Goal: Task Accomplishment & Management: Manage account settings

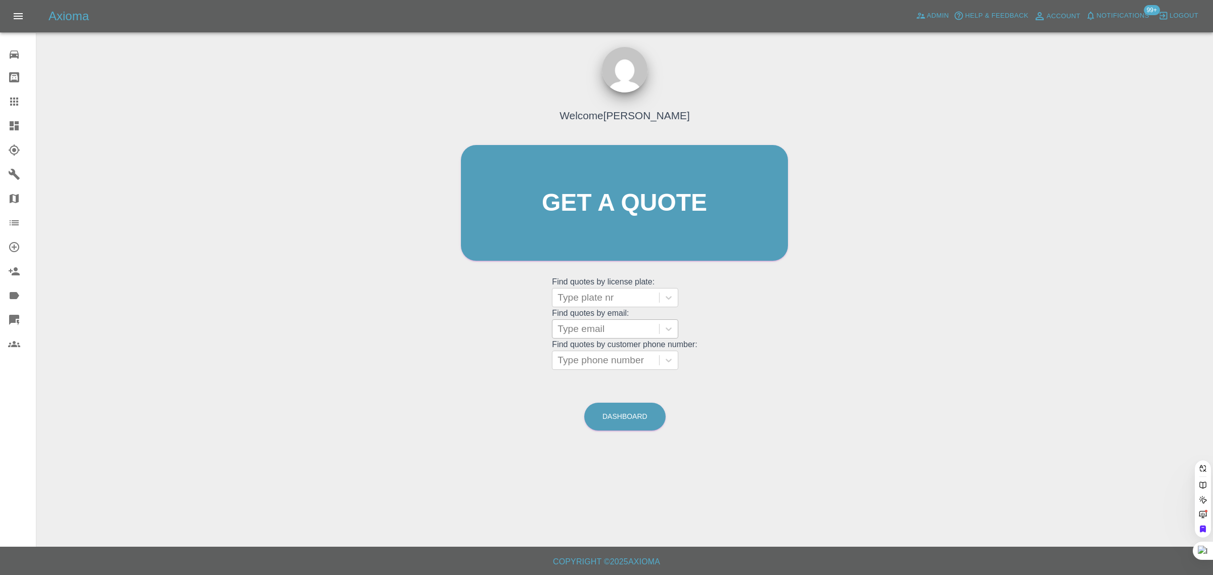
click at [577, 297] on div at bounding box center [606, 298] width 97 height 14
click at [534, 310] on div "Welcome Saleem Anwar Get a quote Get a quote Find quotes by license plate: Use …" at bounding box center [624, 222] width 348 height 305
click at [621, 332] on div at bounding box center [606, 329] width 97 height 14
paste input "vivmiles@hotmail.co.uk"
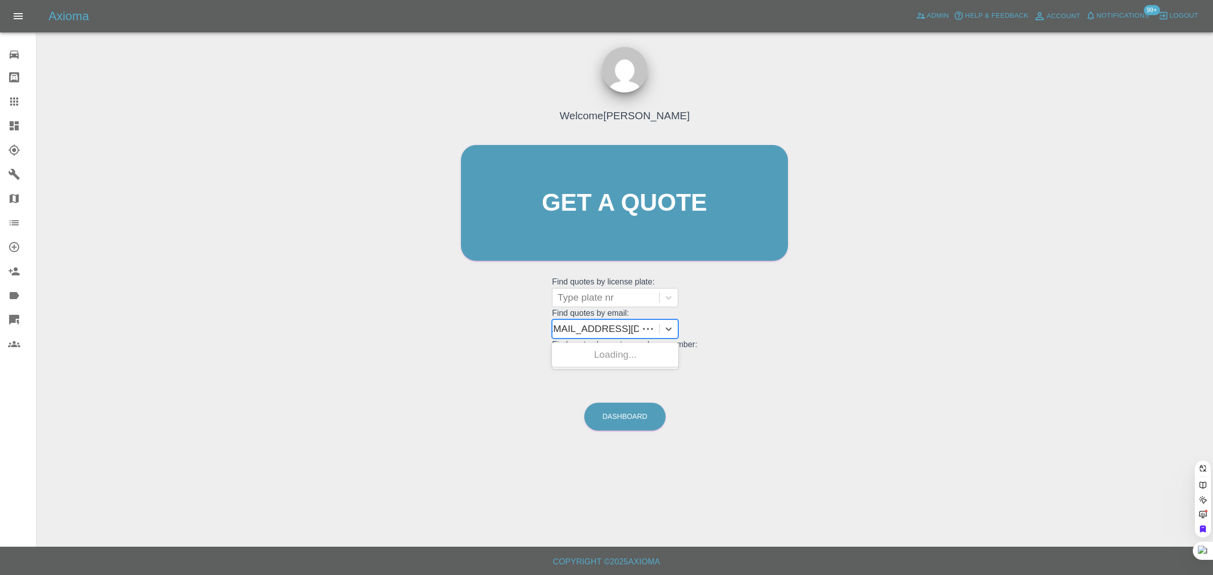
type input "vivmiles@hotmail.co.u"
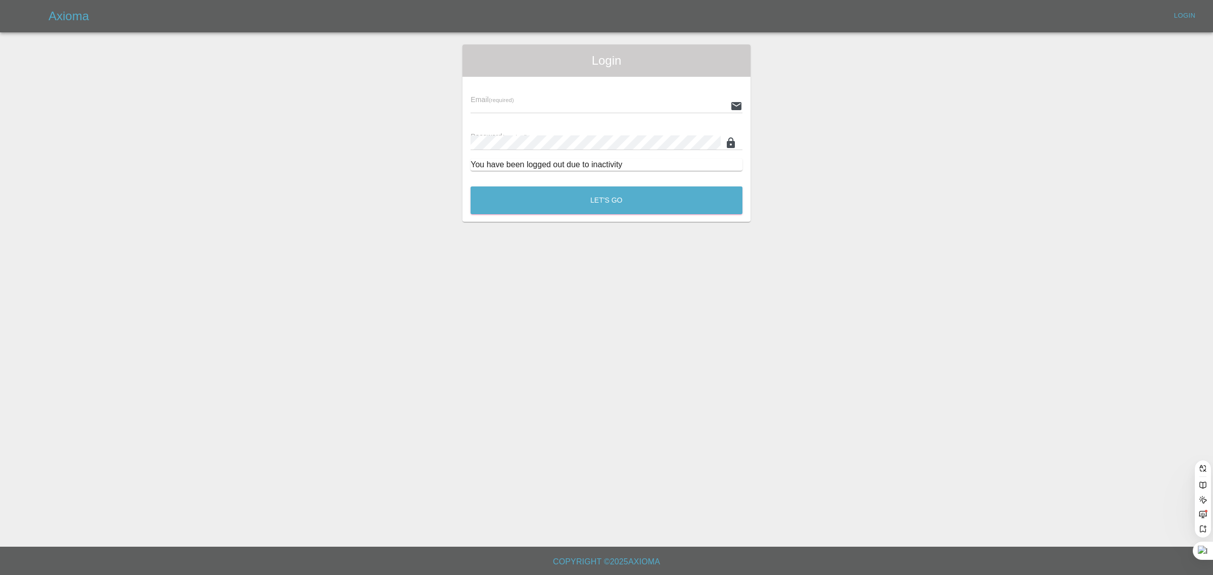
type input "bookkeeping@fifoaccounting.com"
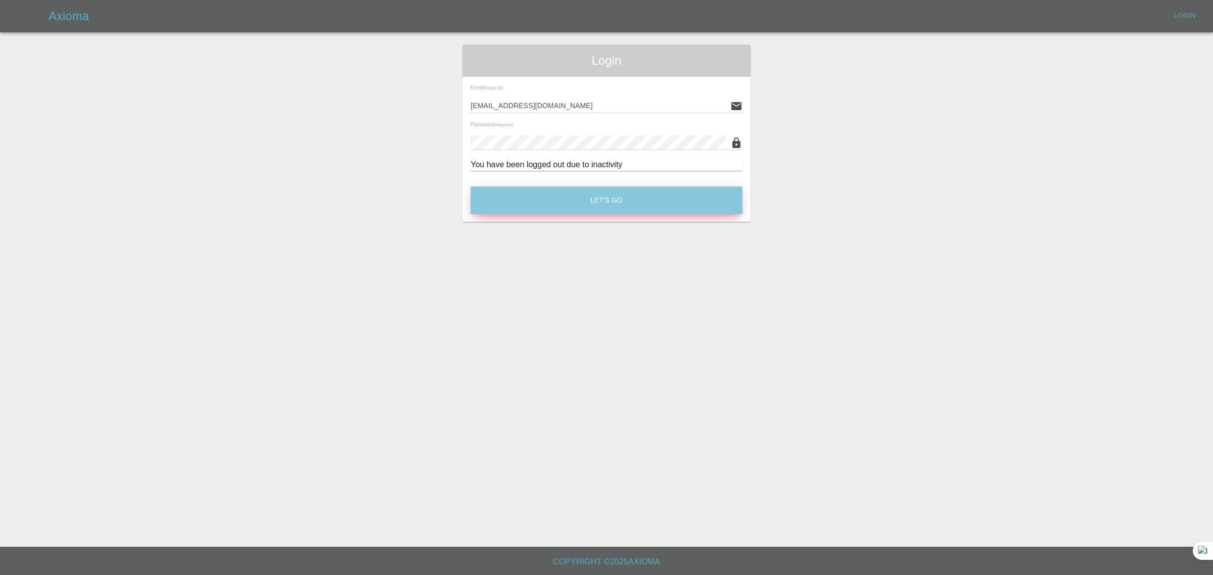
click at [564, 198] on button "Let's Go" at bounding box center [607, 201] width 272 height 28
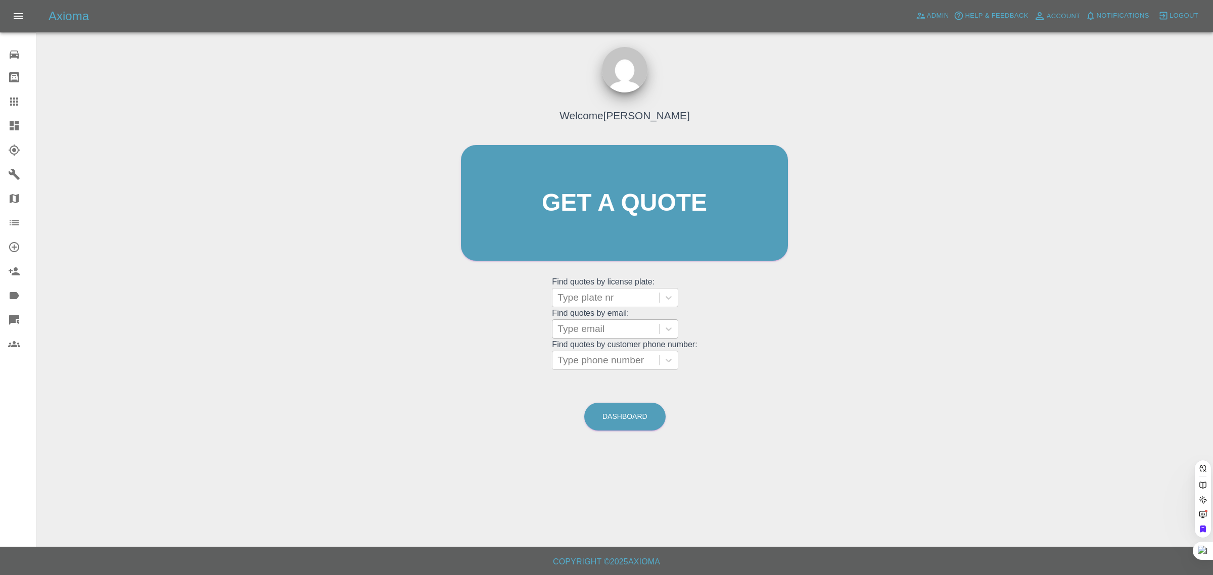
click at [576, 332] on div at bounding box center [606, 329] width 97 height 14
paste input "vivmiles@hotmail.co.uk"
type input "vivmiles@hotmail.co.u"
click at [627, 350] on div "GM64 FRP, Awaiting Authorisation" at bounding box center [615, 361] width 126 height 32
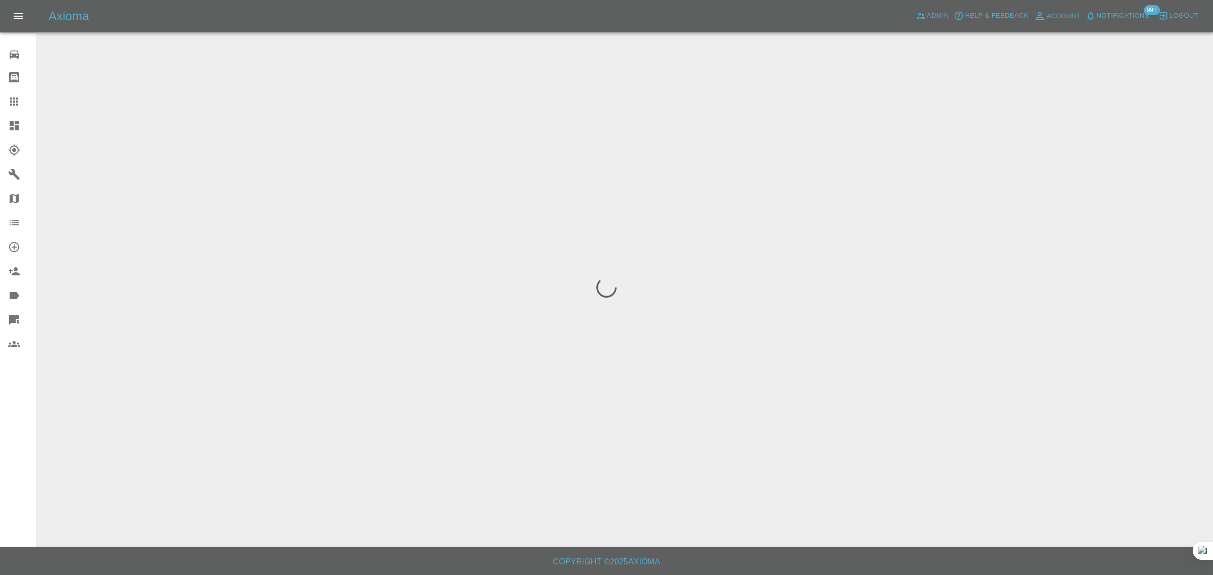
click at [4, 441] on div "0 Repair home Bodyshop home Claims Dashboard Explorer Garages Map Organization …" at bounding box center [18, 287] width 36 height 575
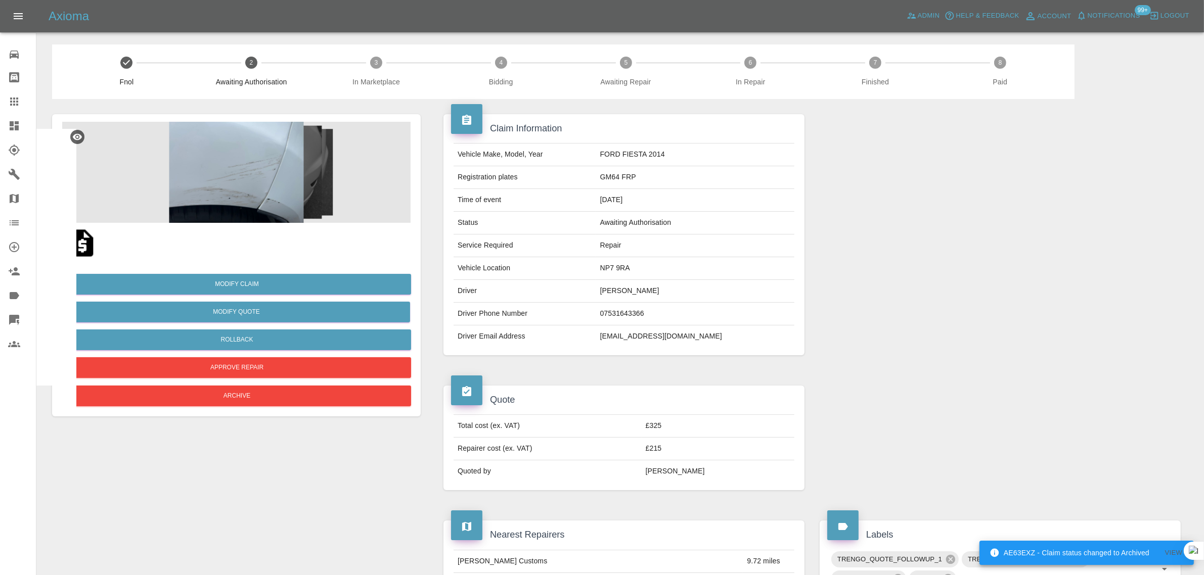
click at [11, 102] on icon at bounding box center [14, 102] width 8 height 8
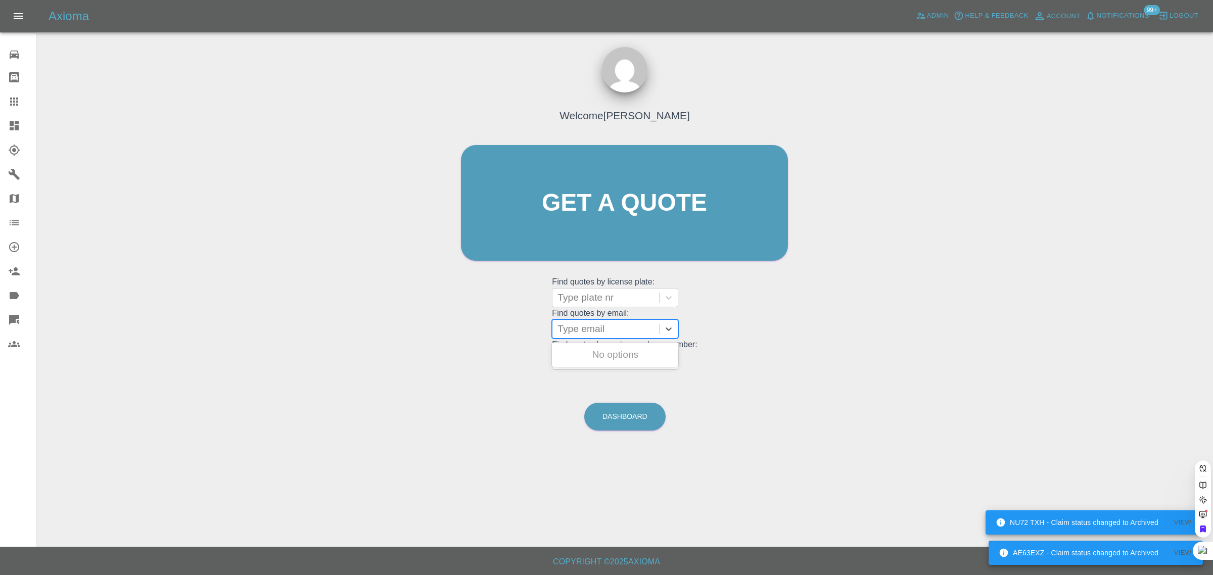
click at [594, 332] on div at bounding box center [606, 329] width 97 height 14
paste input "[EMAIL_ADDRESS][DOMAIN_NAME]"
type input "[EMAIL_ADDRESS][DOMAIN_NAME]"
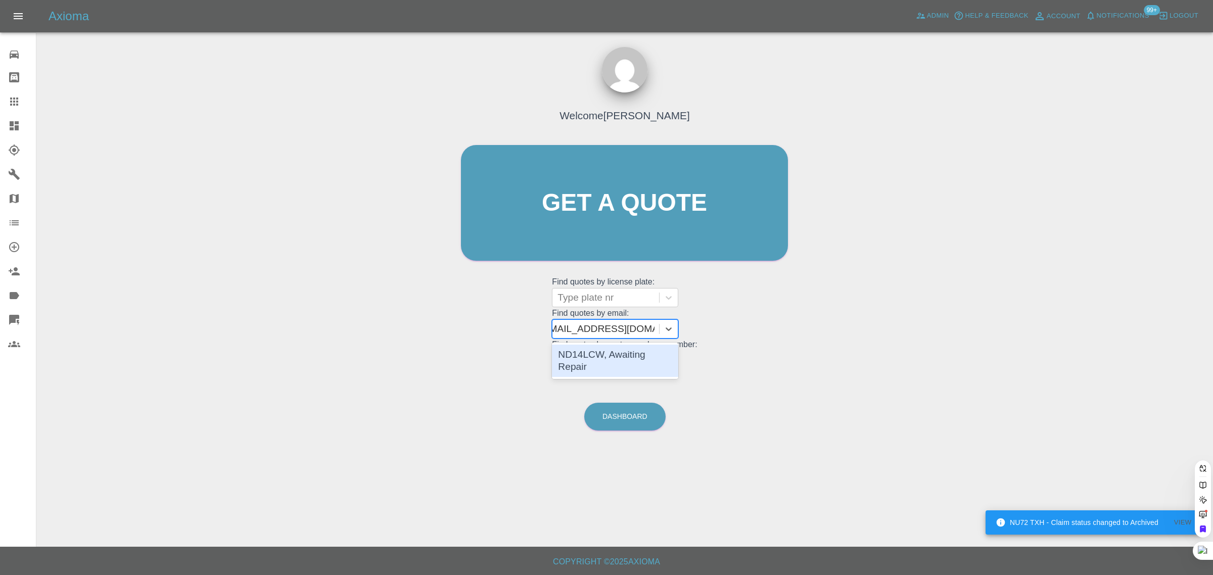
scroll to position [0, 12]
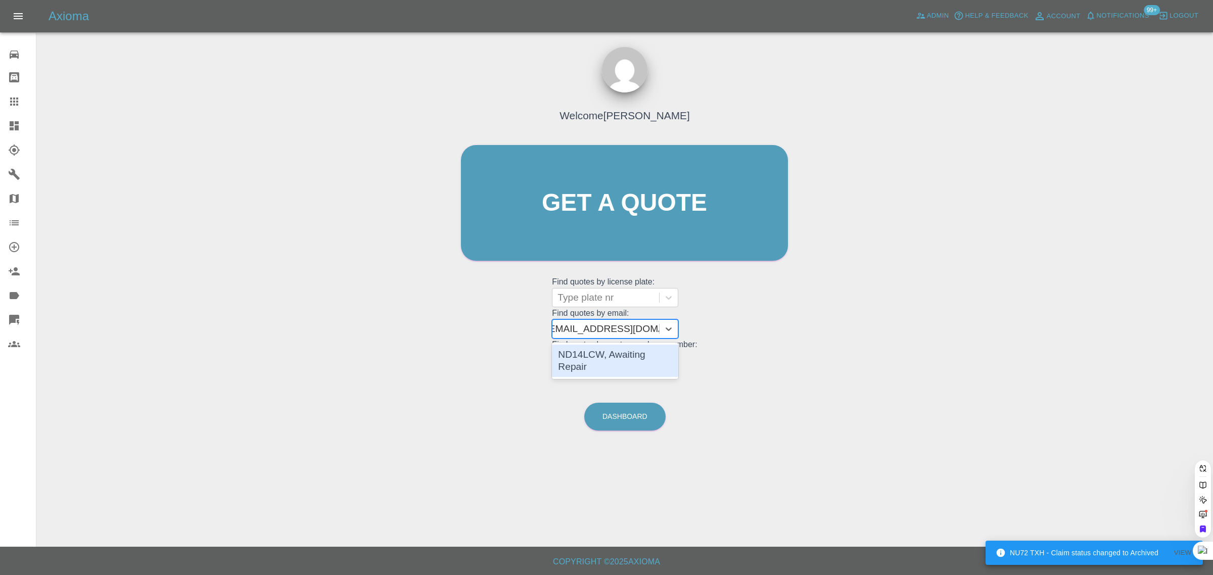
click at [622, 362] on div "ND14LCW, Awaiting Repair" at bounding box center [615, 361] width 126 height 32
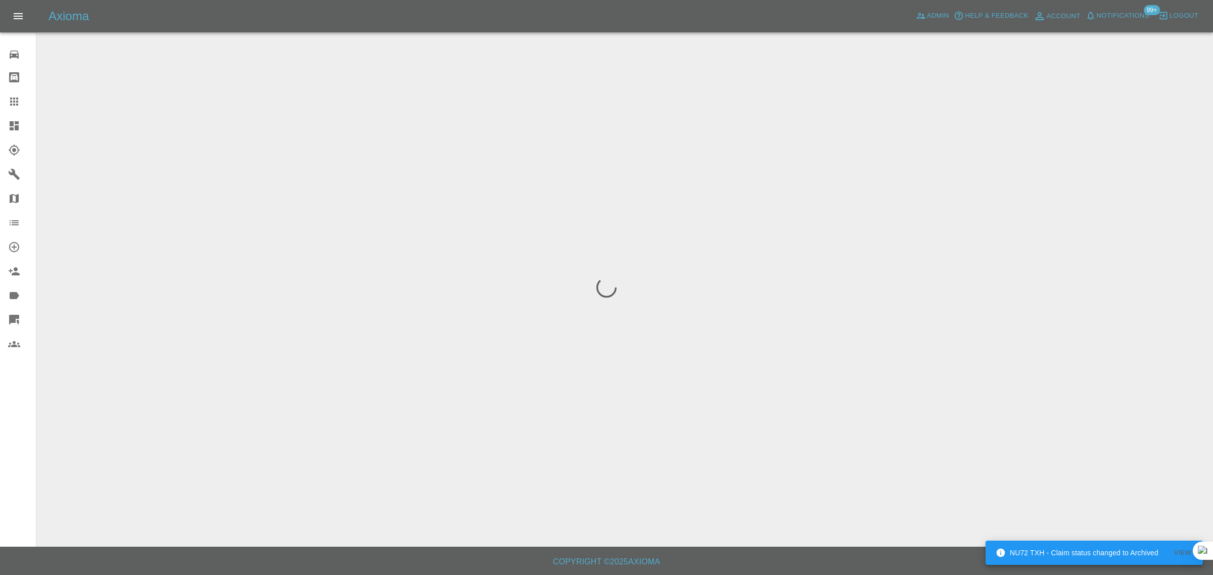
click at [16, 455] on div "0 Repair home Bodyshop home Claims Dashboard Explorer Garages Map Organization …" at bounding box center [18, 287] width 36 height 575
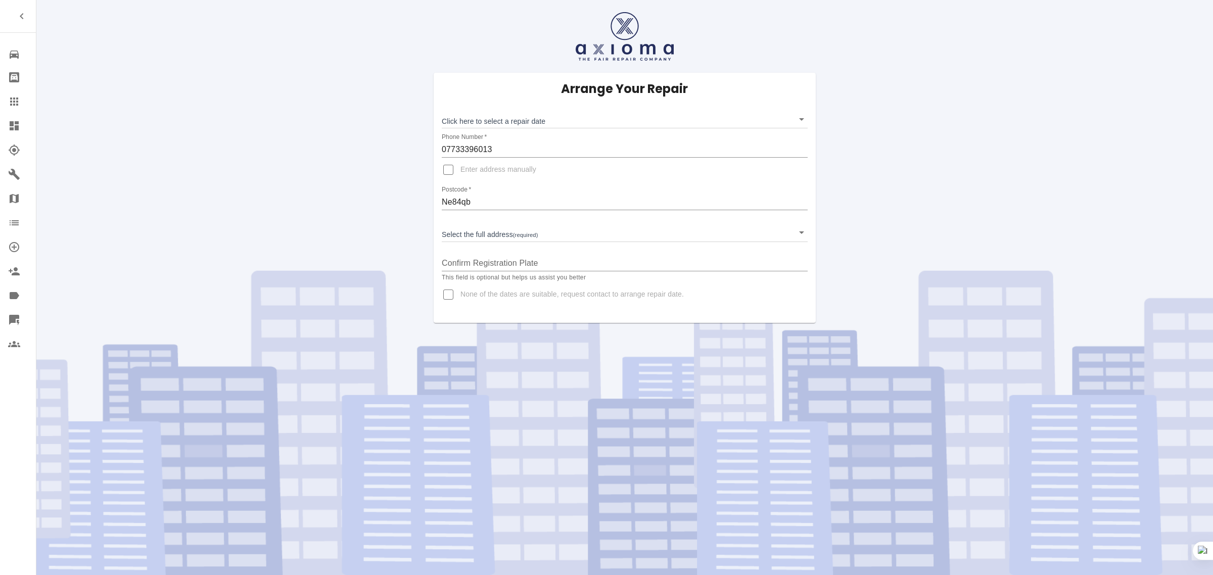
click at [6, 103] on link "Claims" at bounding box center [18, 101] width 36 height 24
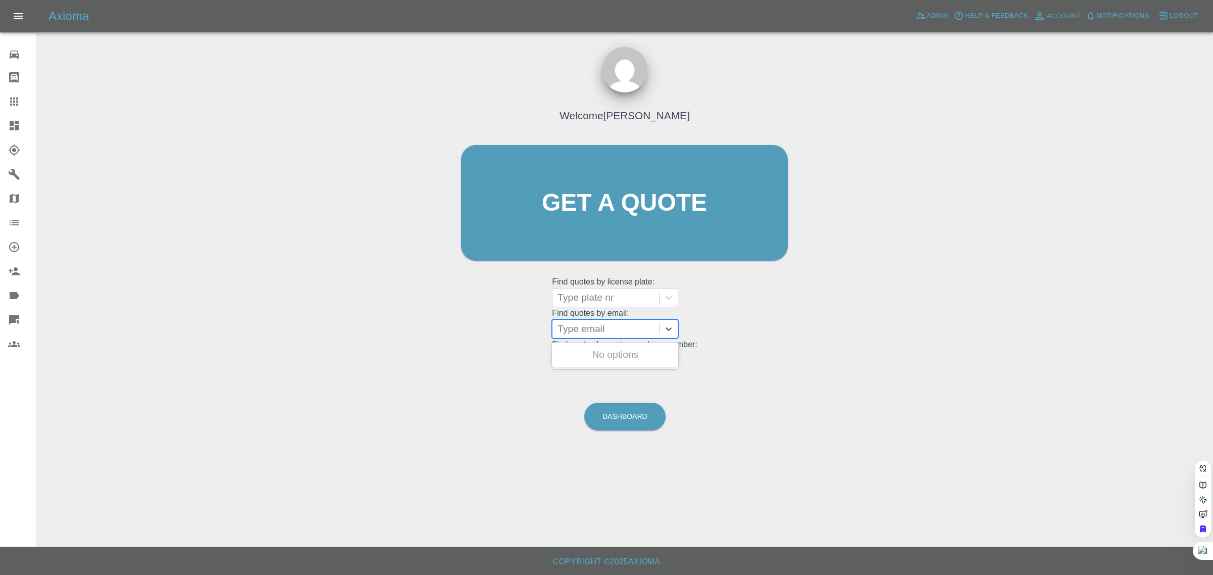
click at [578, 329] on div at bounding box center [606, 329] width 97 height 14
paste input "sueandmike30@gmail.com"
type input "sueandmike30@gmail.com"
click at [617, 357] on div "BL03TWW, Awaiting Repair" at bounding box center [615, 361] width 126 height 32
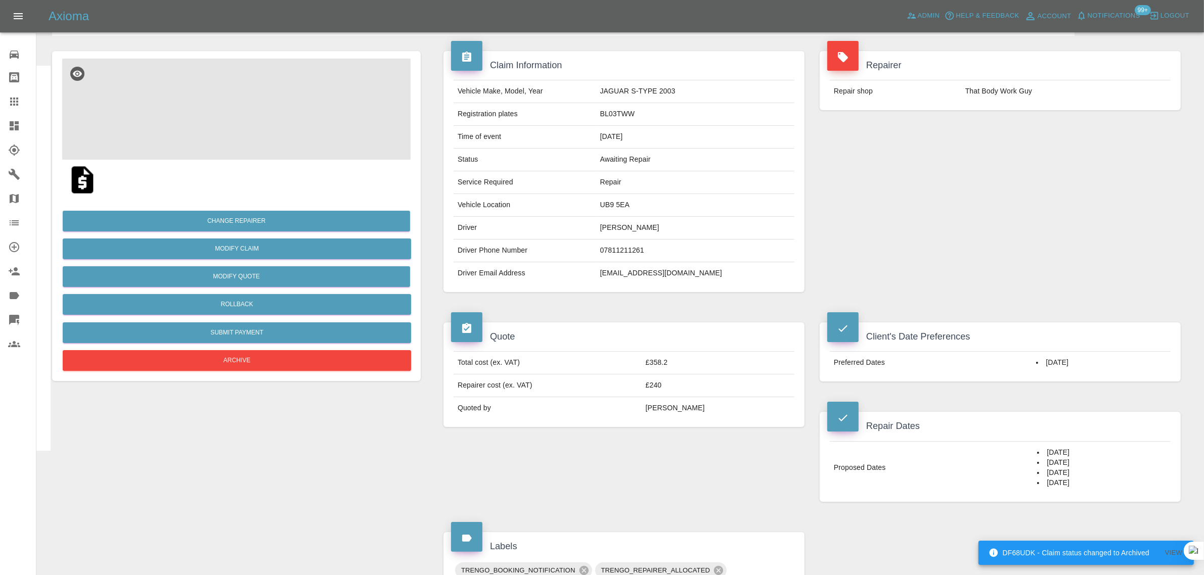
scroll to position [126, 0]
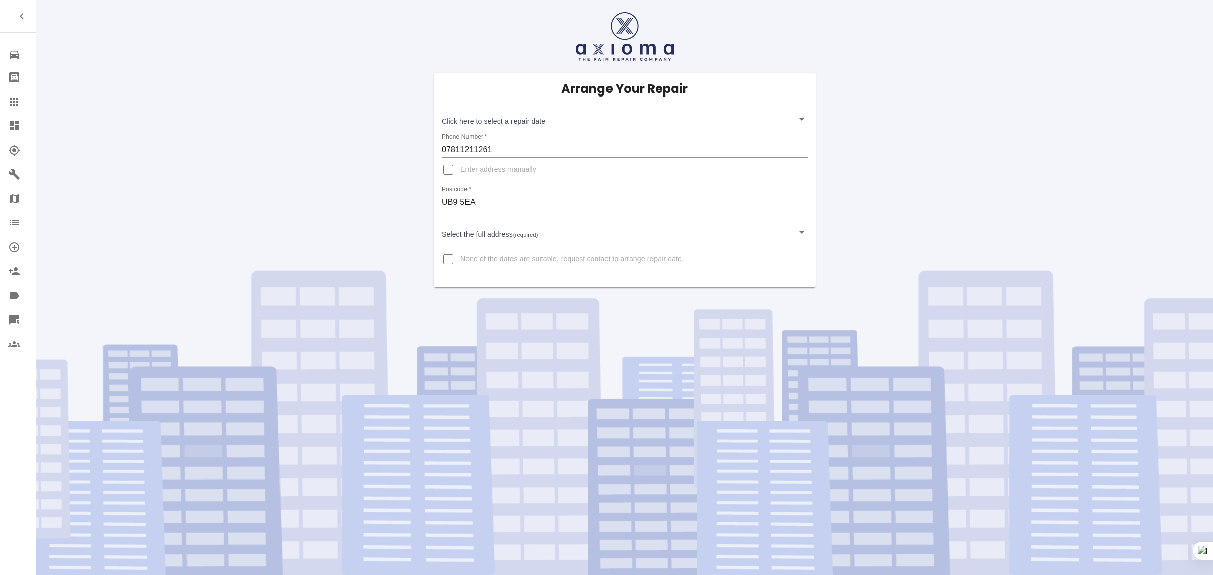
click at [450, 257] on input "None of the dates are suitable, request contact to arrange repair date." at bounding box center [448, 259] width 24 height 24
checkbox input "true"
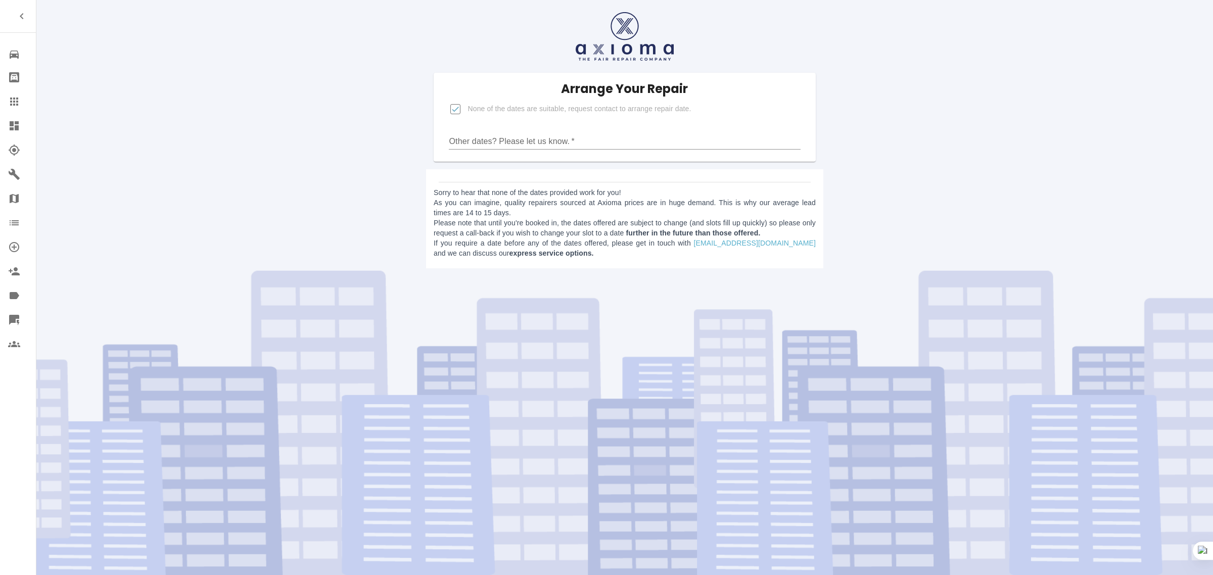
click at [496, 136] on input "Other dates? Please let us know.   *" at bounding box center [624, 141] width 351 height 16
paste input "Dates offered are 20 -23 October I can do 17/18/ only or after 12November. I do…"
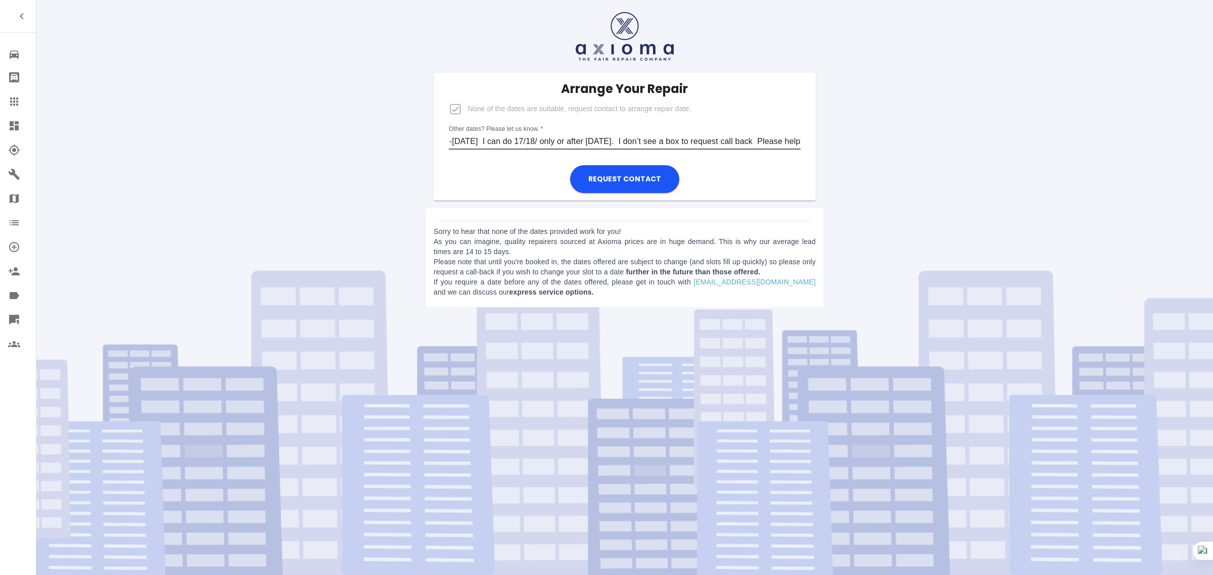
drag, startPoint x: 614, startPoint y: 137, endPoint x: 871, endPoint y: 135, distance: 256.3
click at [871, 135] on div "Arrange Your Repair None of the dates are suitable, request contact to arrange …" at bounding box center [625, 157] width 1192 height 315
drag, startPoint x: 573, startPoint y: 140, endPoint x: 427, endPoint y: 134, distance: 145.7
click at [427, 134] on div "Arrange Your Repair None of the dates are suitable, request contact to arrange …" at bounding box center [624, 137] width 397 height 128
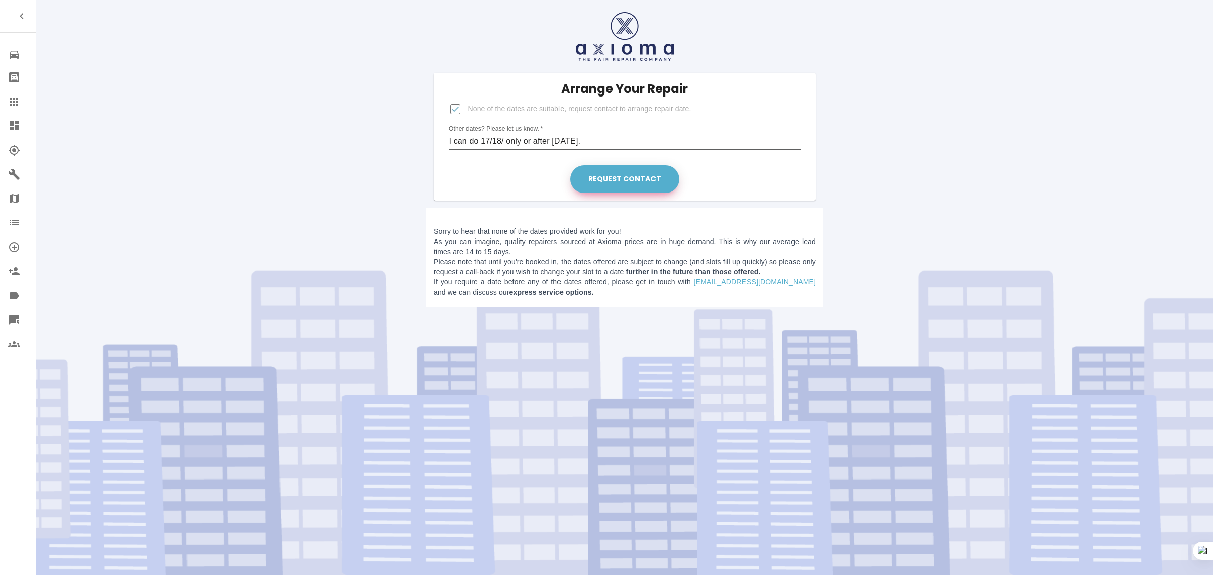
type input "I can do 17/18/ only or after 12November."
click at [637, 173] on button "Request contact" at bounding box center [624, 179] width 109 height 28
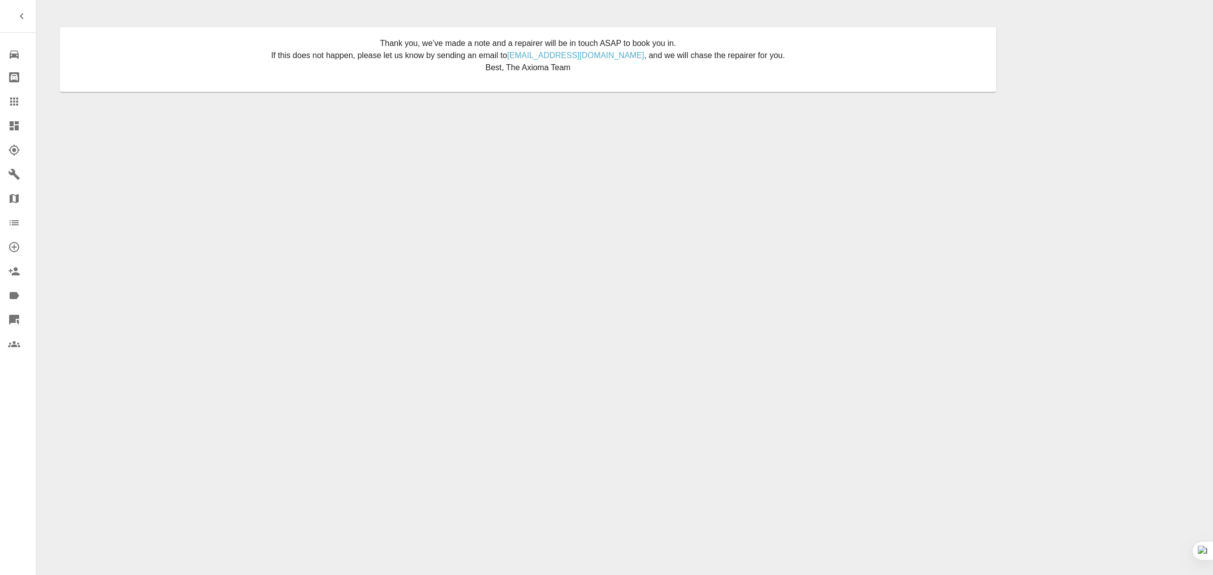
click at [13, 97] on icon at bounding box center [14, 102] width 12 height 12
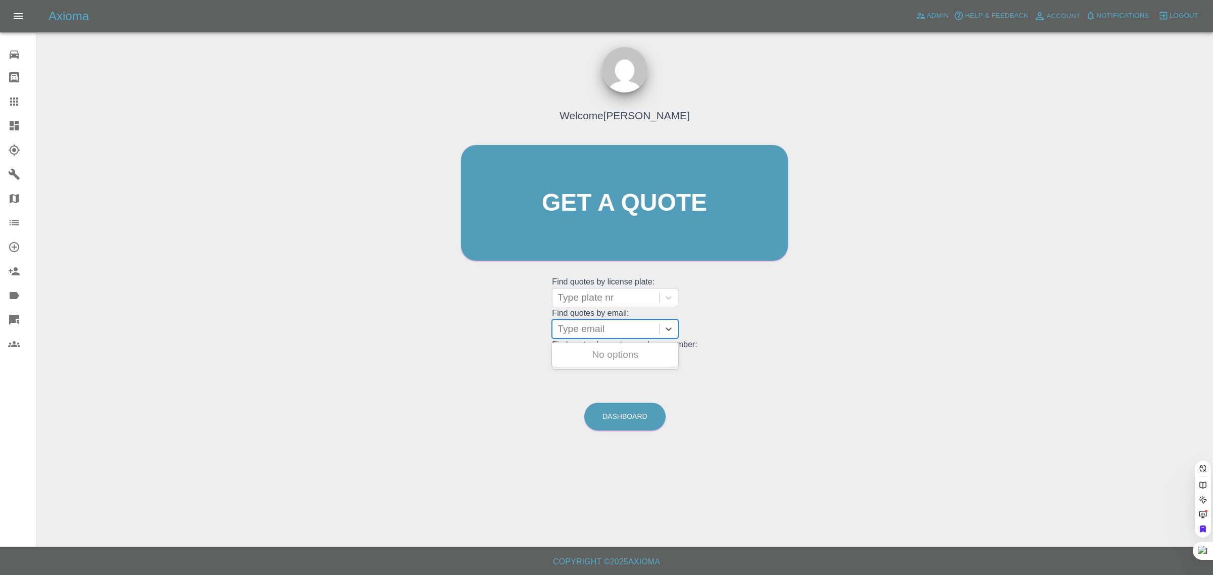
click at [577, 330] on div at bounding box center [606, 329] width 97 height 14
paste input "briankruger1952@gmail.com"
type input "briankruger1952@gmail.com"
click at [579, 349] on div "YC65ZKT, Awaiting Repair" at bounding box center [615, 355] width 126 height 20
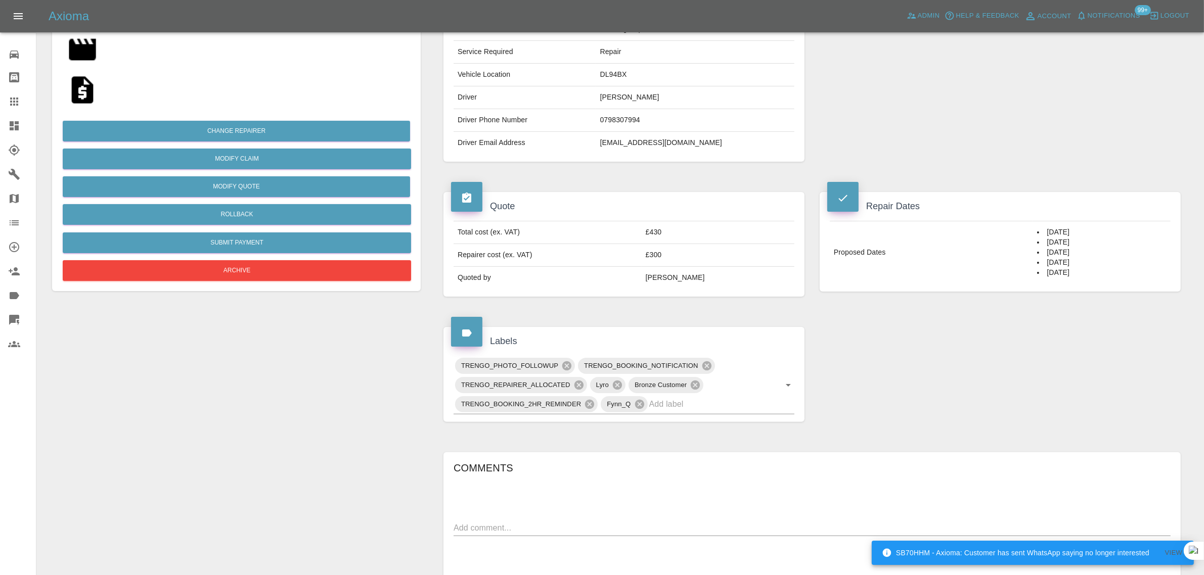
scroll to position [63, 0]
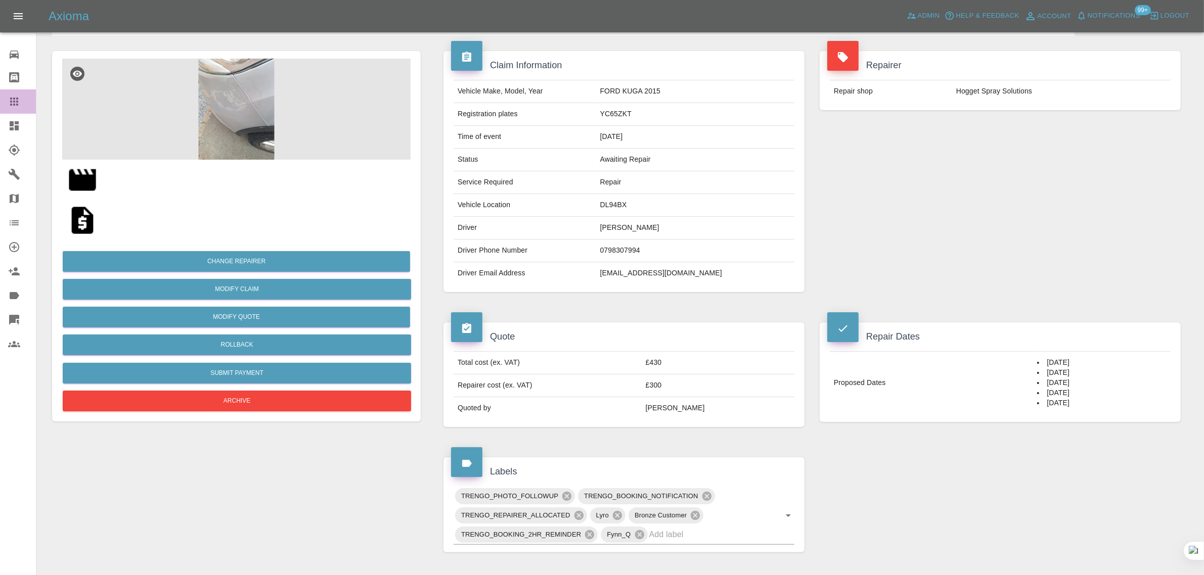
click at [11, 103] on icon at bounding box center [14, 102] width 12 height 12
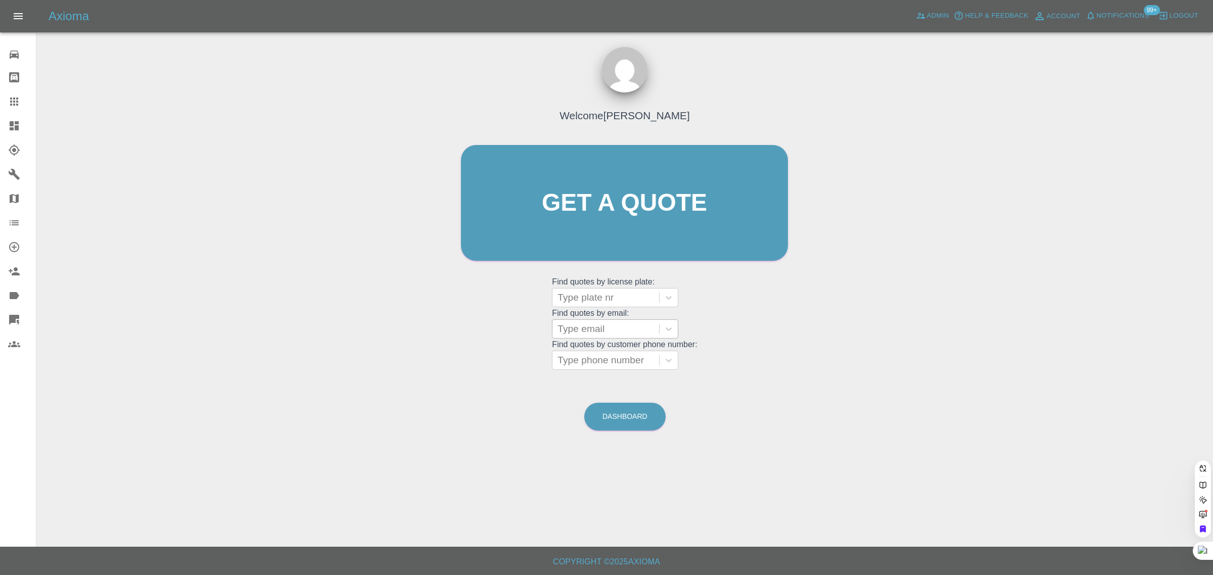
click at [582, 331] on div at bounding box center [606, 329] width 97 height 14
paste input "wayne.s.harris@gmail.com"
type input "wayne.s.harris@gmail.com"
click at [591, 351] on div "DA73FSN, Awaiting Repair" at bounding box center [615, 361] width 126 height 32
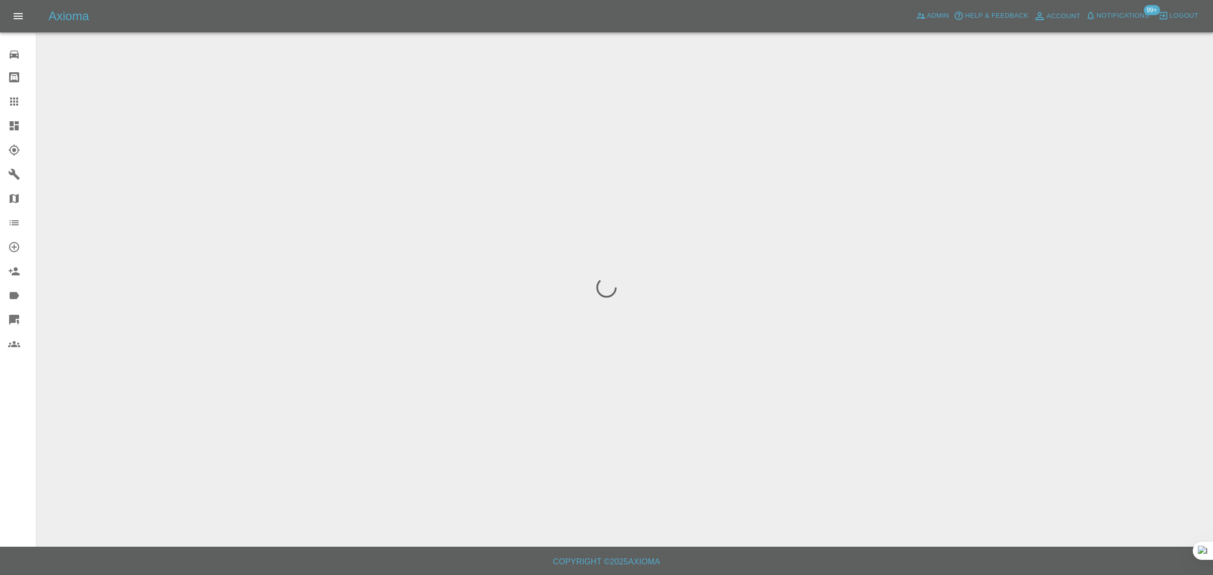
click at [3, 484] on div "0 Repair home Bodyshop home Claims Dashboard Explorer Garages Map Organization …" at bounding box center [18, 287] width 36 height 575
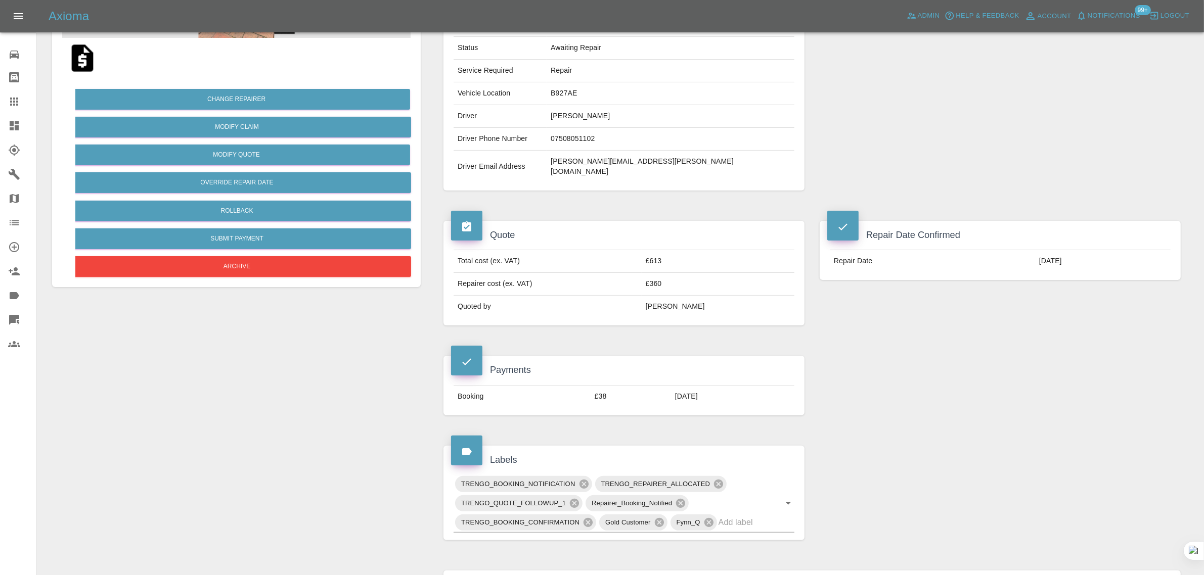
scroll to position [506, 0]
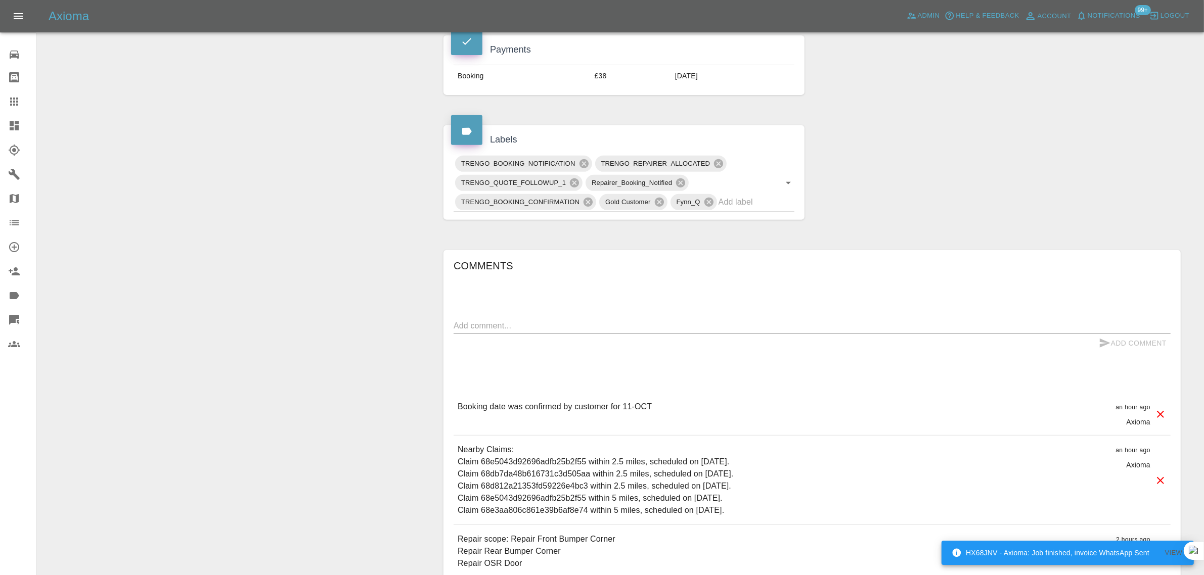
click at [11, 107] on icon at bounding box center [14, 102] width 12 height 12
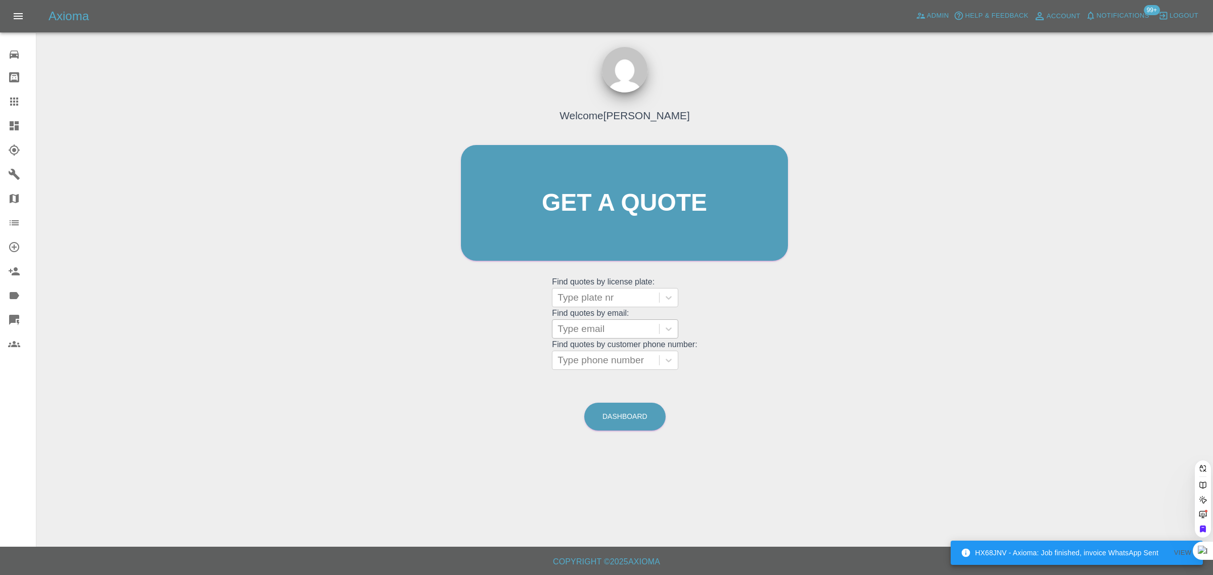
click at [575, 322] on div at bounding box center [606, 329] width 97 height 14
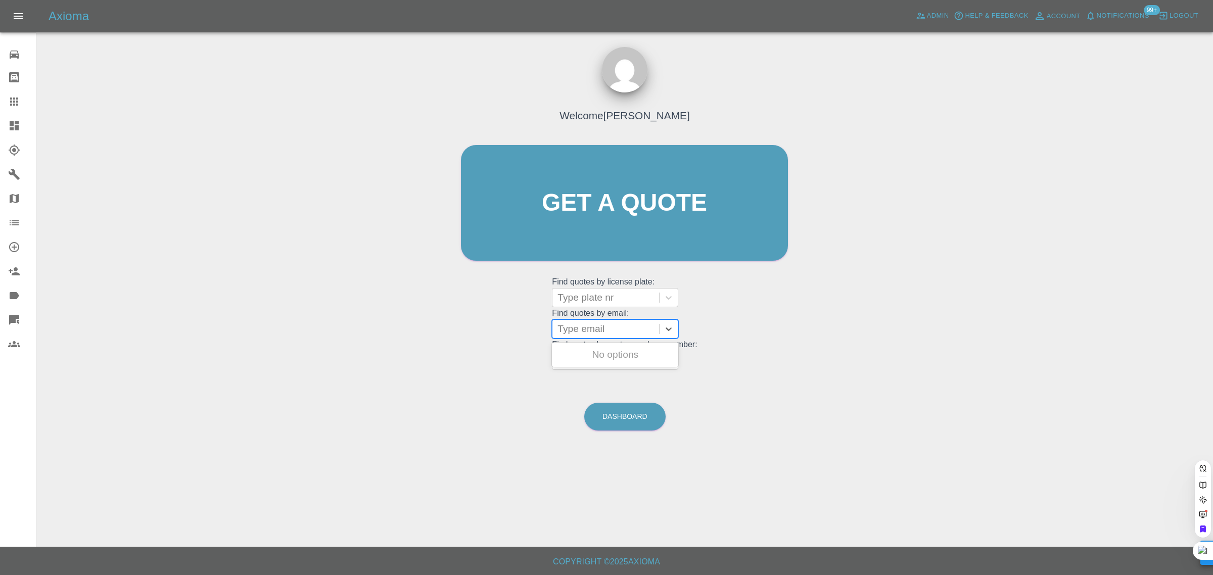
paste input "andycobbett@"
type input "andycobbett"
click at [590, 357] on div "LC18SYJ, Awaiting Authorisation" at bounding box center [615, 361] width 126 height 32
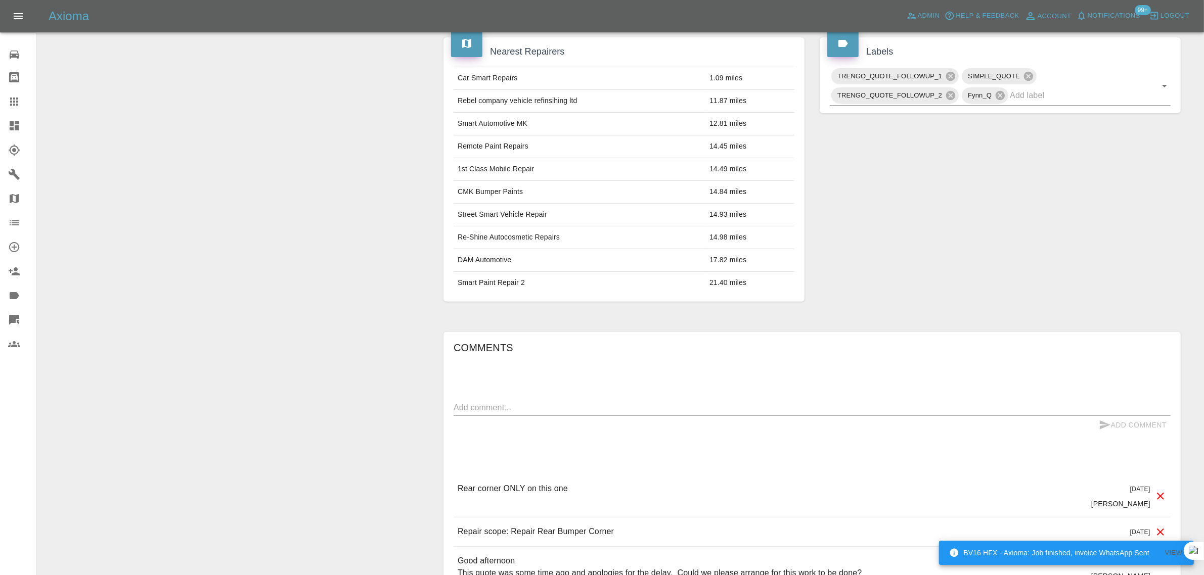
scroll to position [506, 0]
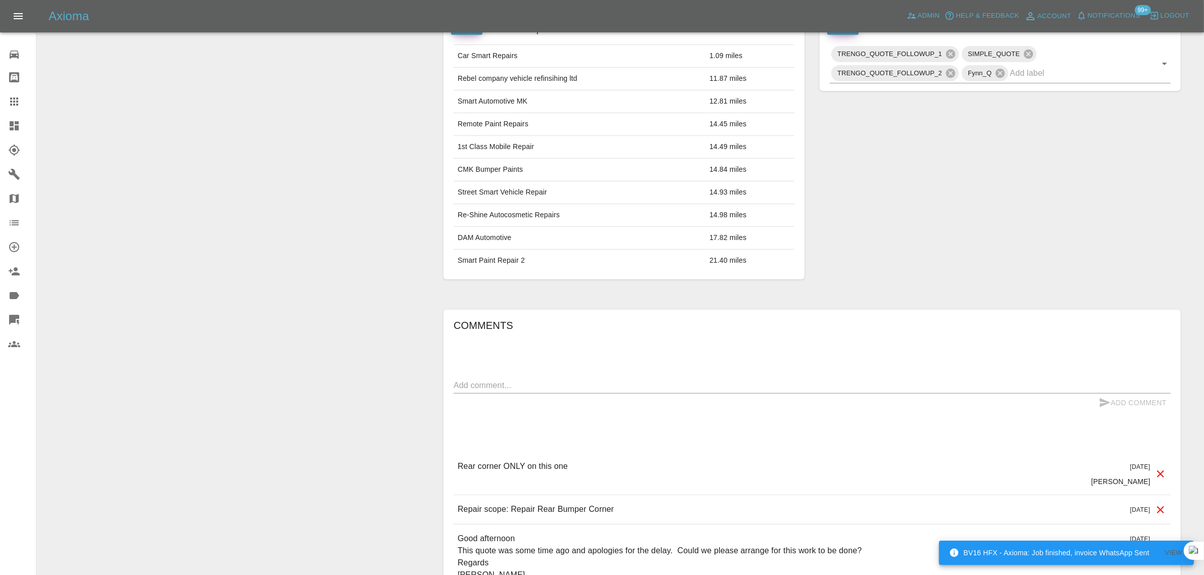
click at [584, 391] on textarea at bounding box center [811, 386] width 717 height 12
paste textarea "Thanks for the revised quote. I have decided not to go ahead"
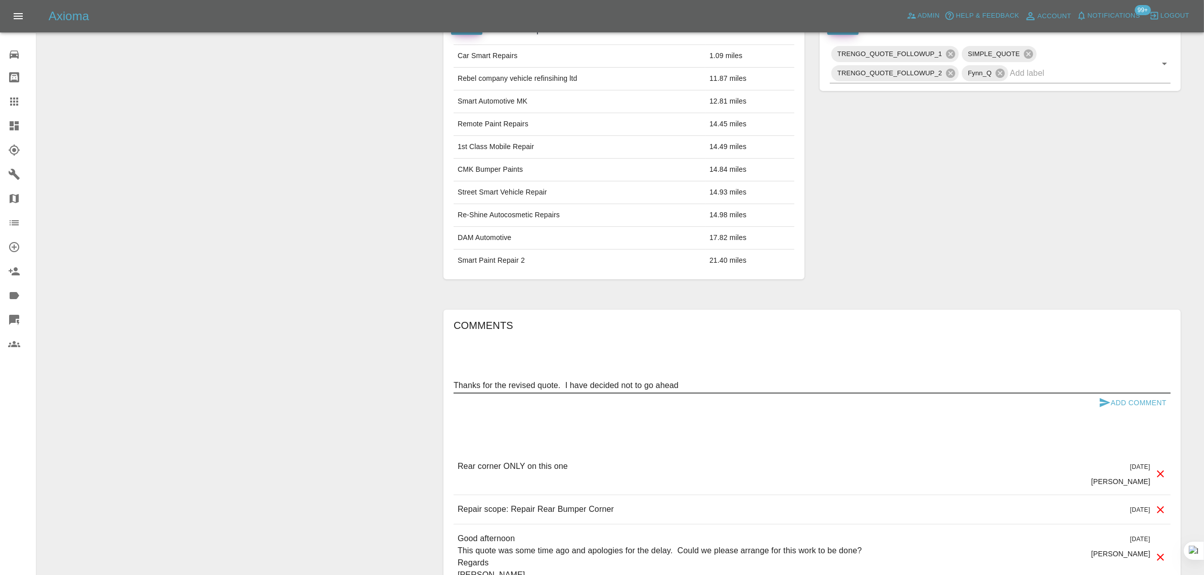
type textarea "Thanks for the revised quote. I have decided not to go ahead"
click at [1125, 402] on button "Add Comment" at bounding box center [1132, 403] width 76 height 19
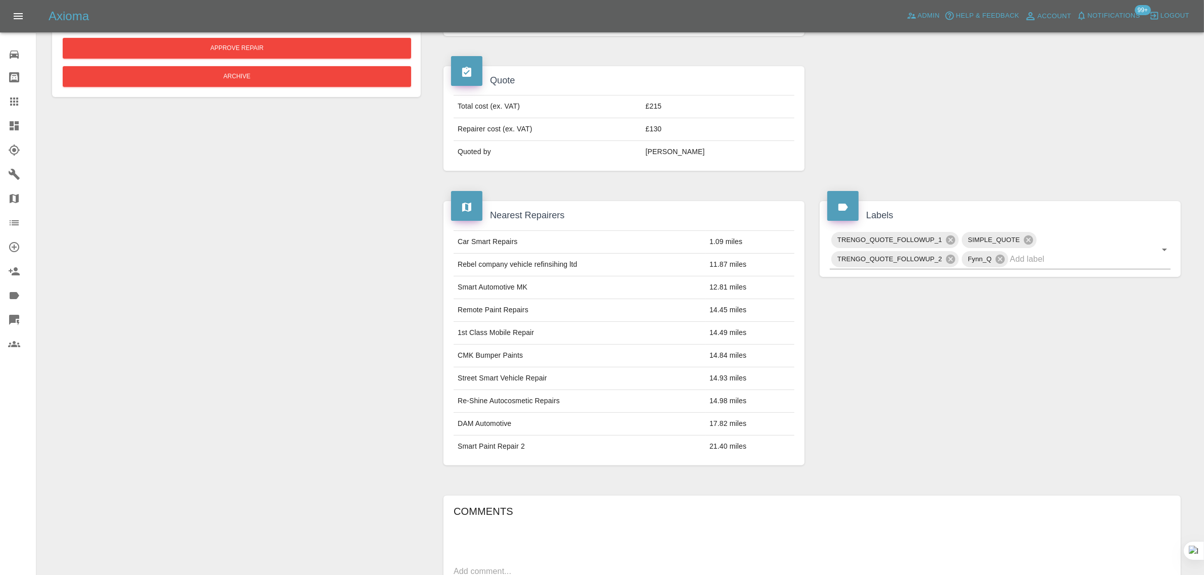
scroll to position [190, 0]
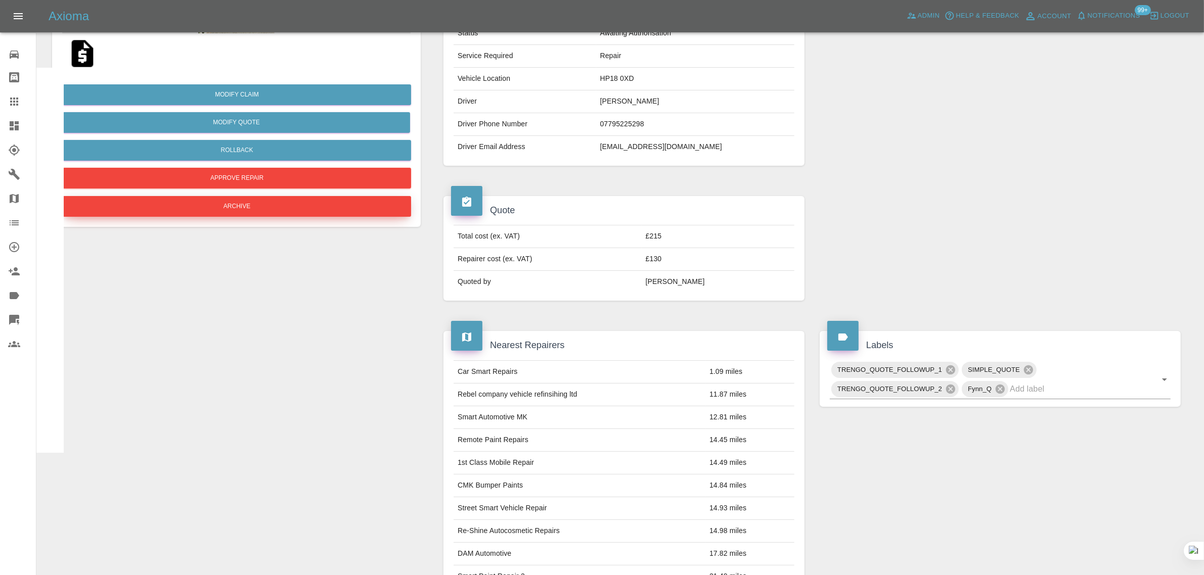
click at [249, 205] on button "Archive" at bounding box center [237, 206] width 348 height 21
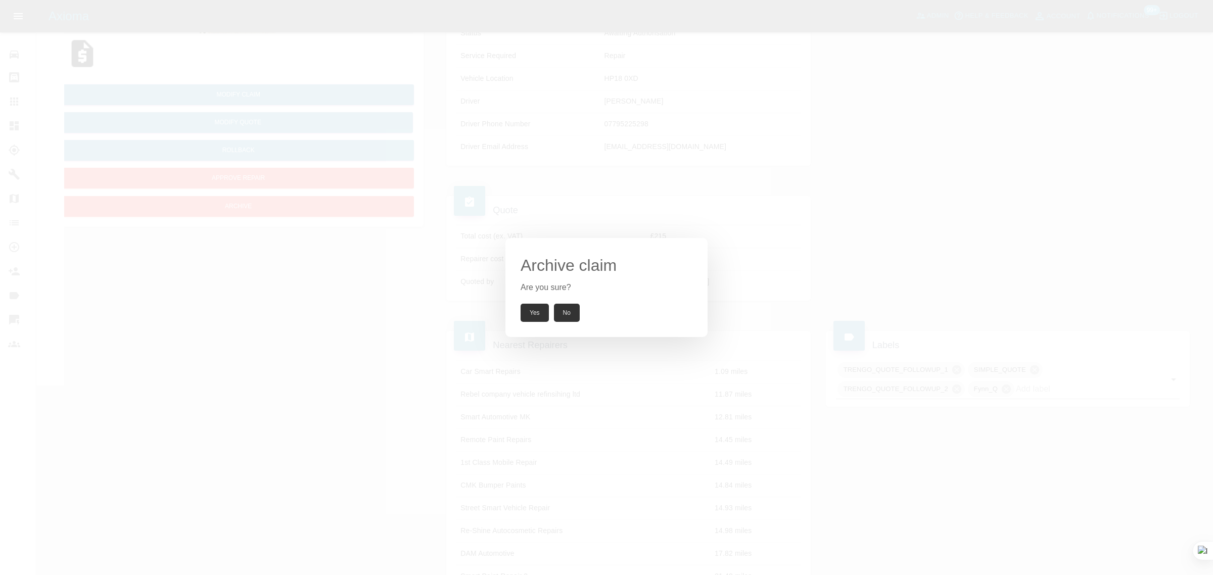
click at [529, 313] on button "Yes" at bounding box center [535, 313] width 28 height 18
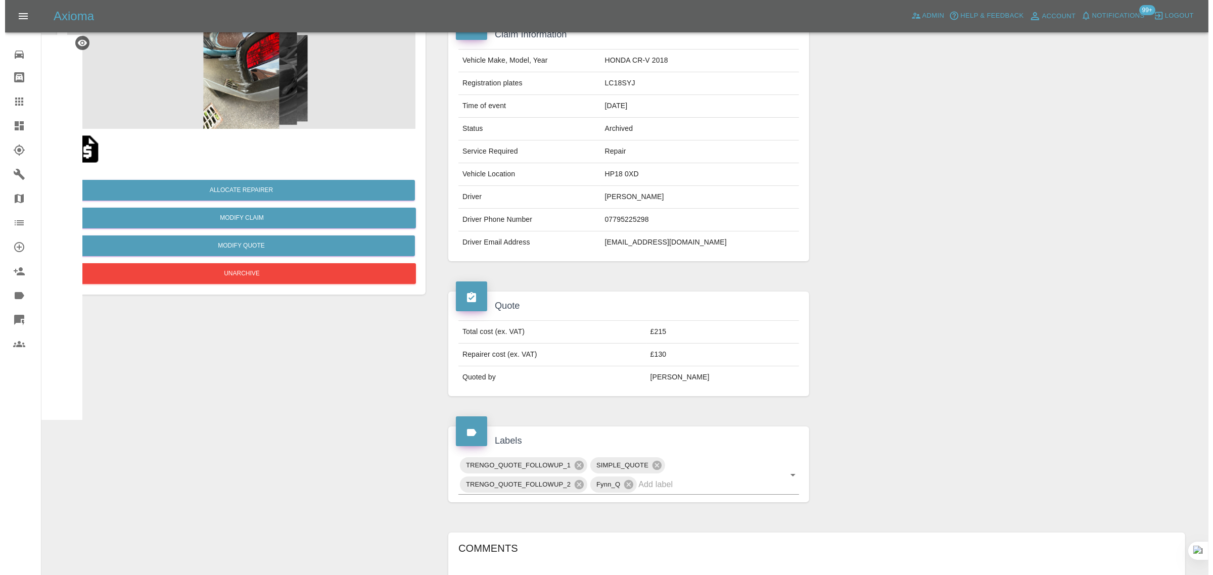
scroll to position [0, 0]
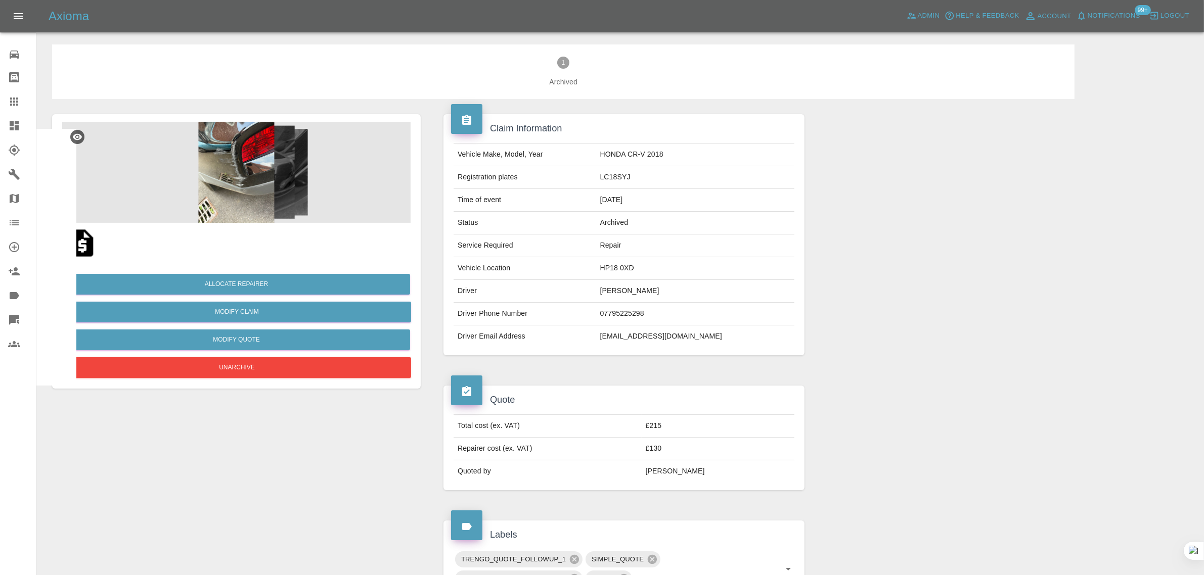
click at [6, 100] on link "Claims" at bounding box center [18, 101] width 36 height 24
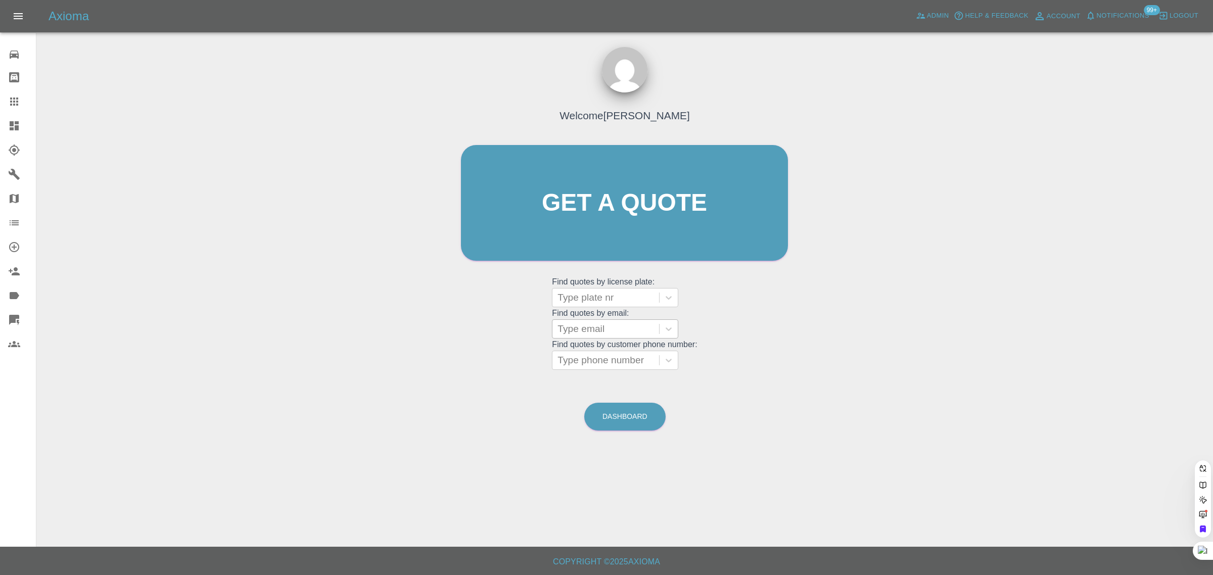
click at [621, 329] on div at bounding box center [606, 329] width 97 height 14
paste input "mitchell.sarah236@gmail.com"
type input "mitchell.sarah236@gmail.com"
click at [607, 355] on div "SP22 JJV, Awaiting Repair" at bounding box center [615, 361] width 126 height 32
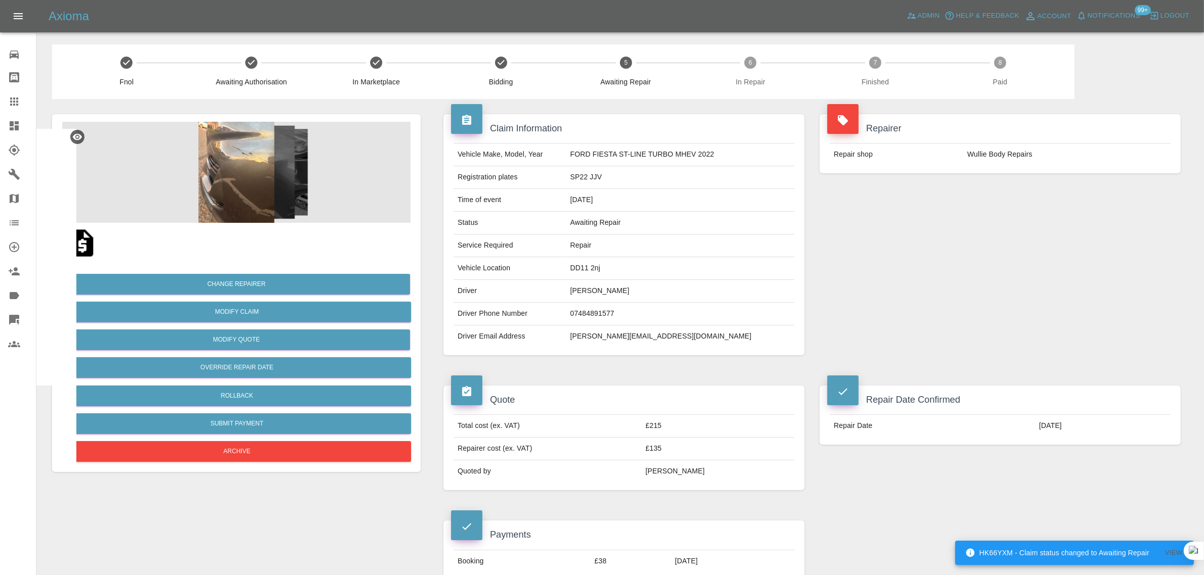
scroll to position [442, 0]
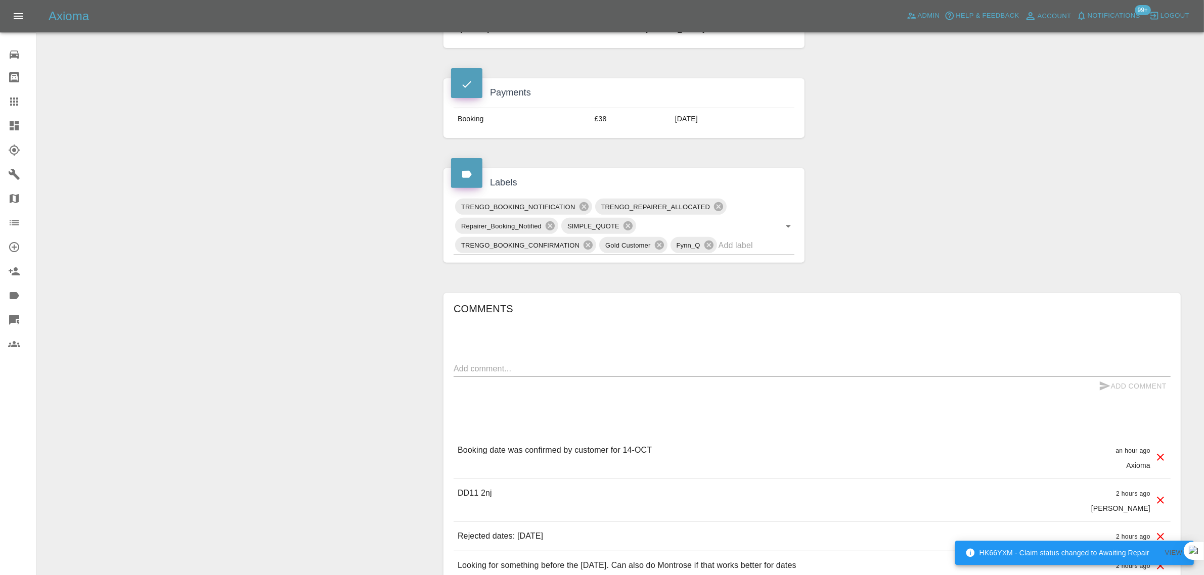
click at [612, 375] on textarea at bounding box center [811, 369] width 717 height 12
paste textarea "Hi, I booked my car in for a repair on the 14th October. I just saw the conditi…"
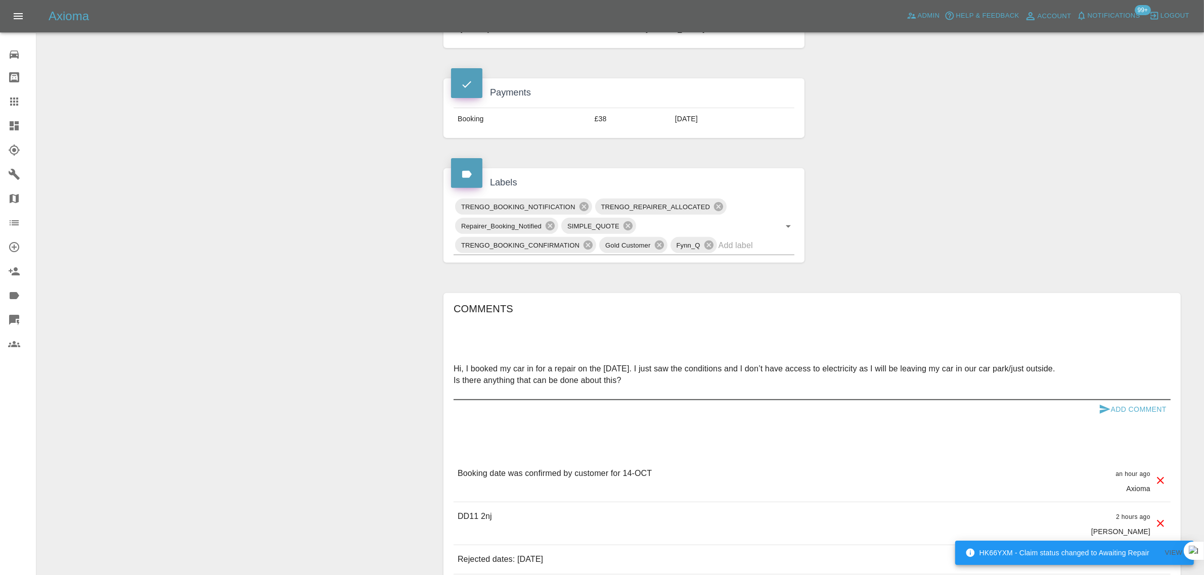
type textarea "Hi, I booked my car in for a repair on the 14th October. I just saw the conditi…"
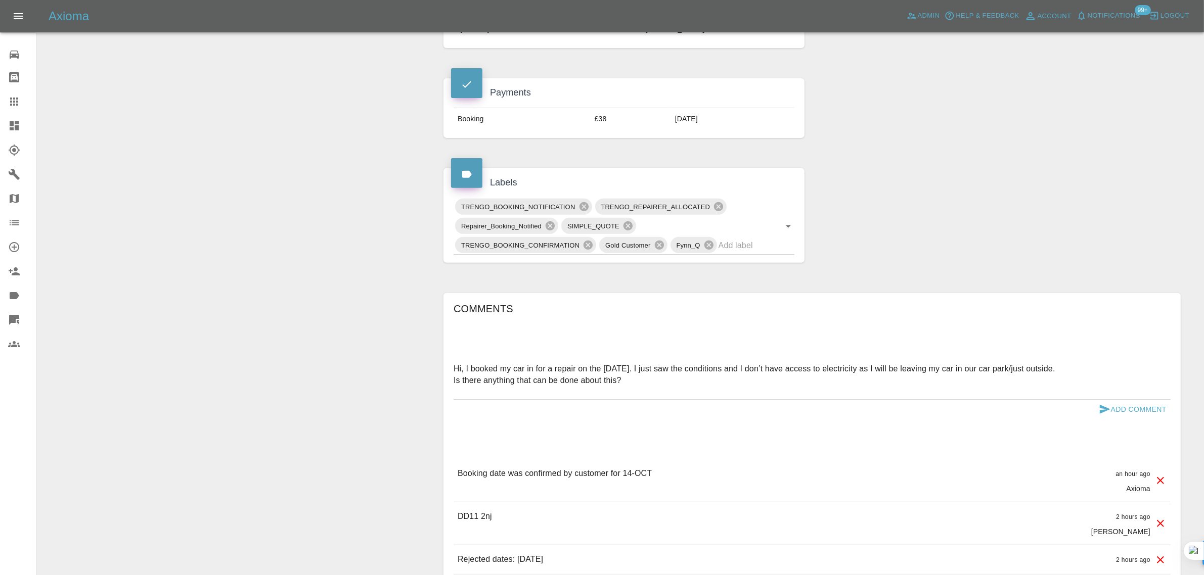
click at [1174, 408] on div "Comments Hi, I booked my car in for a repair on the 14th October. I just saw th…" at bounding box center [811, 481] width 737 height 377
click at [1160, 407] on button "Add Comment" at bounding box center [1132, 409] width 76 height 19
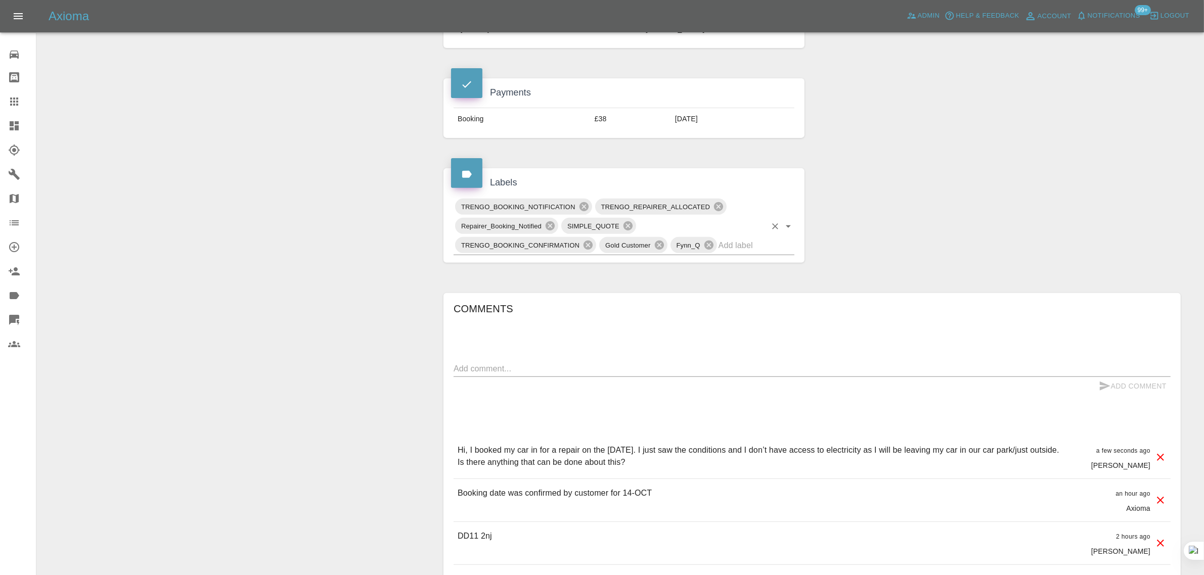
click at [744, 246] on input "text" at bounding box center [742, 246] width 48 height 16
type input "space"
click at [492, 279] on li "NO_SPACE_OR_POWER" at bounding box center [624, 270] width 341 height 18
click at [15, 107] on icon at bounding box center [14, 102] width 12 height 12
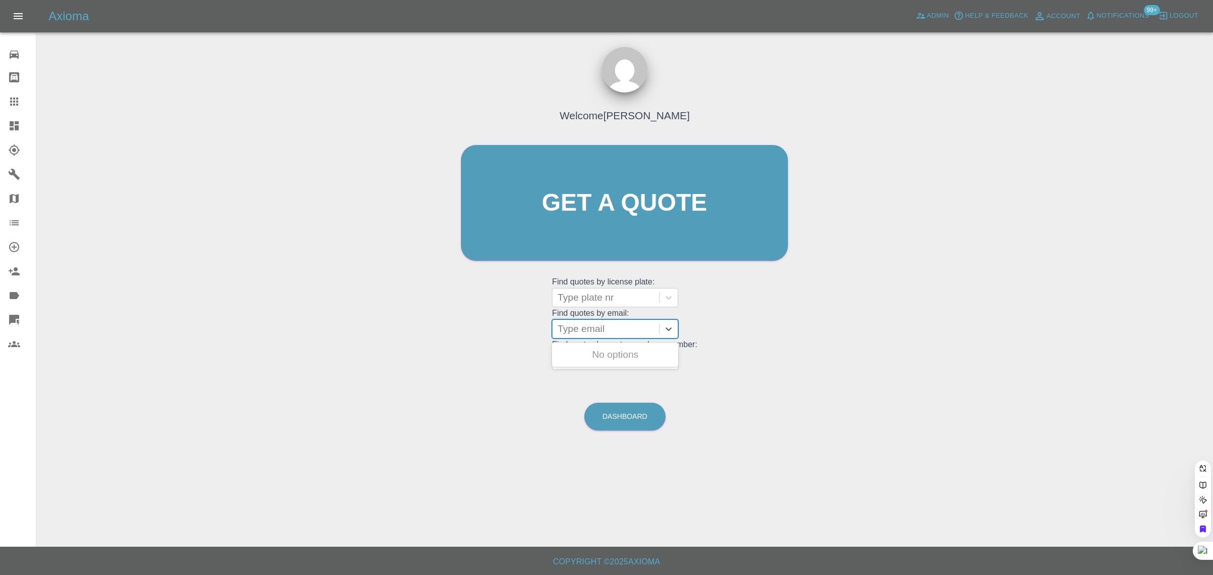
click at [632, 327] on div at bounding box center [606, 329] width 97 height 14
paste input "paul@datapact.co.uk"
type input "paul@datapact.co.uk"
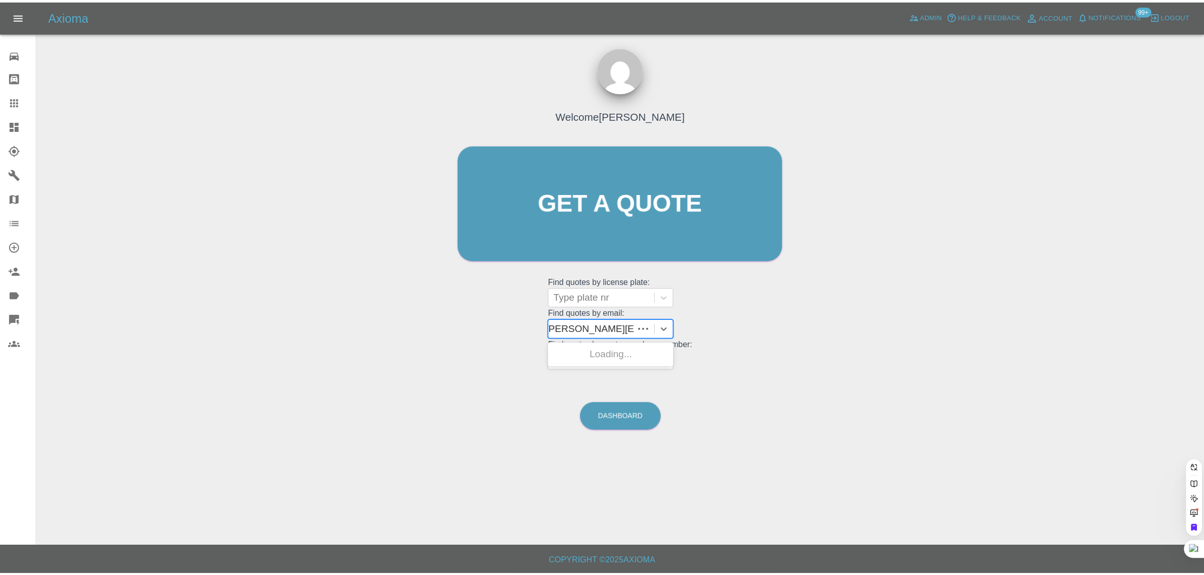
scroll to position [0, 0]
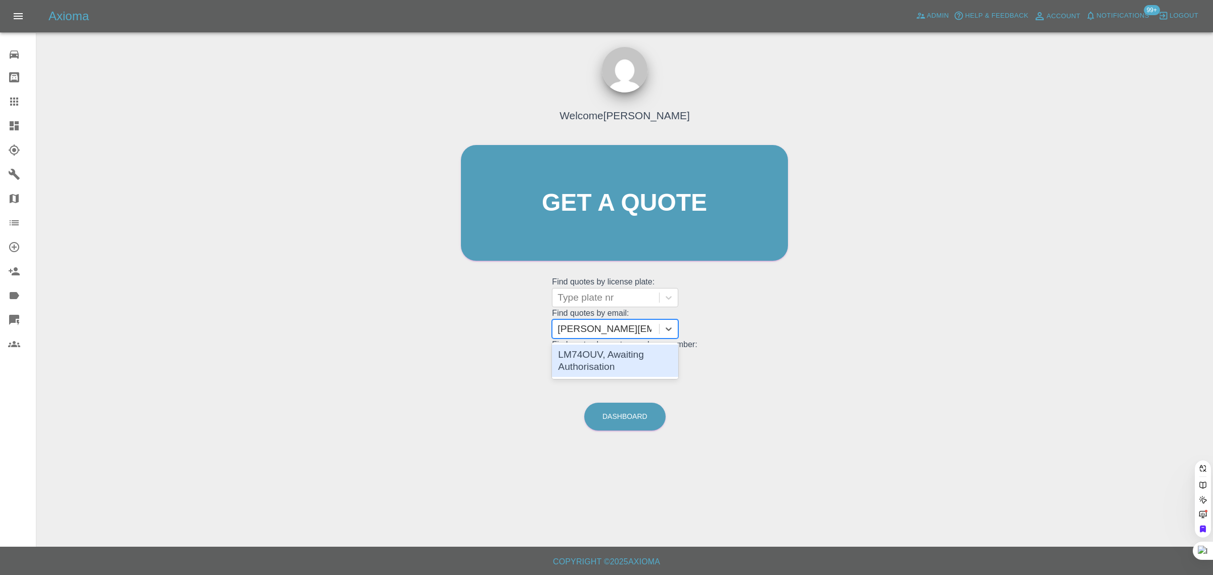
click at [627, 353] on div "LM74OUV, Awaiting Authorisation" at bounding box center [615, 361] width 126 height 32
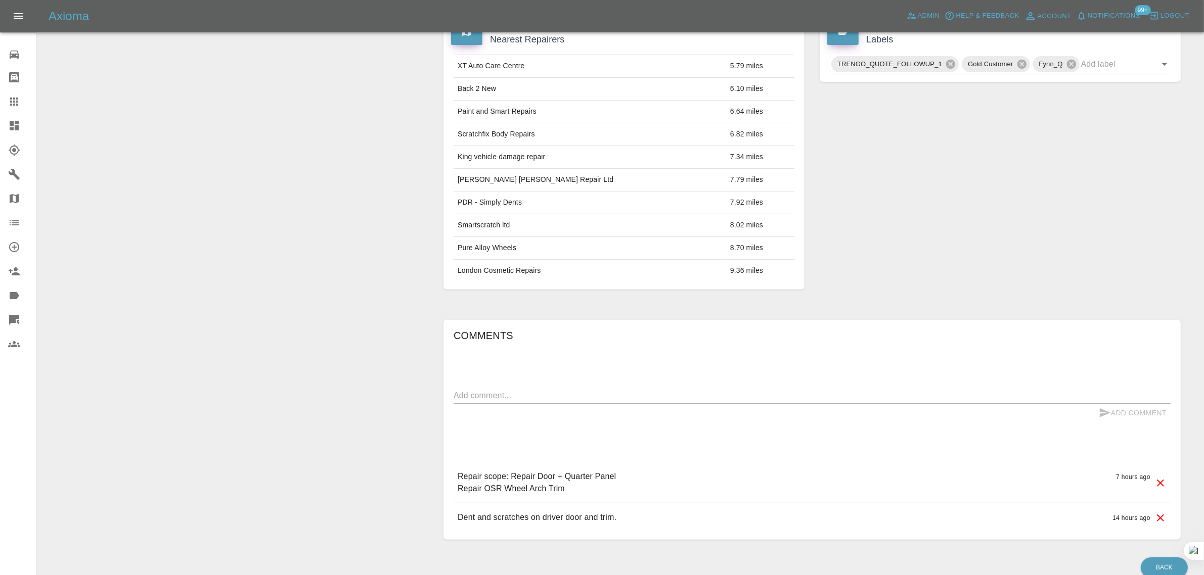
scroll to position [506, 0]
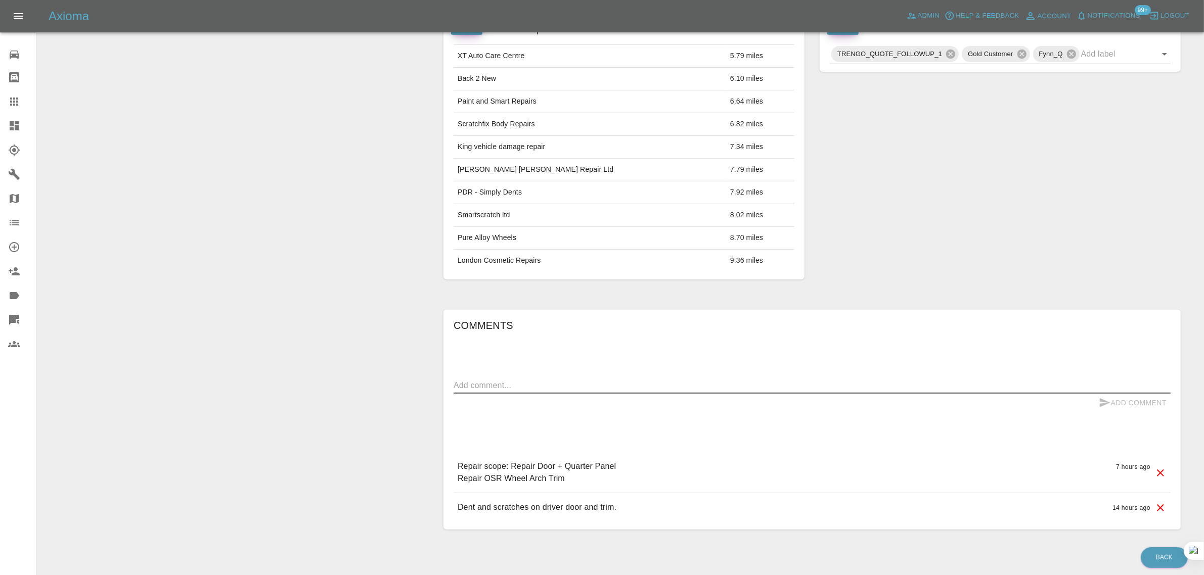
click at [628, 391] on textarea at bounding box center [811, 386] width 717 height 12
paste textarea "I just need to confirm that you are aware that the vehicle is a BMW XM which ha…"
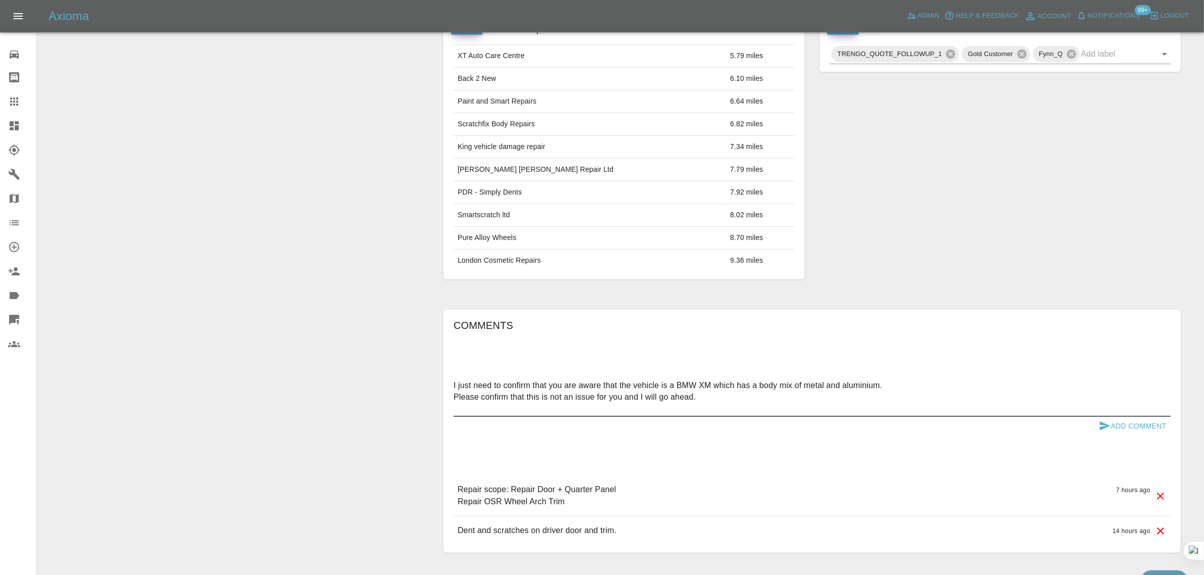
type textarea "I just need to confirm that you are aware that the vehicle is a BMW XM which ha…"
click at [1123, 431] on button "Add Comment" at bounding box center [1132, 426] width 76 height 19
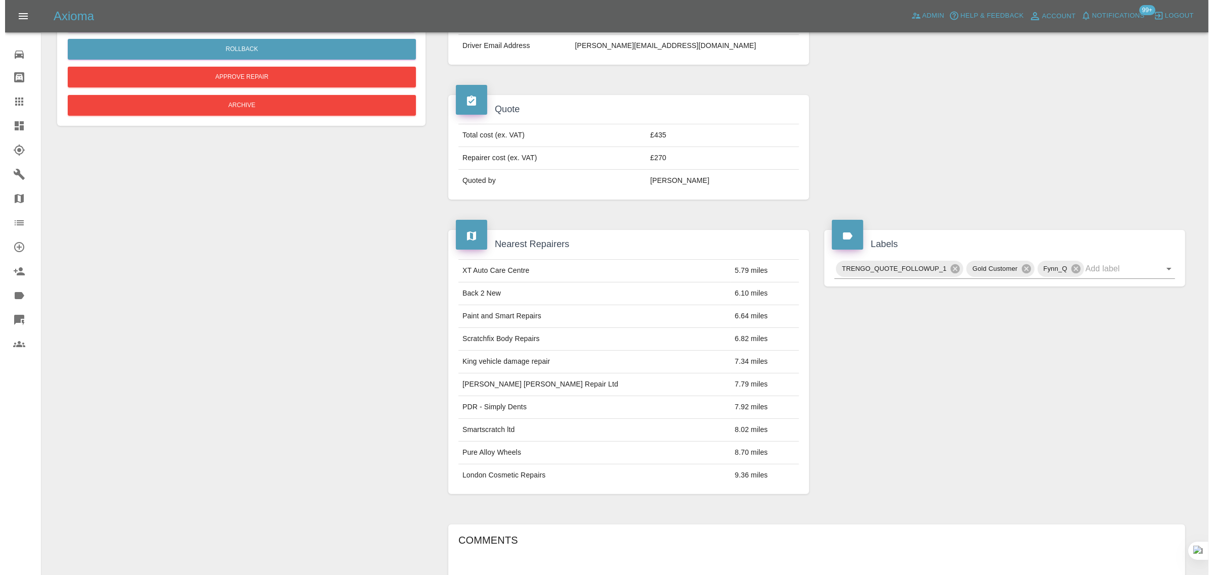
scroll to position [0, 0]
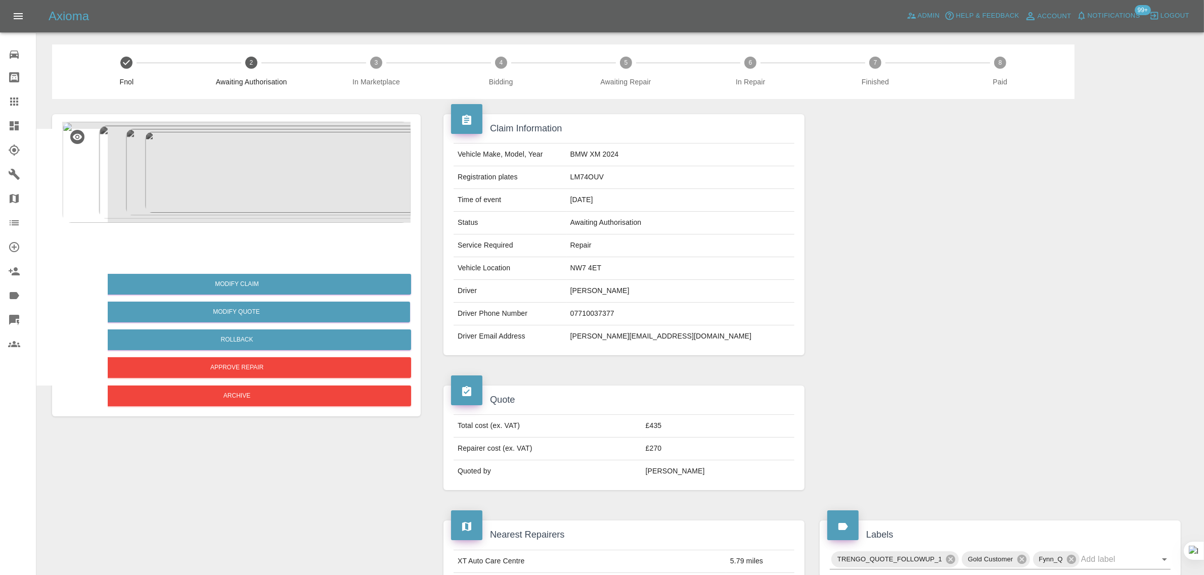
click at [18, 108] on link "Claims" at bounding box center [18, 101] width 36 height 24
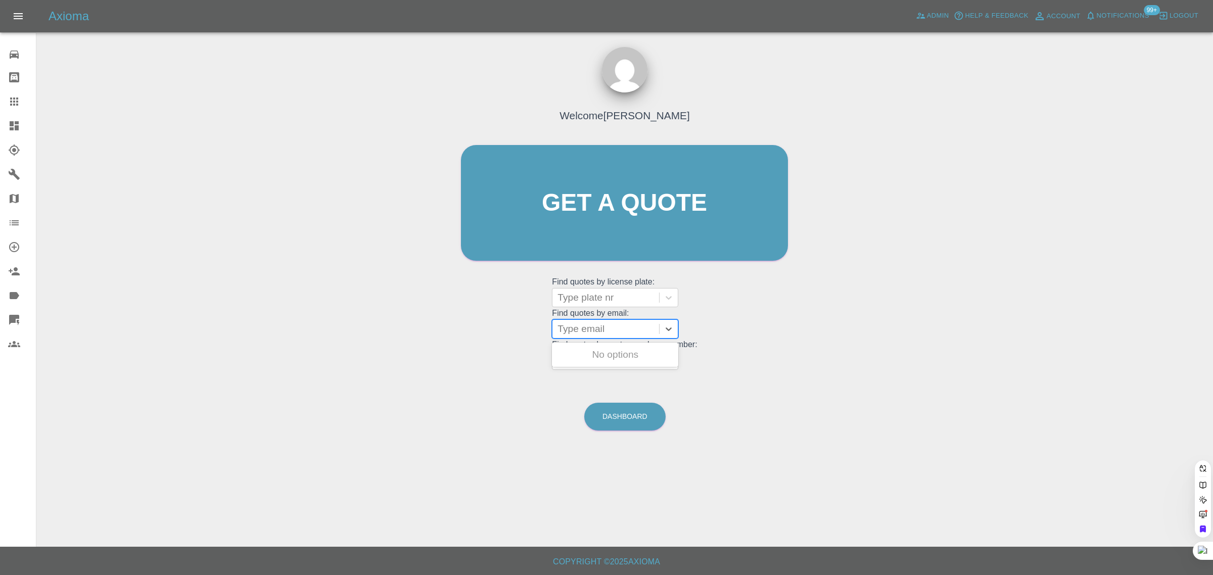
click at [622, 329] on div at bounding box center [606, 329] width 97 height 14
paste input "alex.marsh12@virginmedia.com"
type input "alex.marsh12@virginmedia.com"
click at [611, 362] on div "H15 AEX, Awaiting Authorisation" at bounding box center [615, 361] width 126 height 32
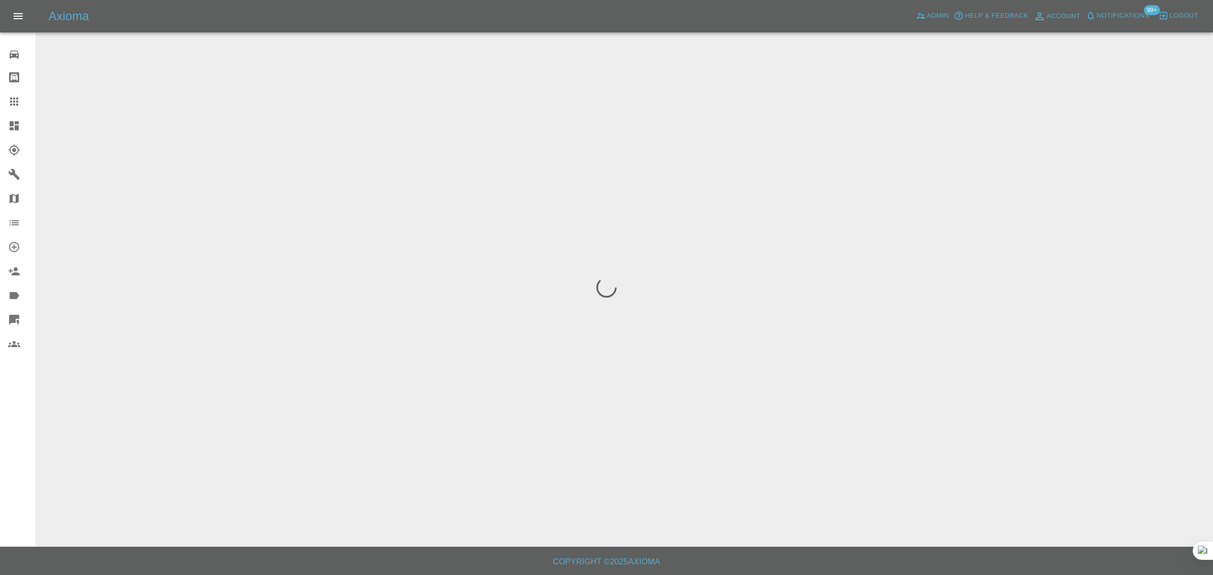
click at [4, 440] on div "0 Repair home Bodyshop home Claims Dashboard Explorer Garages Map Organization …" at bounding box center [18, 287] width 36 height 575
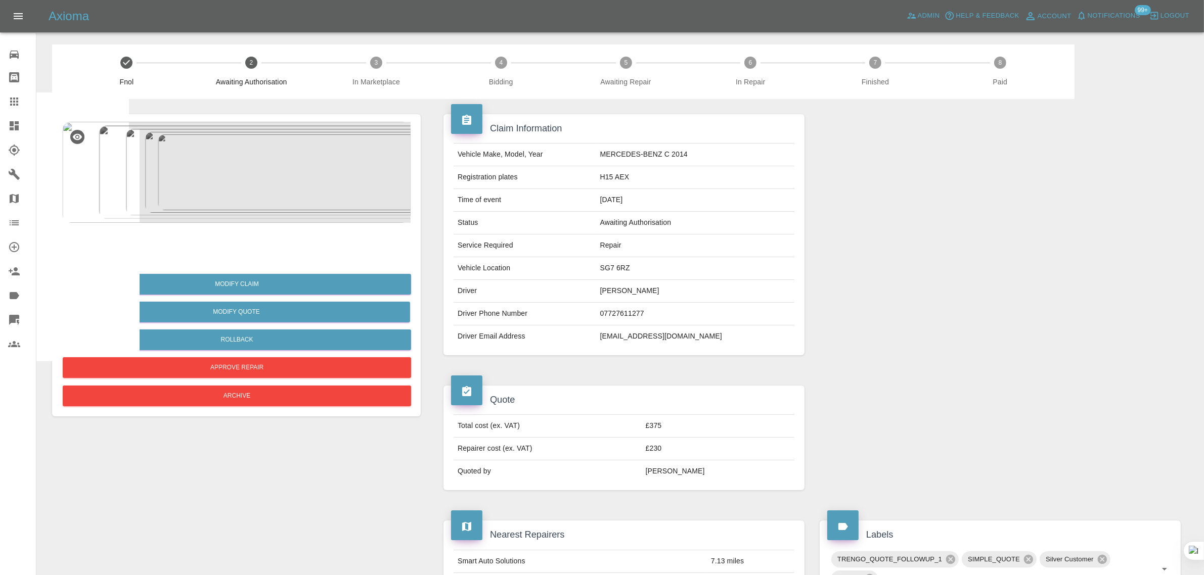
scroll to position [63, 0]
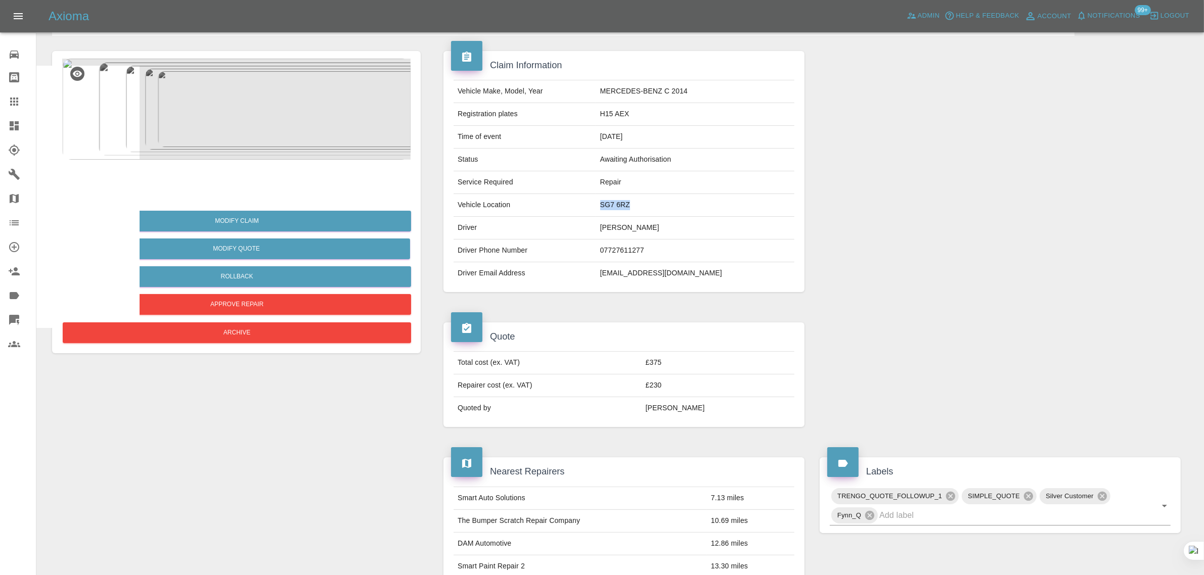
drag, startPoint x: 610, startPoint y: 208, endPoint x: 666, endPoint y: 208, distance: 56.6
click at [666, 208] on td "SG7 6RZ" at bounding box center [695, 205] width 198 height 23
copy td "SG7 6RZ"
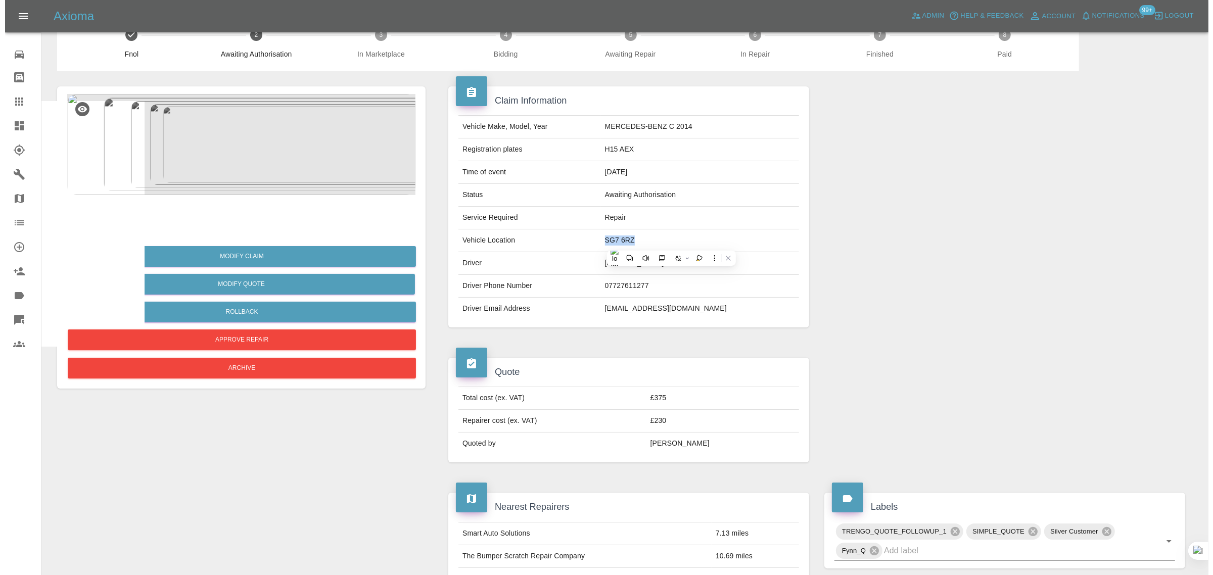
scroll to position [0, 0]
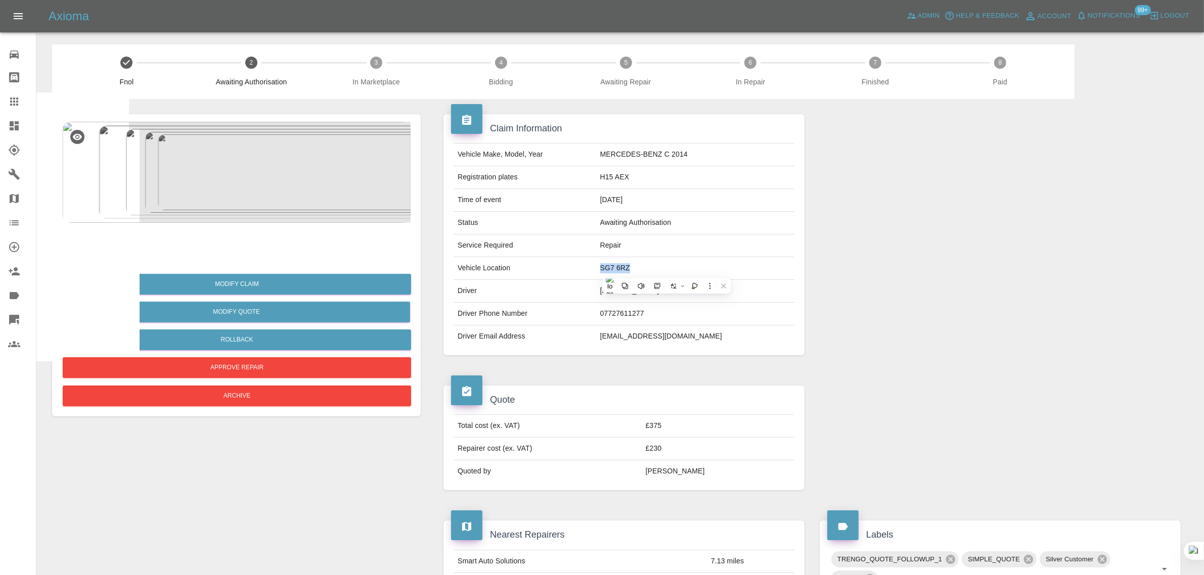
click at [16, 101] on icon at bounding box center [14, 102] width 8 height 8
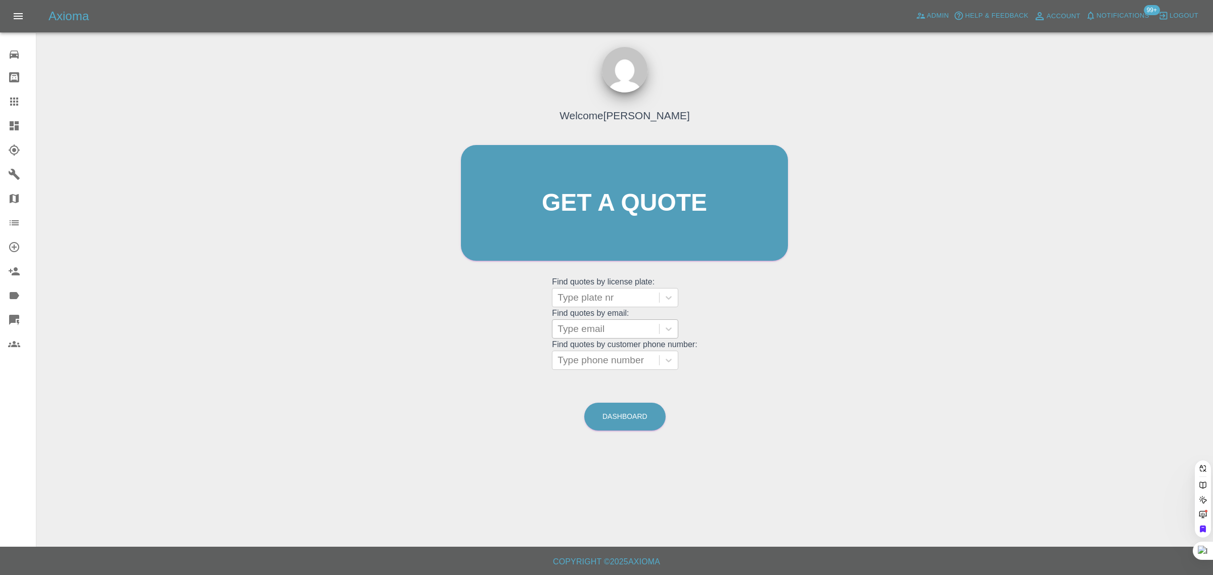
click at [570, 330] on div at bounding box center [606, 329] width 97 height 14
paste input "tim@timstephenson.me.uk"
type input "tim@timstephenson.me.u"
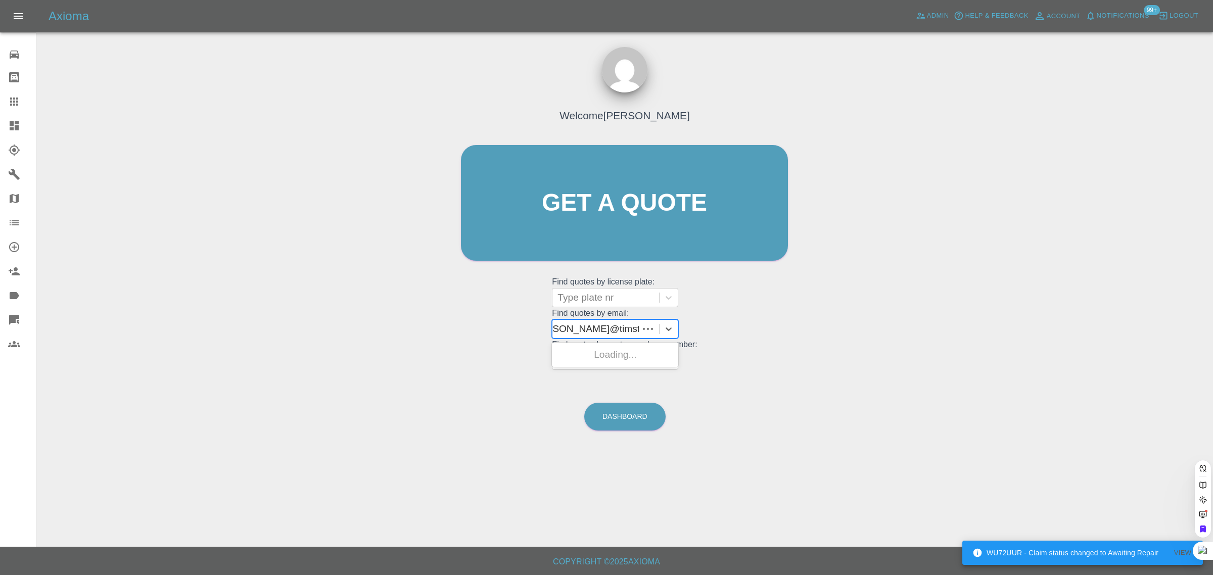
scroll to position [0, 11]
click at [595, 354] on div "PF73 APO, Fnol" at bounding box center [615, 355] width 126 height 20
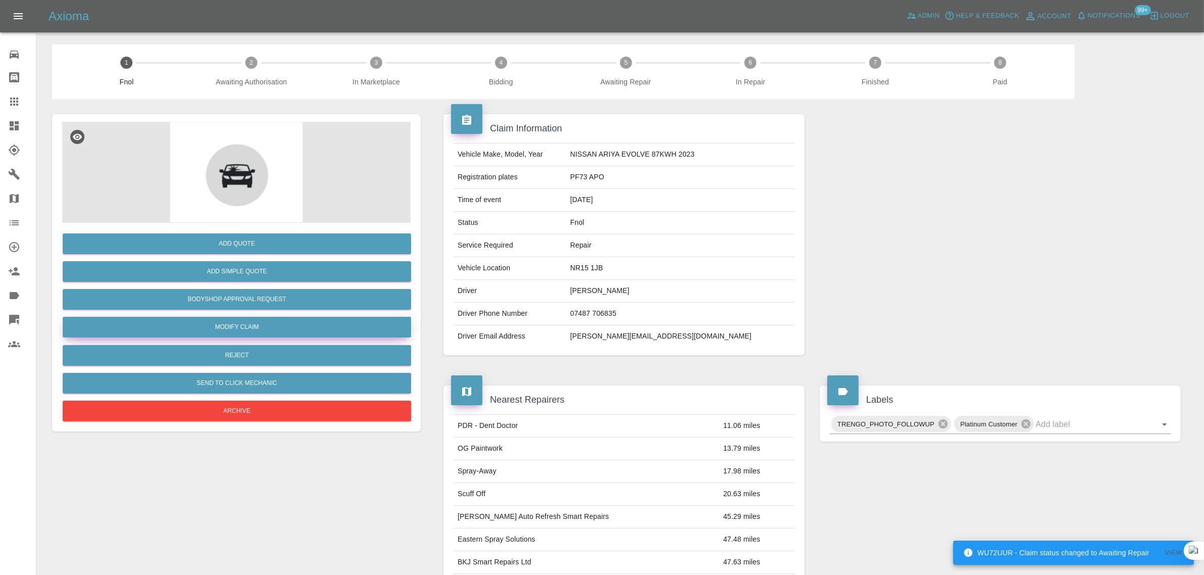
click at [227, 327] on link "Modify Claim" at bounding box center [237, 327] width 348 height 21
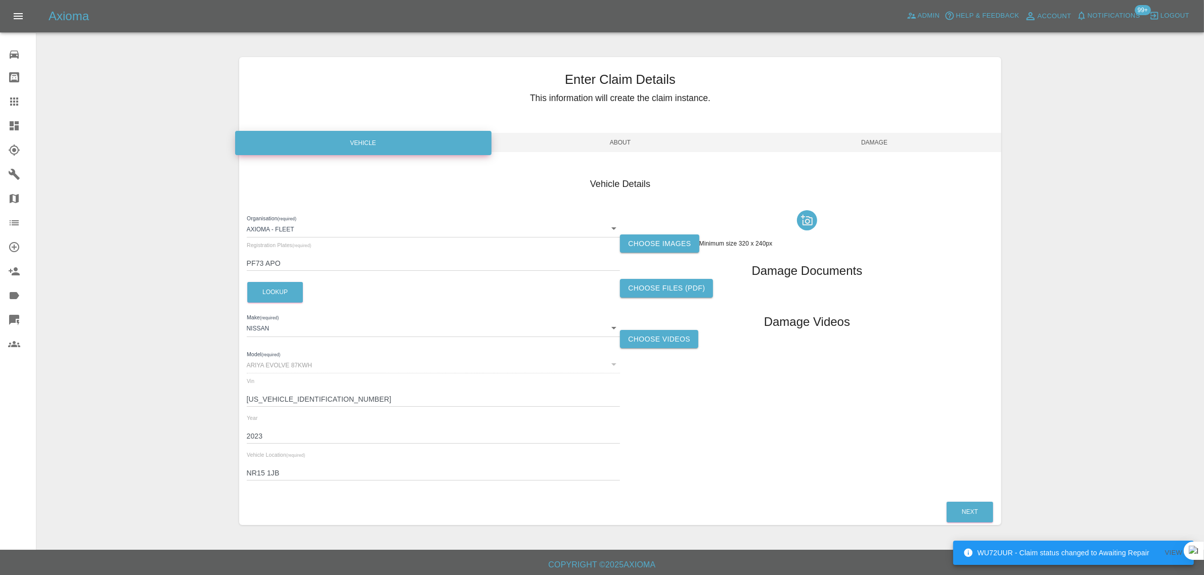
click at [665, 236] on label "Choose images" at bounding box center [659, 244] width 79 height 19
click at [0, 0] on input "Choose images" at bounding box center [0, 0] width 0 height 0
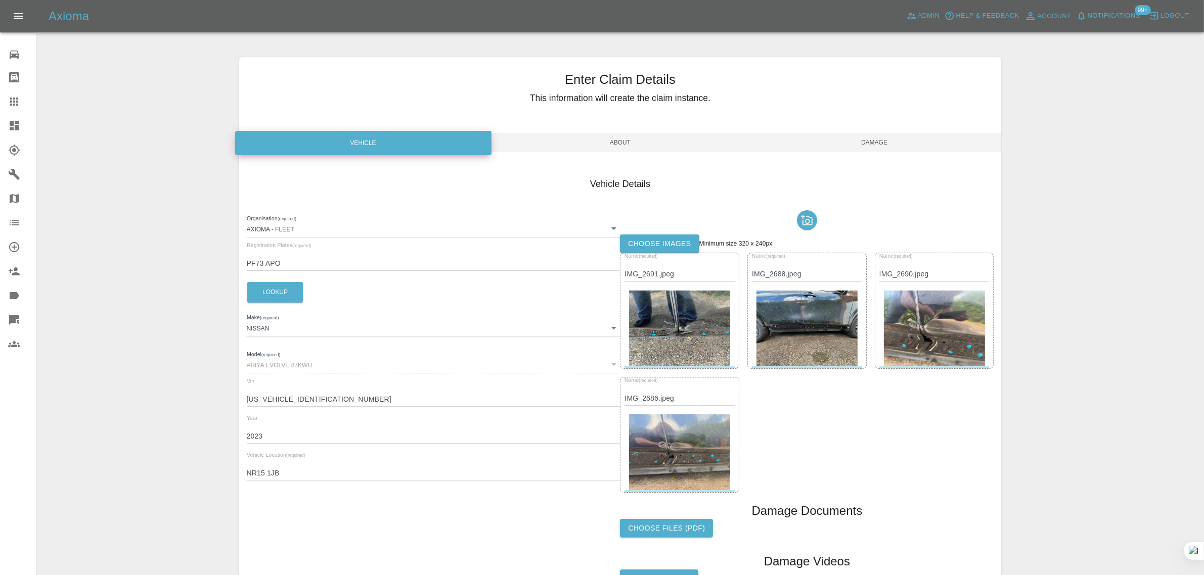
click at [877, 140] on span "Damage" at bounding box center [874, 142] width 254 height 19
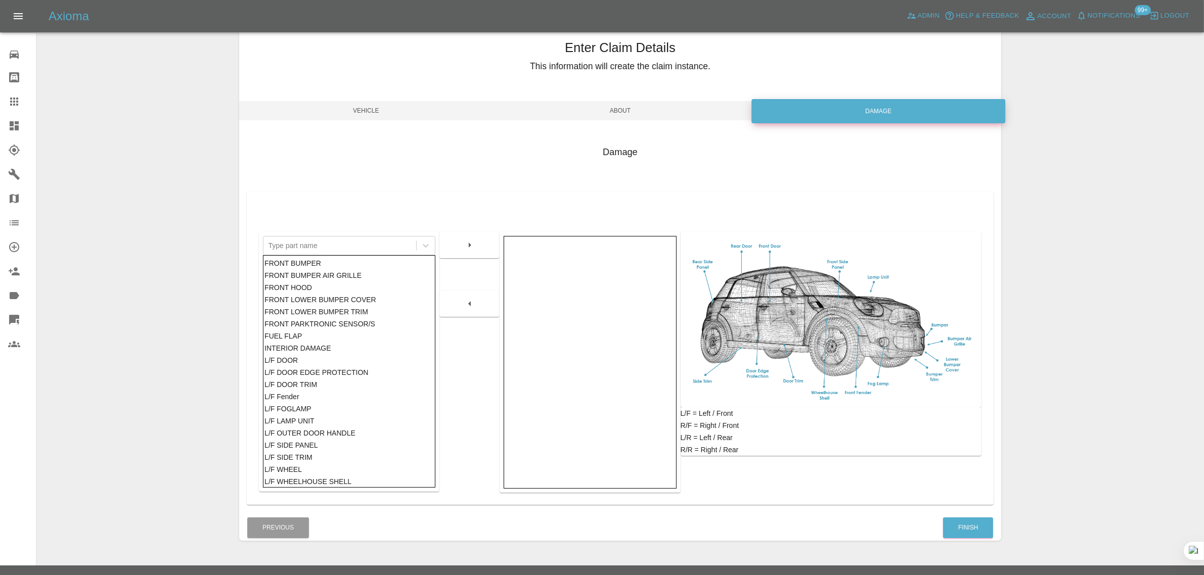
scroll to position [50, 0]
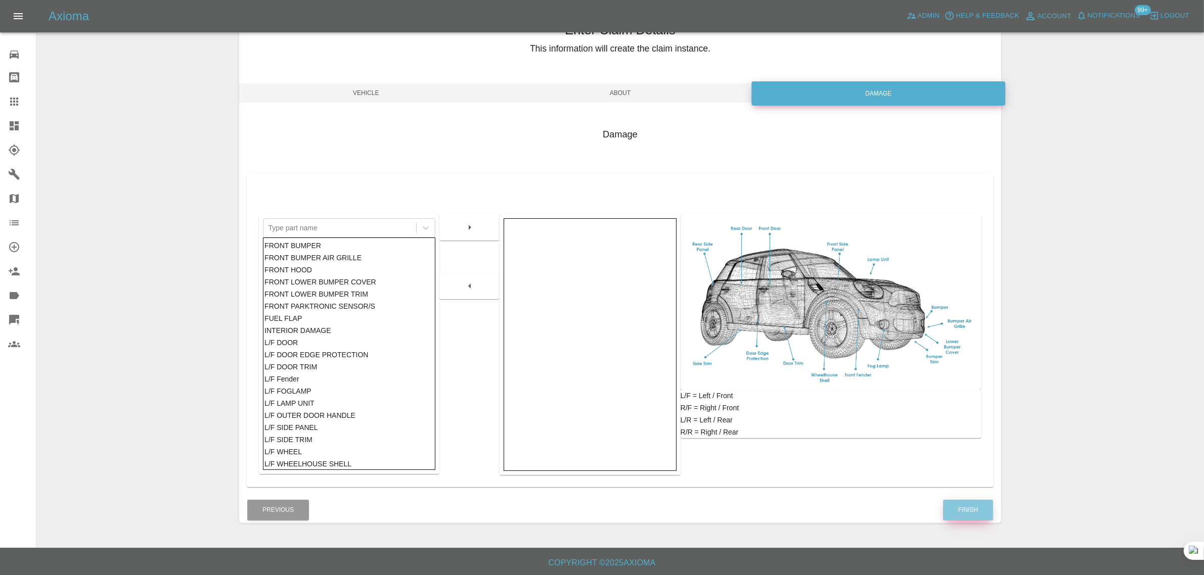
click at [969, 508] on button "Finish" at bounding box center [968, 510] width 50 height 21
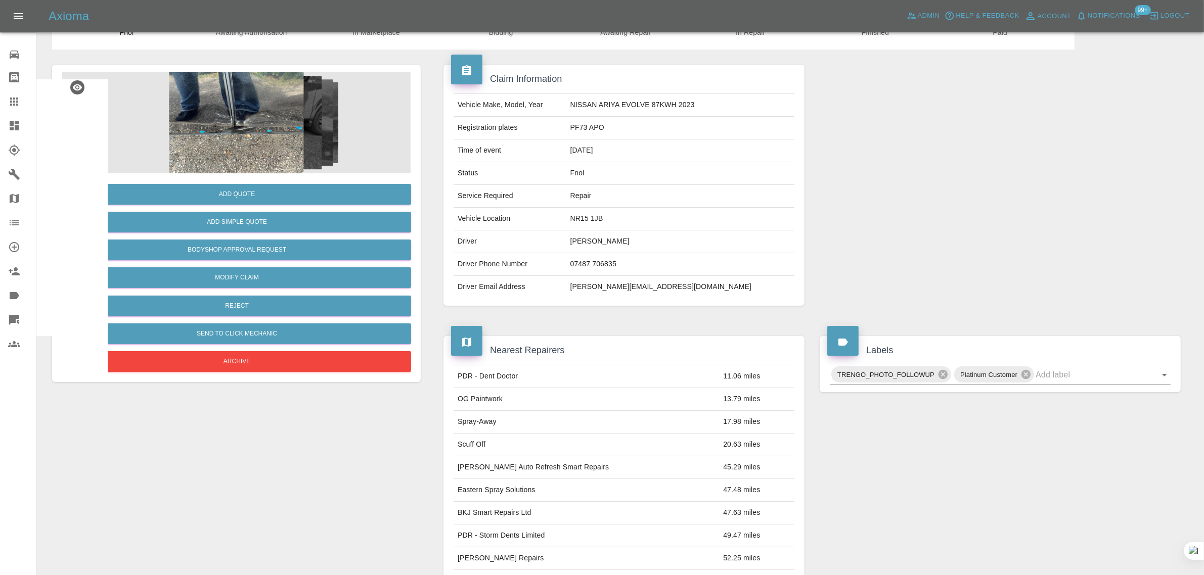
scroll to position [50, 0]
click at [5, 107] on link "Claims" at bounding box center [18, 101] width 36 height 24
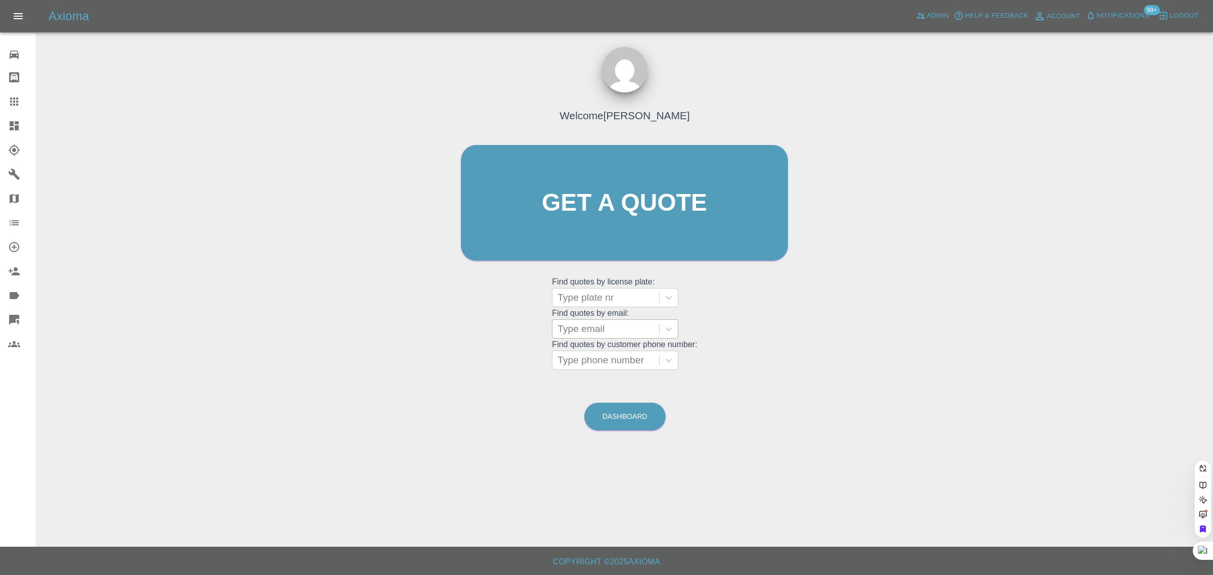
click at [595, 323] on div at bounding box center [606, 329] width 97 height 14
paste input "mullenalan87@gmail.com"
type input "mullenalan87@gmail.com"
click at [585, 356] on div "ND14LCW, Awaiting Repair" at bounding box center [615, 361] width 126 height 32
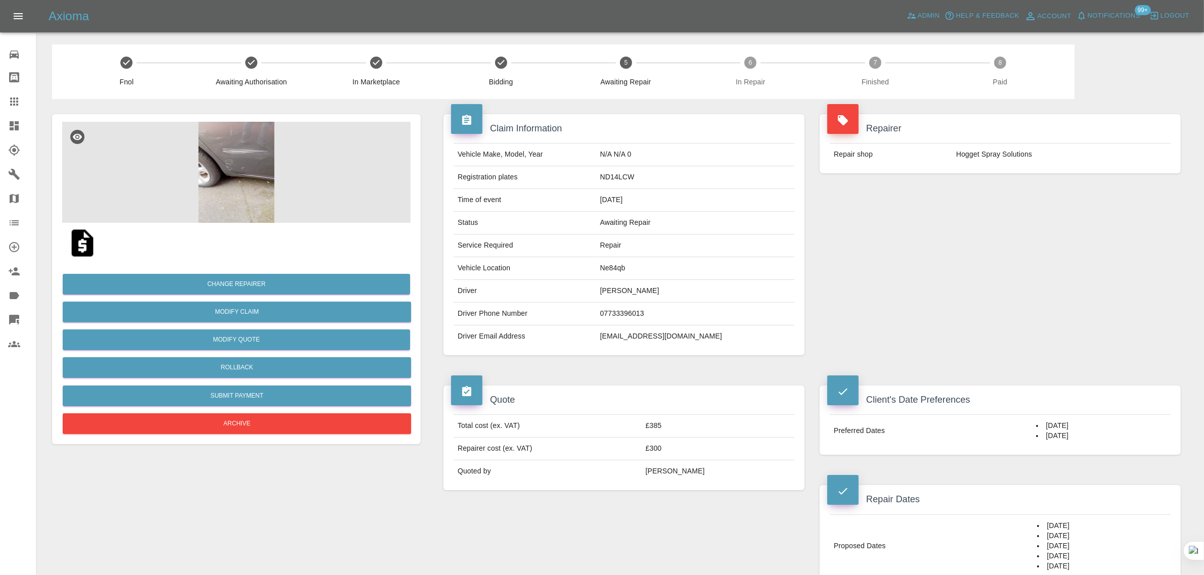
click at [12, 99] on icon at bounding box center [14, 102] width 8 height 8
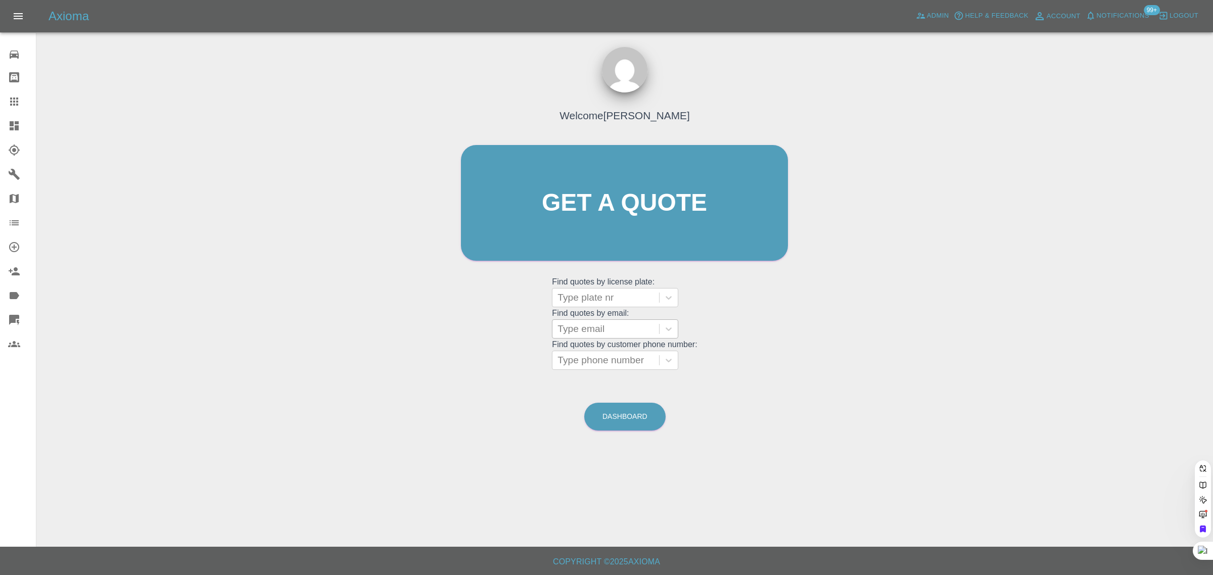
click at [584, 324] on div at bounding box center [606, 329] width 97 height 14
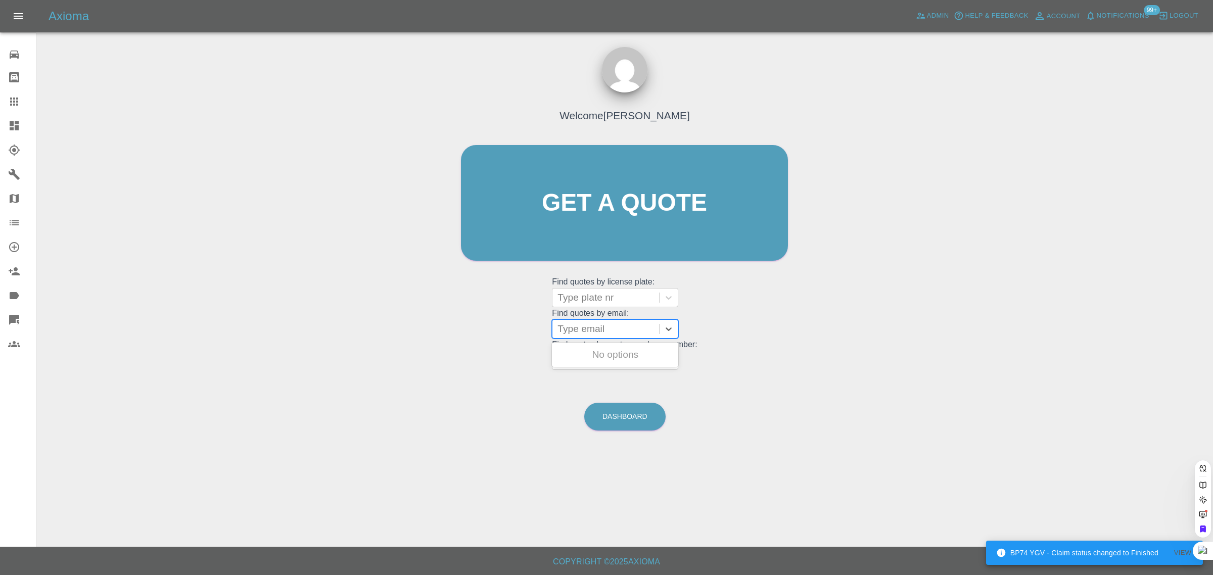
paste input "[PERSON_NAME][EMAIL_ADDRESS][PERSON_NAME][DOMAIN_NAME]"
type input "[PERSON_NAME][EMAIL_ADDRESS][PERSON_NAME][DOMAIN_NAME]"
click at [617, 347] on div "LF19EGE, Paid" at bounding box center [615, 355] width 126 height 20
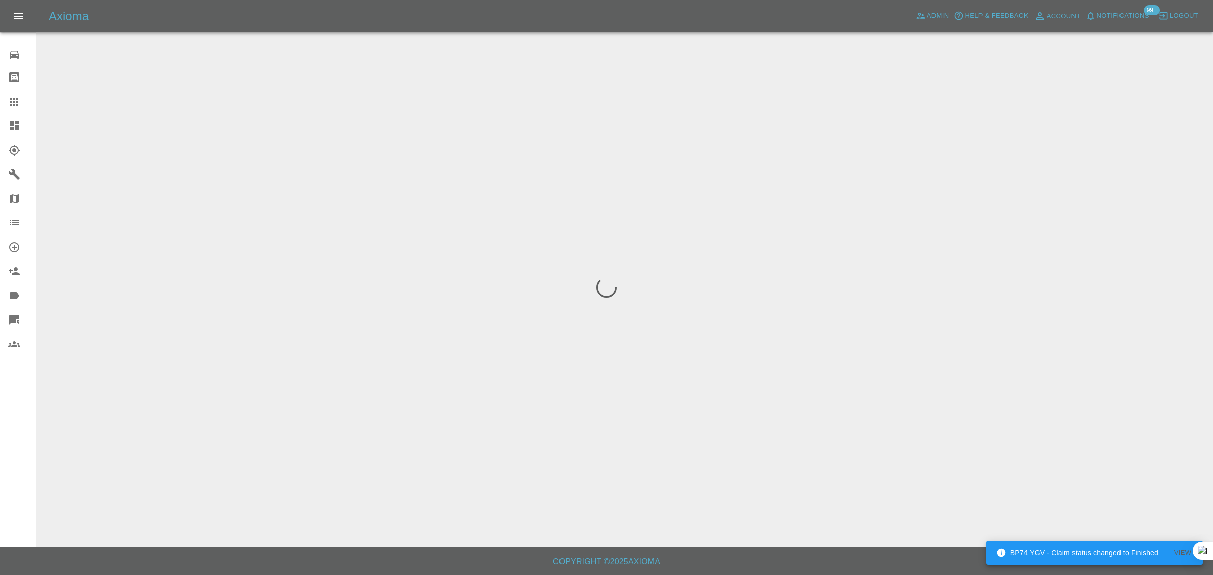
click at [21, 489] on div "0 Repair home Bodyshop home Claims Dashboard Explorer Garages Map Organization …" at bounding box center [18, 287] width 36 height 575
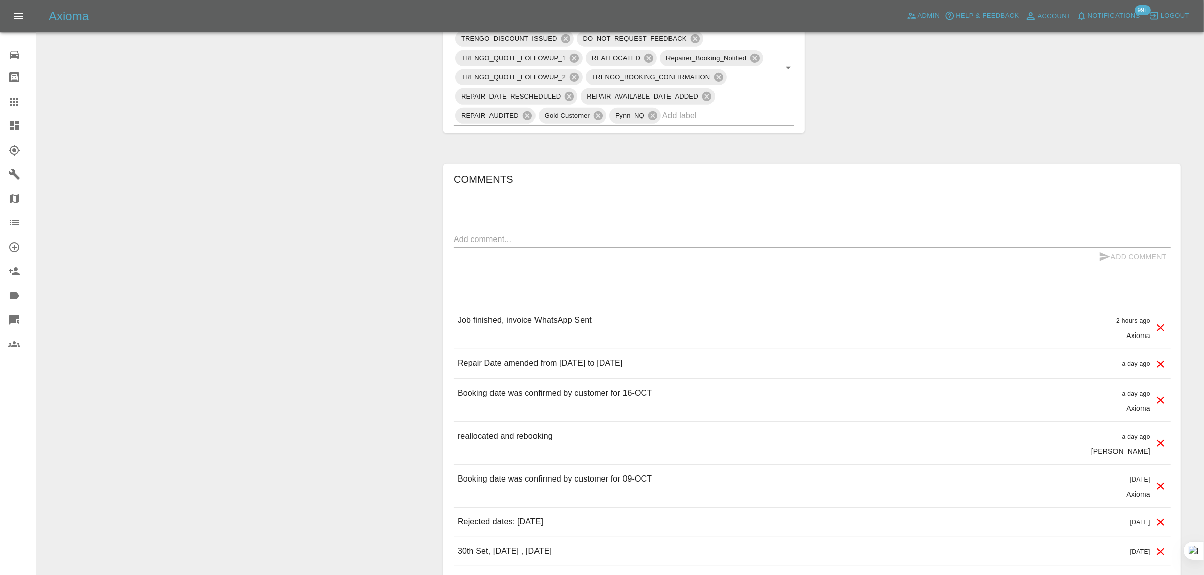
scroll to position [316, 0]
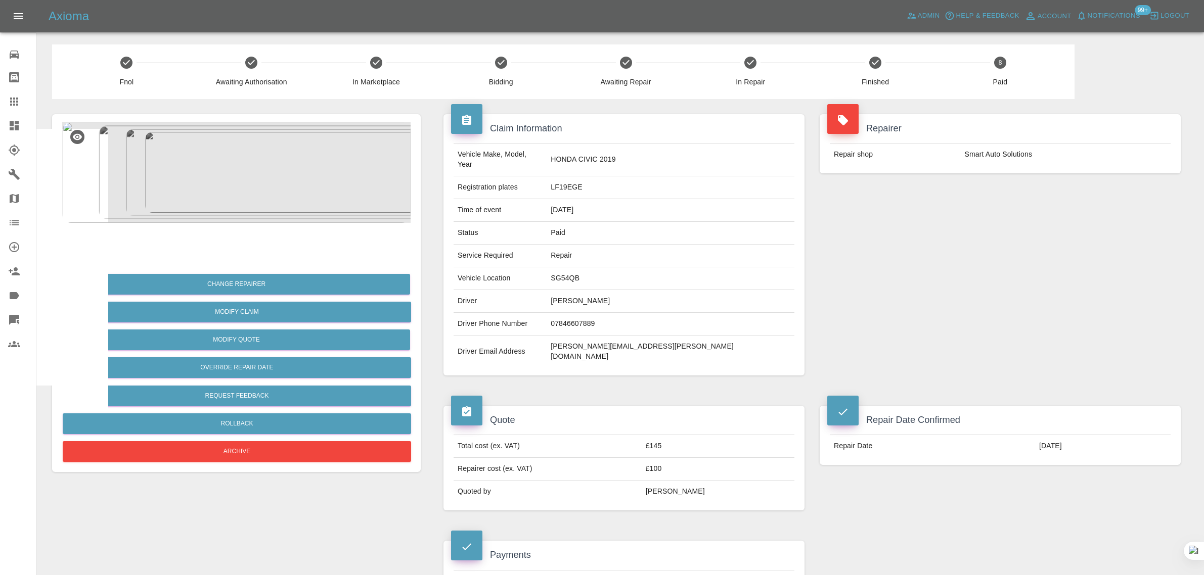
scroll to position [316, 0]
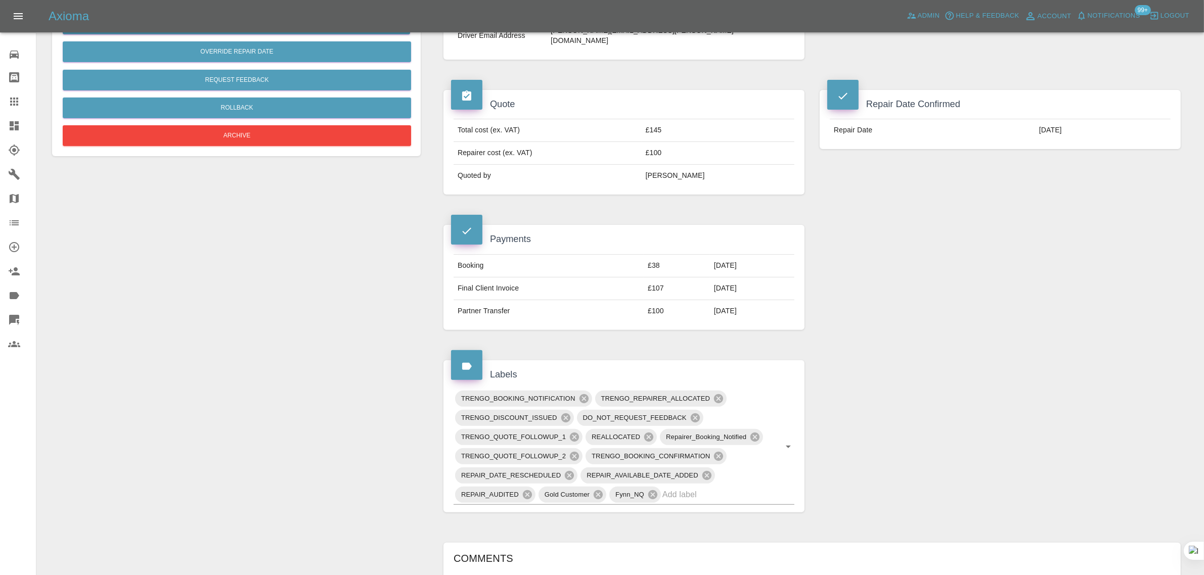
click at [26, 97] on div at bounding box center [22, 102] width 28 height 12
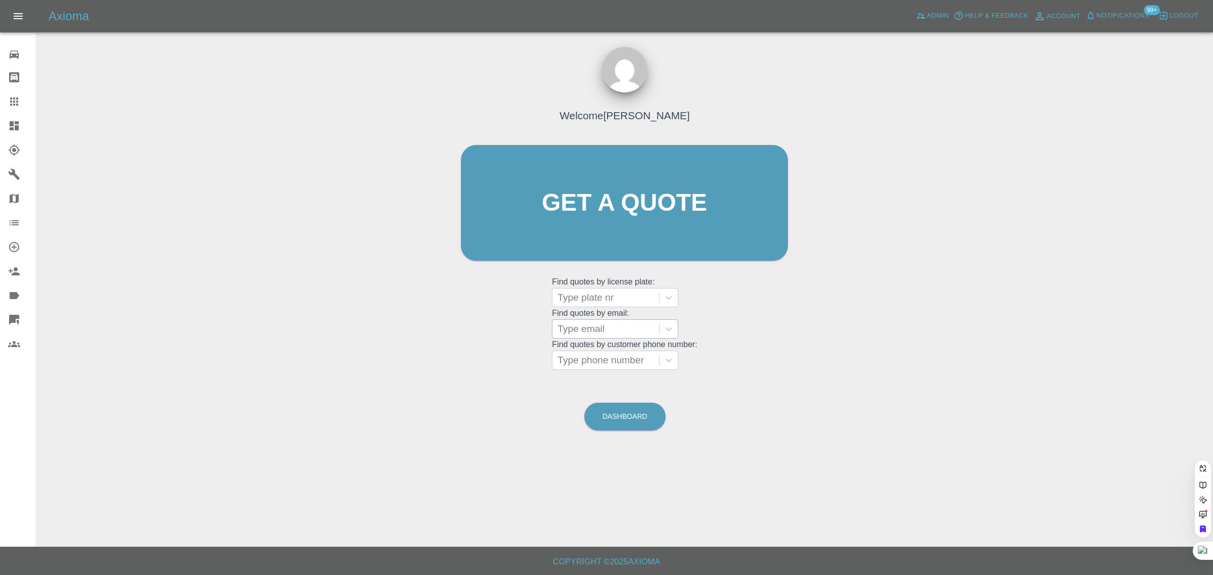
click at [603, 332] on div at bounding box center [606, 329] width 97 height 14
paste input "[PERSON_NAME][EMAIL_ADDRESS][DOMAIN_NAME]"
type input "tim@timstephenson.me.u"
click at [602, 349] on div "PF73 APO, Awaiting Authorisation" at bounding box center [615, 361] width 126 height 32
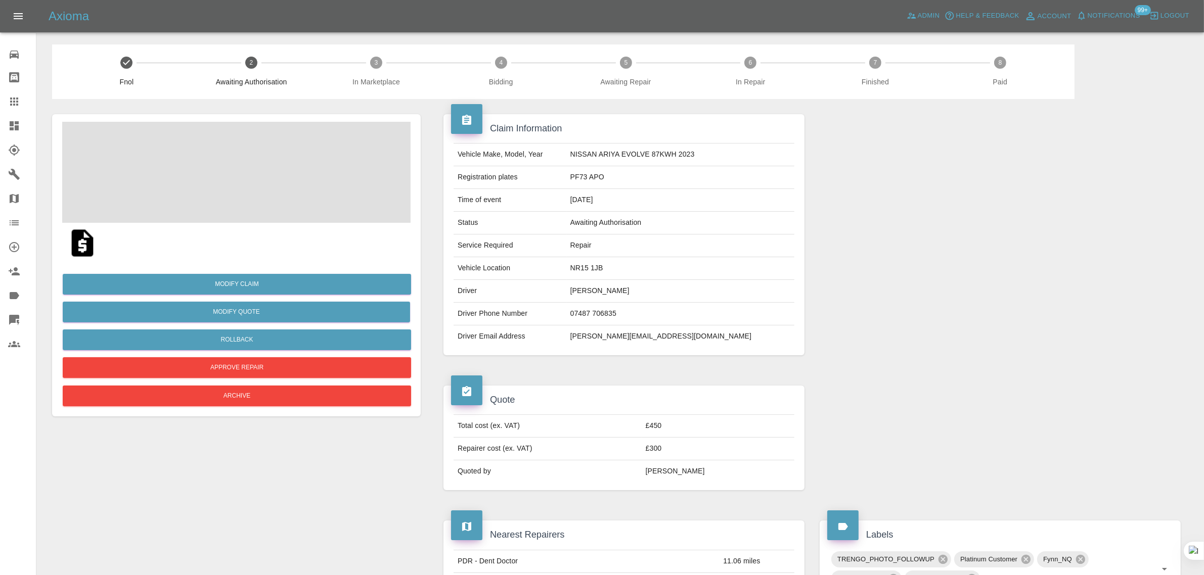
click at [216, 178] on span at bounding box center [236, 172] width 348 height 101
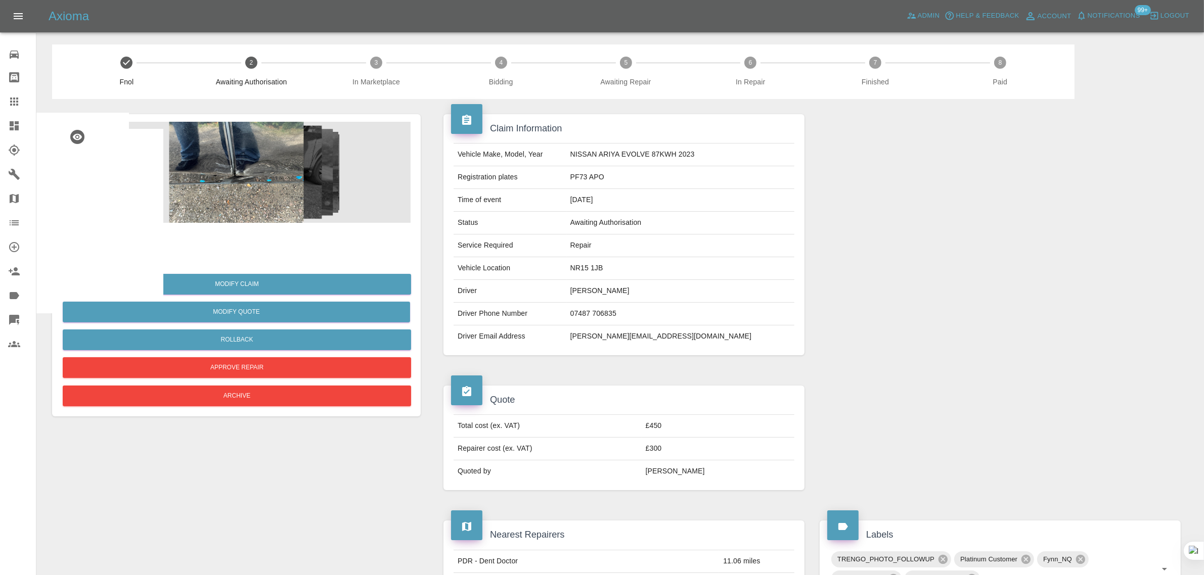
click at [248, 188] on img at bounding box center [236, 172] width 348 height 101
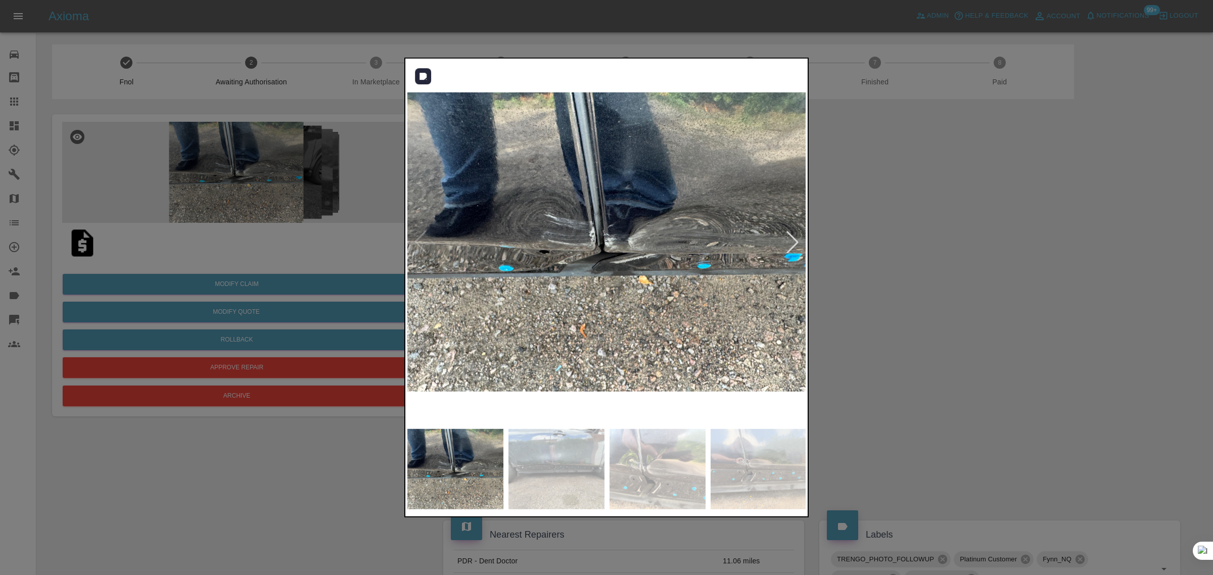
click at [792, 244] on div at bounding box center [793, 242] width 22 height 22
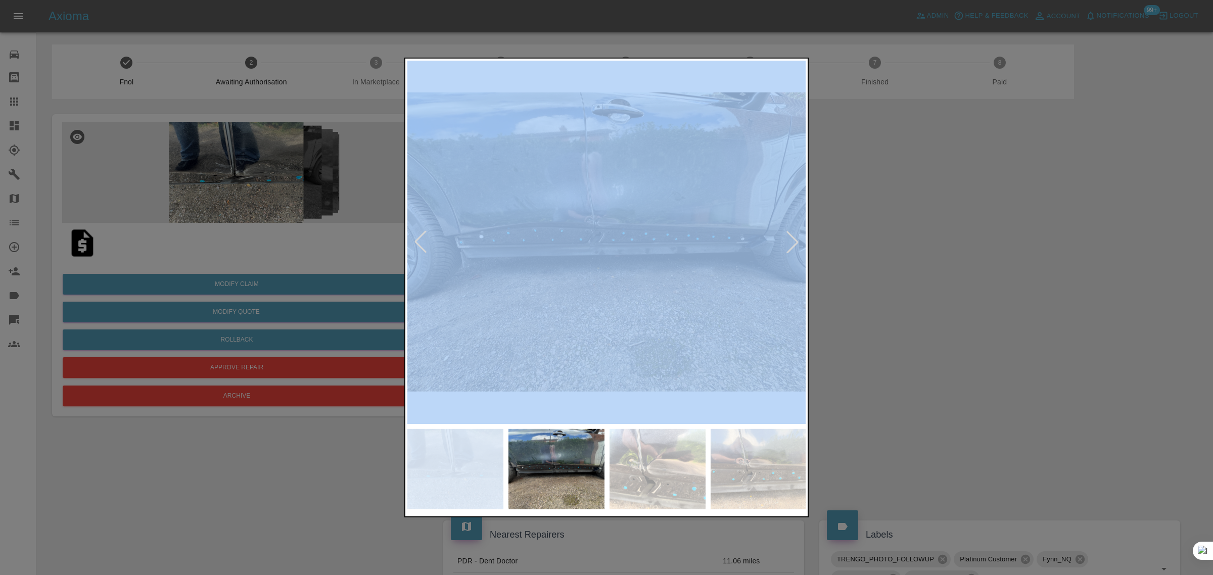
click at [792, 244] on div at bounding box center [793, 242] width 22 height 22
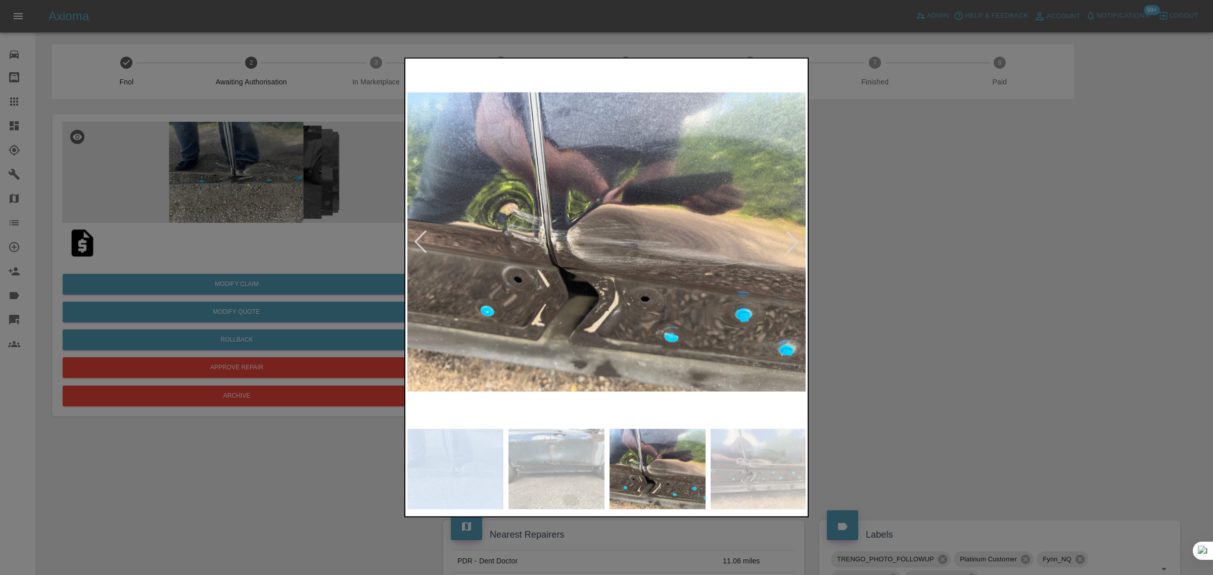
click at [792, 244] on div at bounding box center [793, 242] width 22 height 22
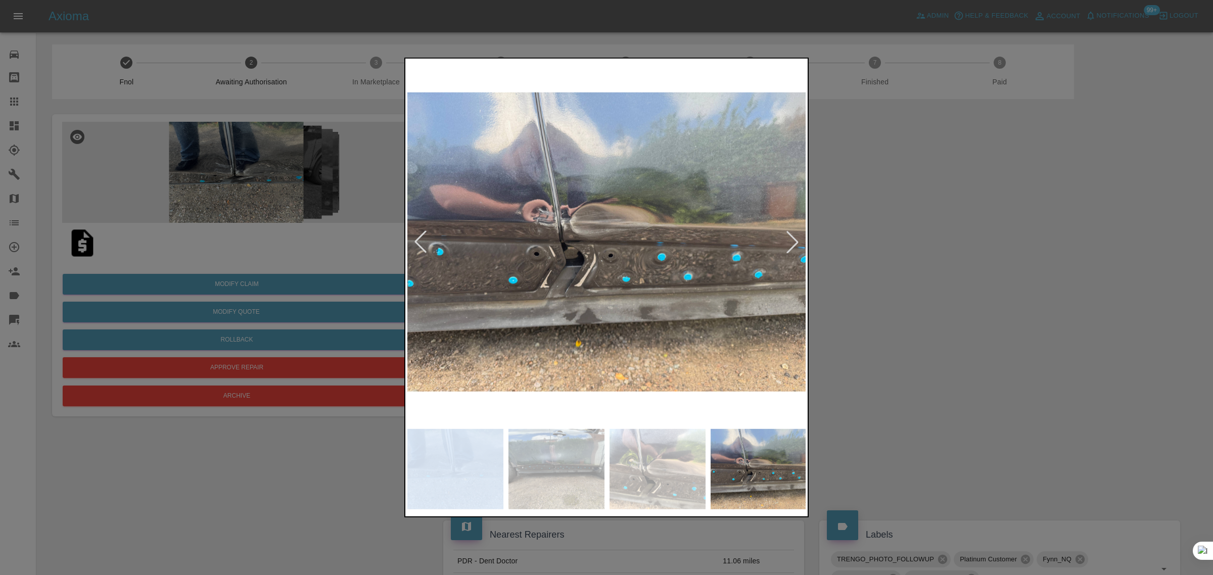
click at [792, 244] on div at bounding box center [793, 242] width 22 height 22
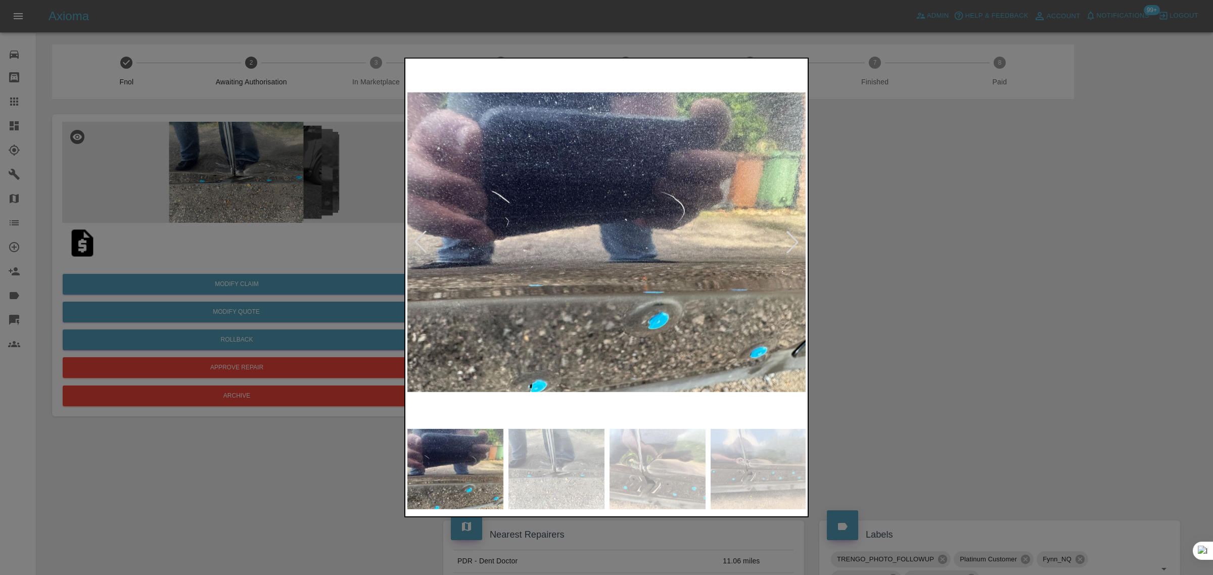
click at [792, 244] on div at bounding box center [793, 242] width 22 height 22
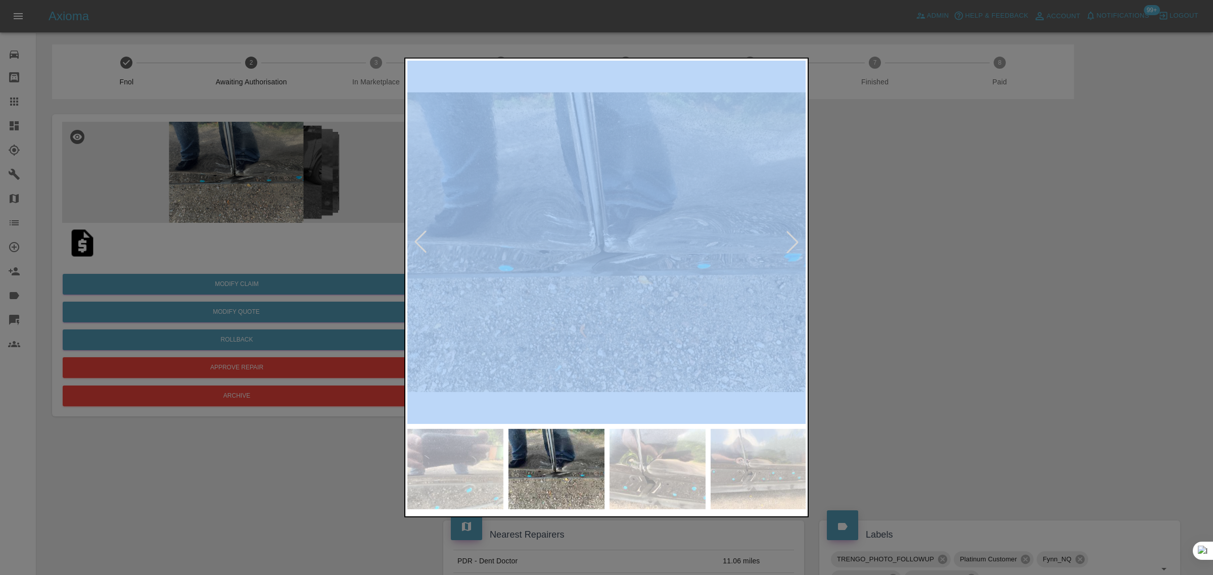
click at [792, 244] on div at bounding box center [793, 242] width 22 height 22
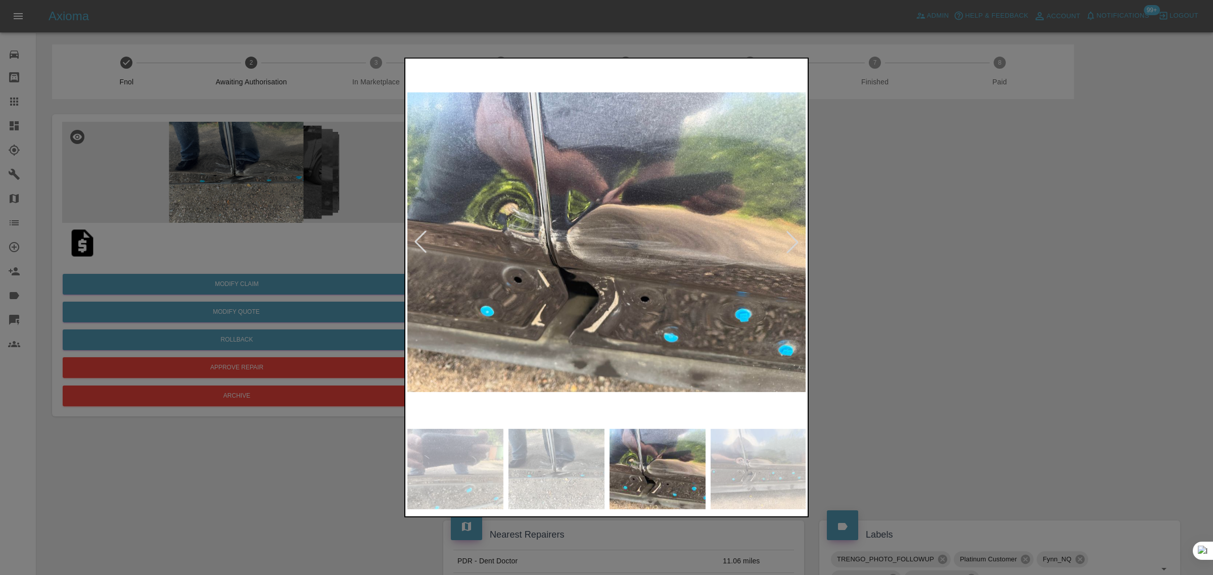
click at [792, 244] on div at bounding box center [793, 242] width 22 height 22
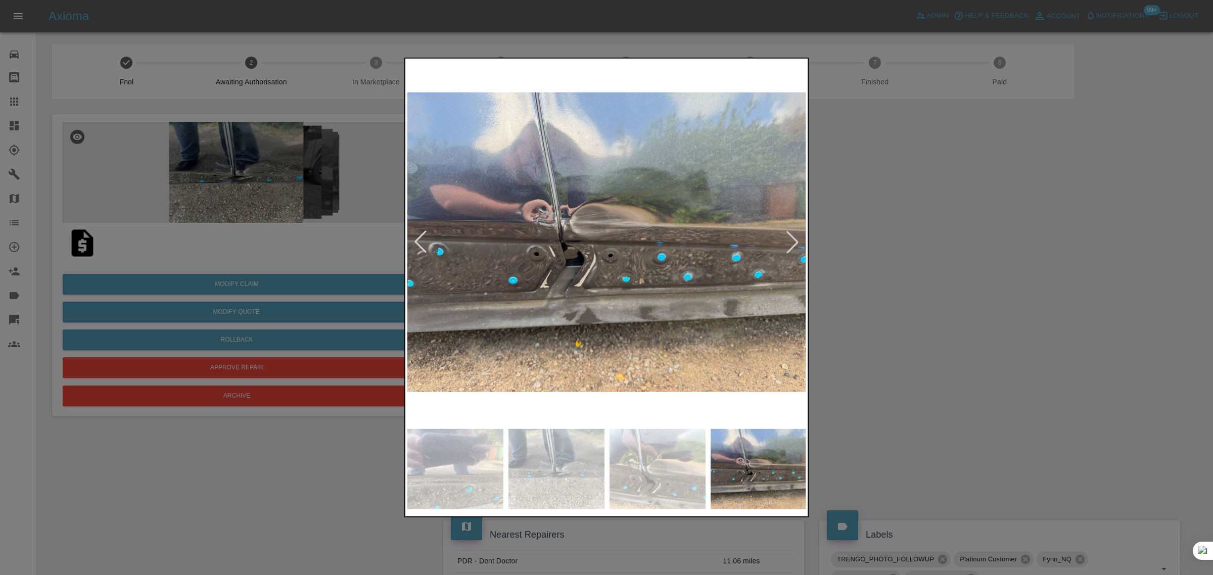
click at [792, 244] on div at bounding box center [793, 242] width 22 height 22
click at [812, 244] on img at bounding box center [1011, 242] width 399 height 363
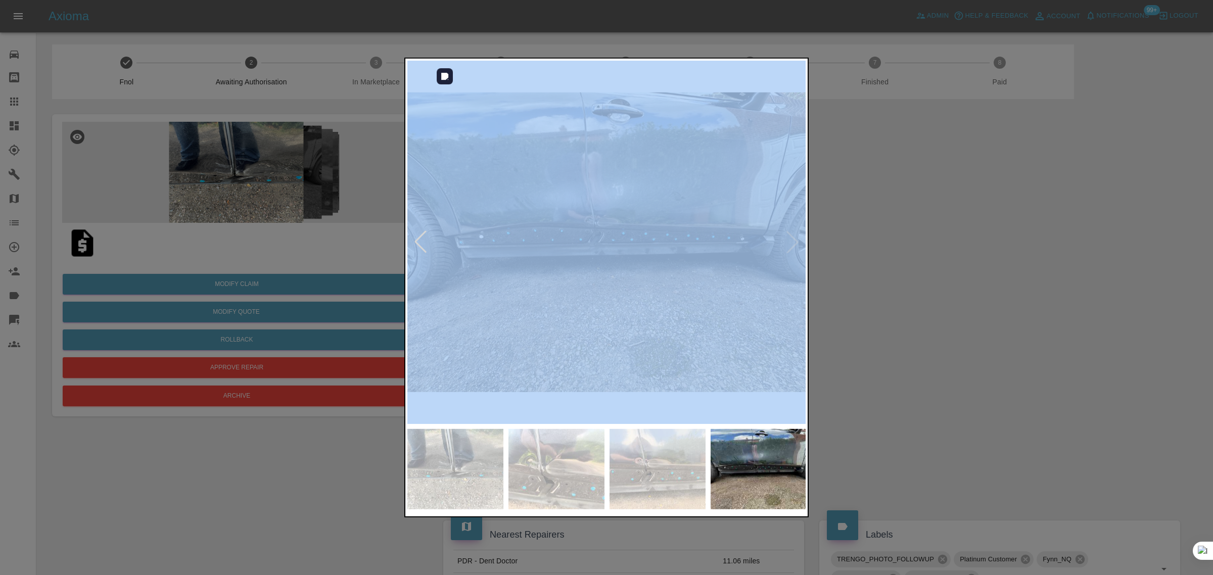
click at [792, 244] on img at bounding box center [606, 242] width 399 height 363
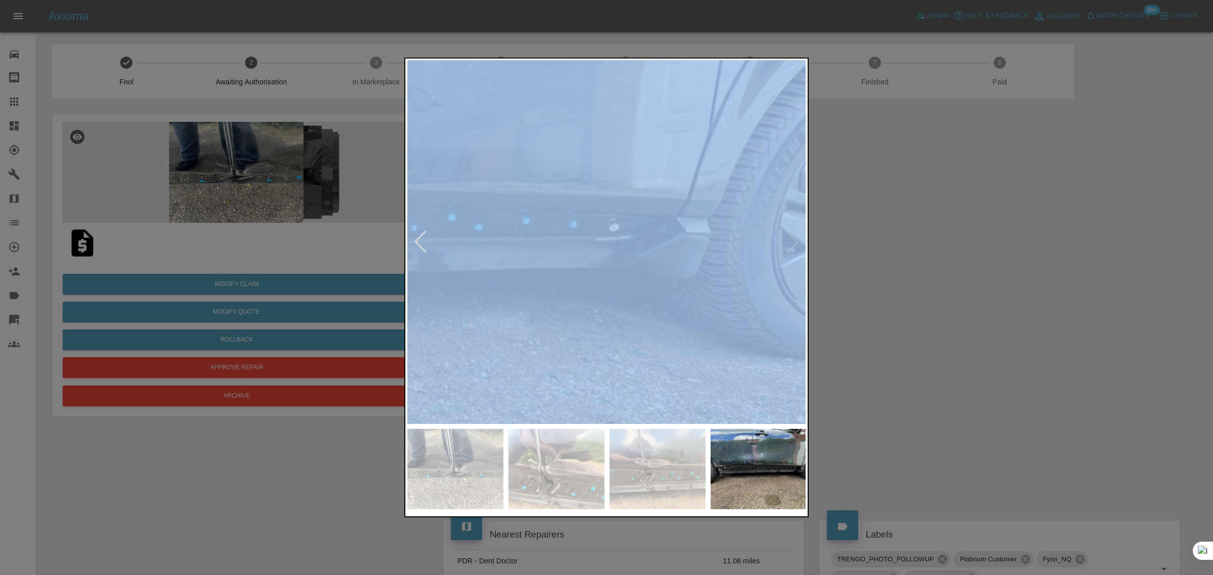
click at [792, 244] on img at bounding box center [208, 237] width 1198 height 1090
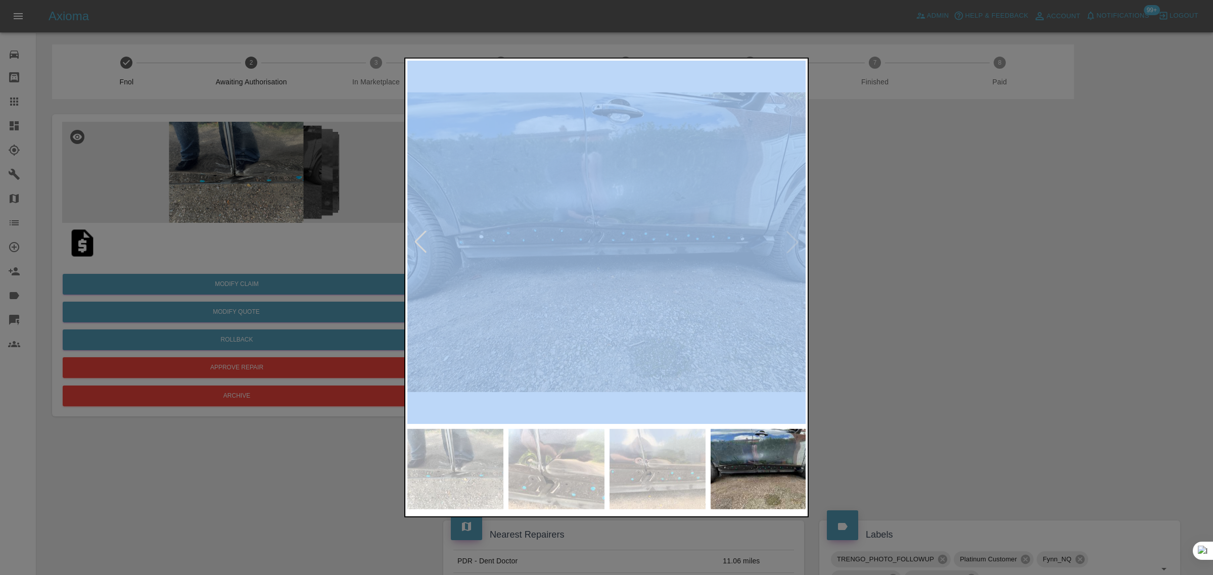
click at [792, 244] on img at bounding box center [606, 242] width 399 height 363
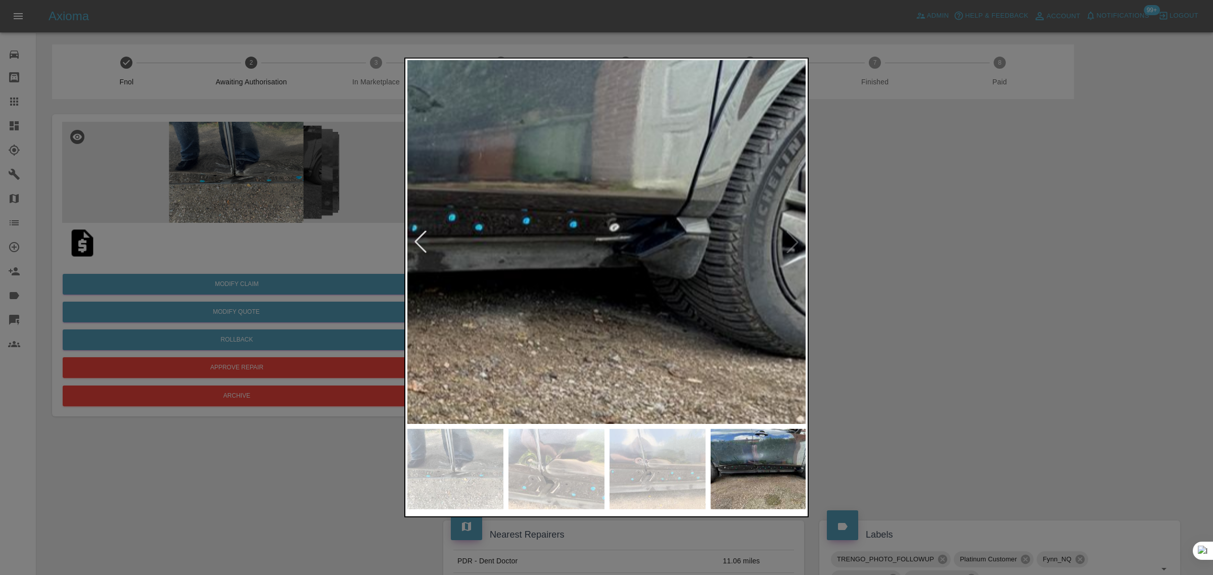
click at [883, 248] on div at bounding box center [606, 287] width 1213 height 575
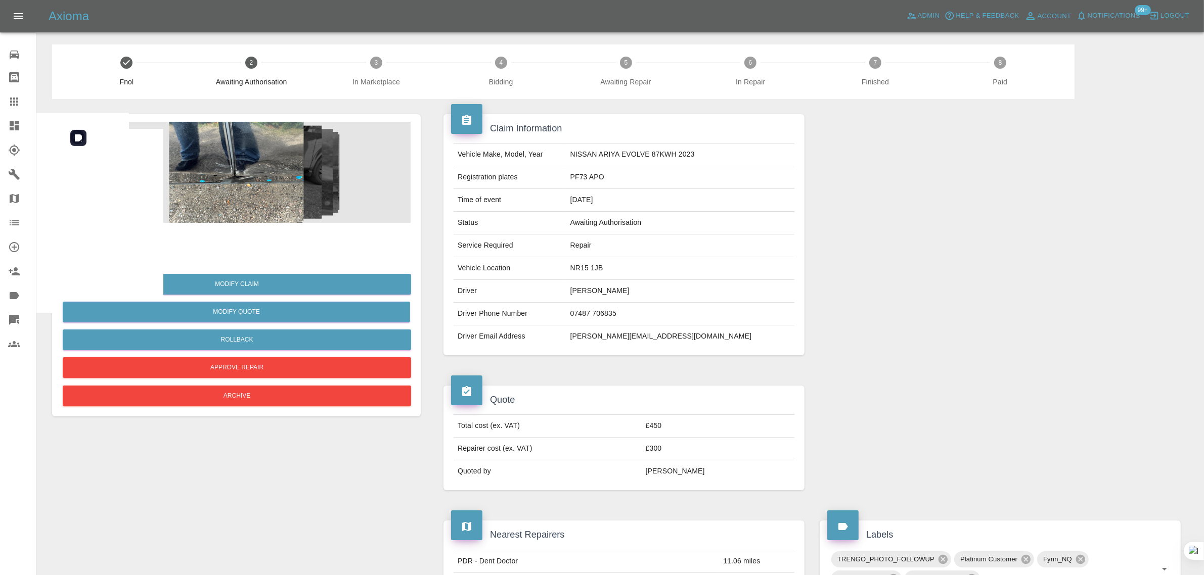
click at [156, 195] on img at bounding box center [236, 172] width 348 height 101
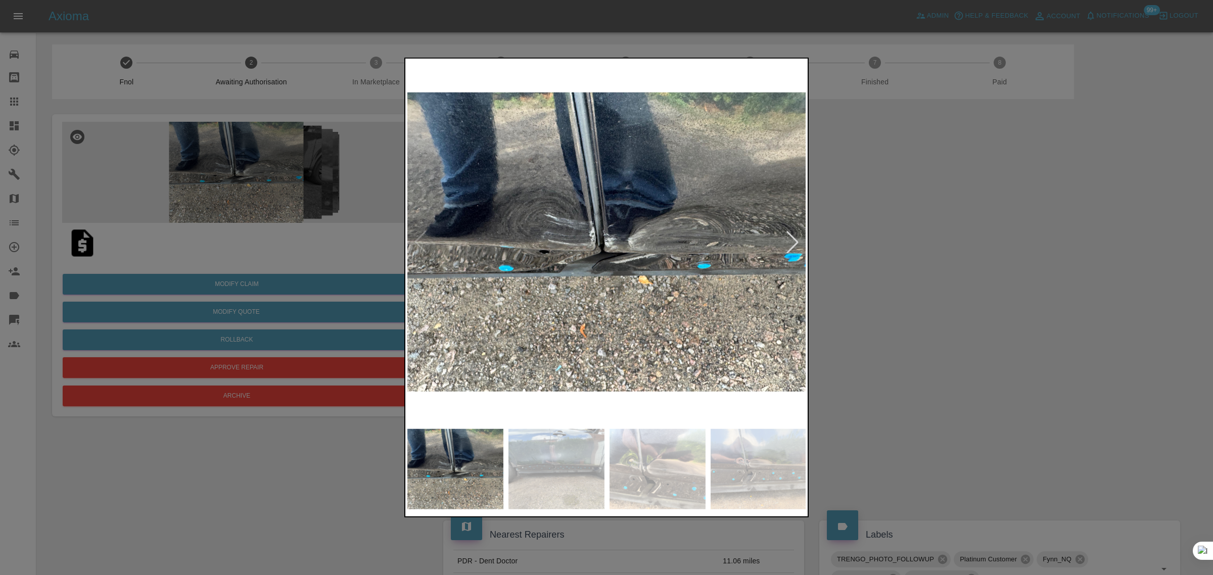
click at [79, 241] on div at bounding box center [606, 287] width 1213 height 575
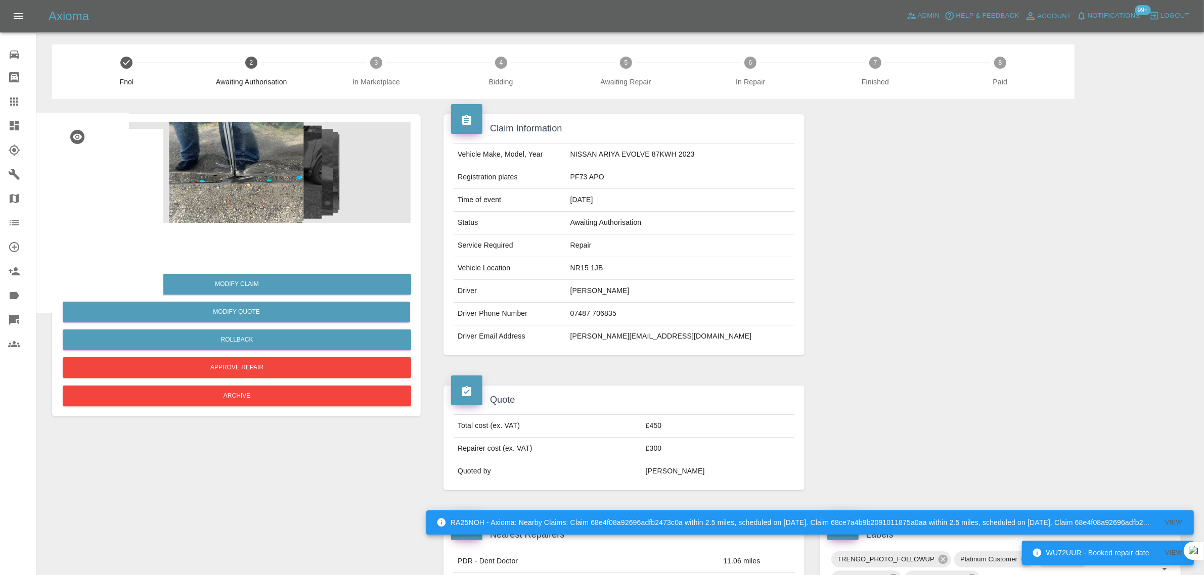
click at [85, 253] on img at bounding box center [82, 243] width 32 height 32
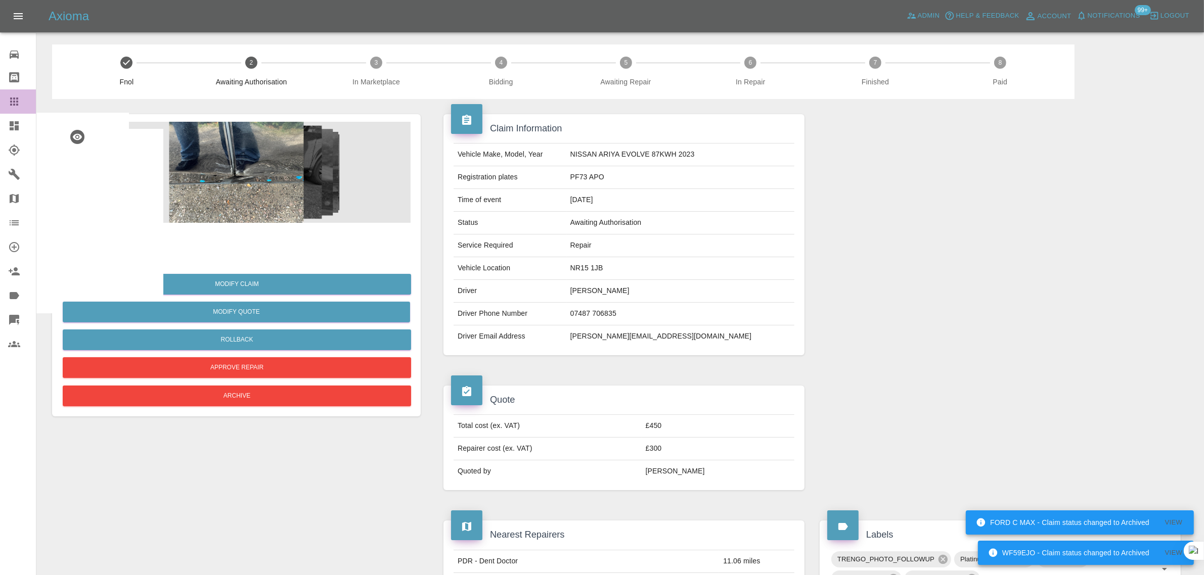
click at [23, 105] on div at bounding box center [22, 102] width 28 height 12
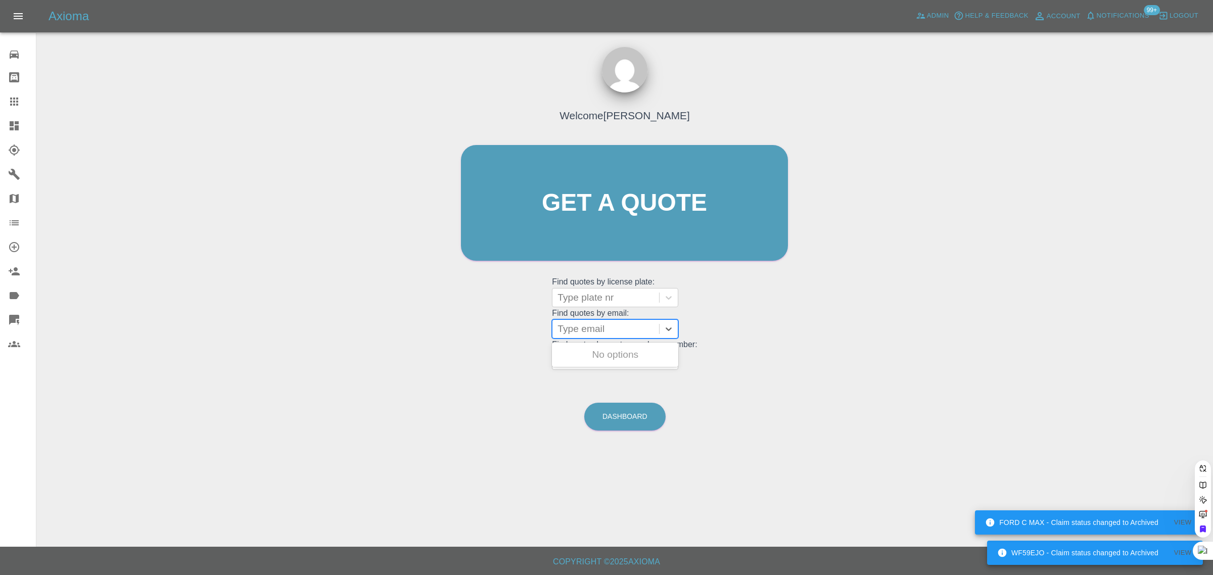
click at [567, 334] on div at bounding box center [606, 329] width 97 height 14
paste input "[EMAIL_ADDRESS][DOMAIN_NAME]"
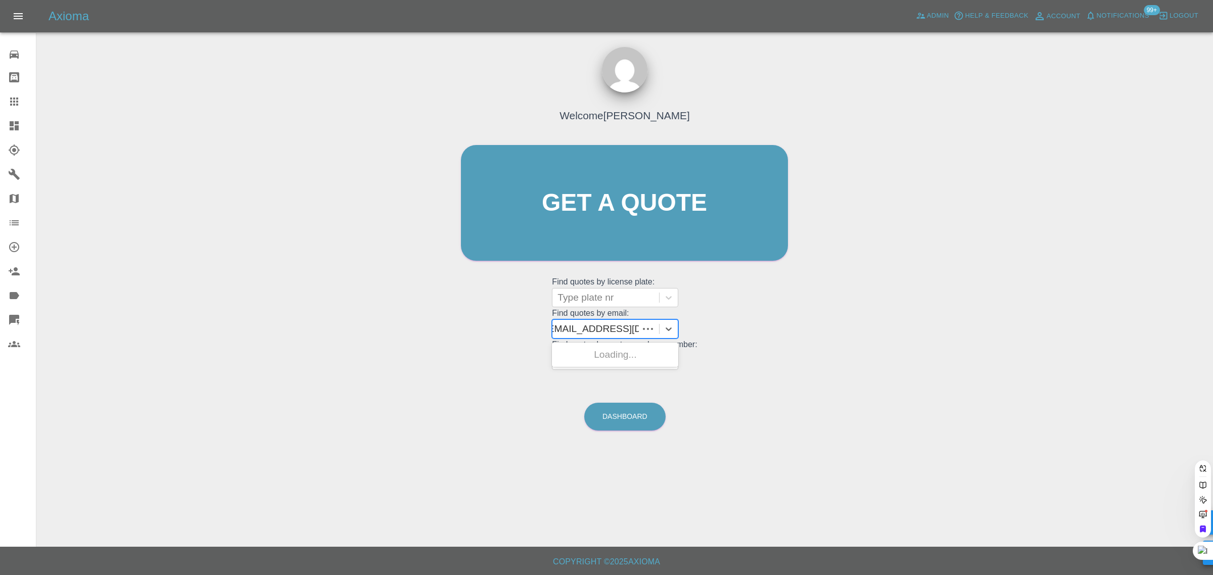
type input "[EMAIL_ADDRESS][DOMAIN_NAME]"
click at [570, 358] on div "CF23XSA, Awaiting Repair" at bounding box center [615, 361] width 126 height 32
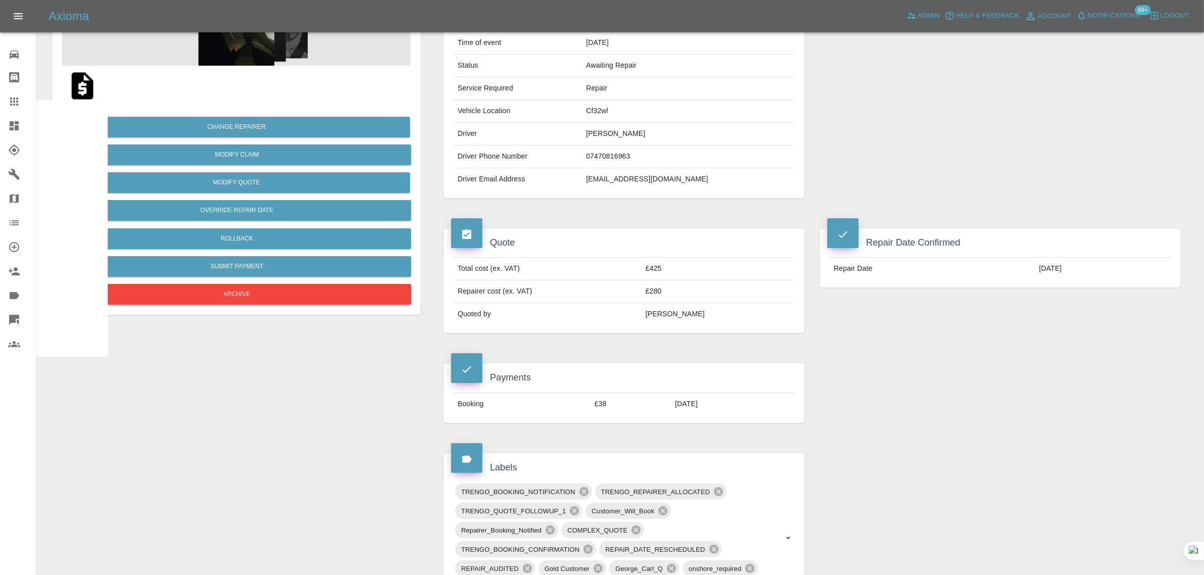
scroll to position [379, 0]
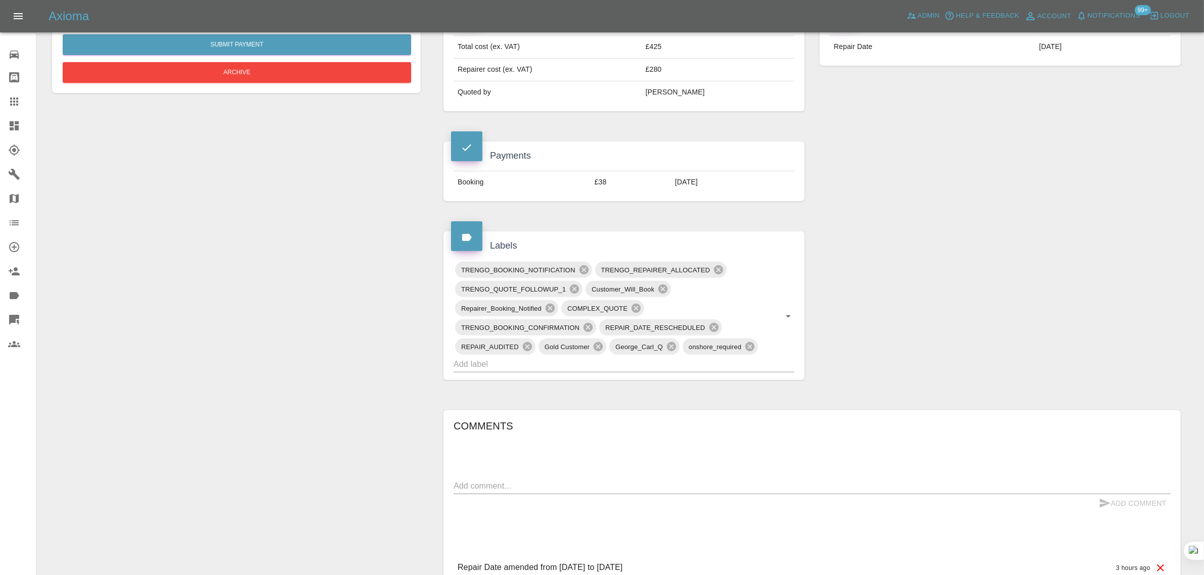
click at [670, 480] on div "x" at bounding box center [811, 486] width 717 height 16
paste textarea "Can you confirm what hour will they come ? I prefer after 12 pm"
type textarea "Can you confirm what hour will they come ? I prefer after 12 pm"
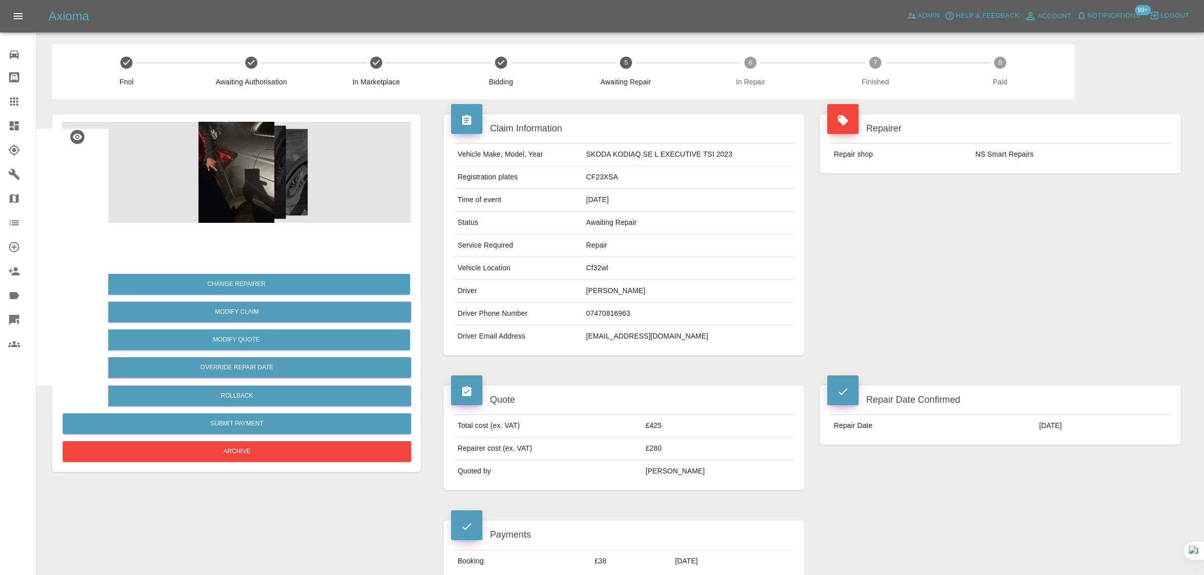
scroll to position [379, 0]
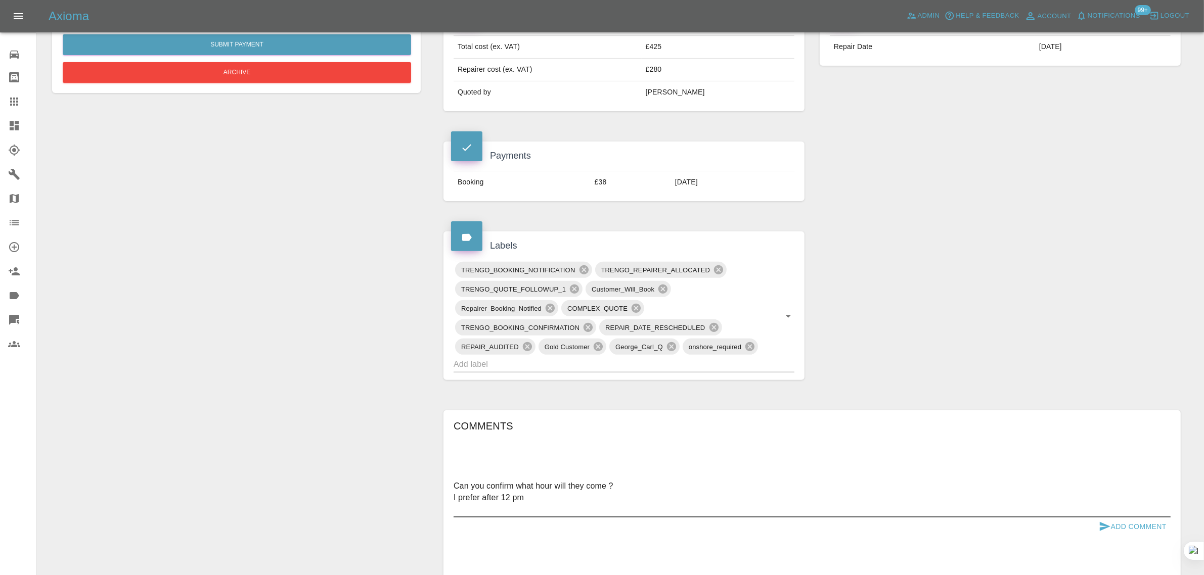
type textarea "Can you confirm what hour will they come ? I prefer after 12 pm"
click at [1138, 522] on button "Add Comment" at bounding box center [1132, 527] width 76 height 19
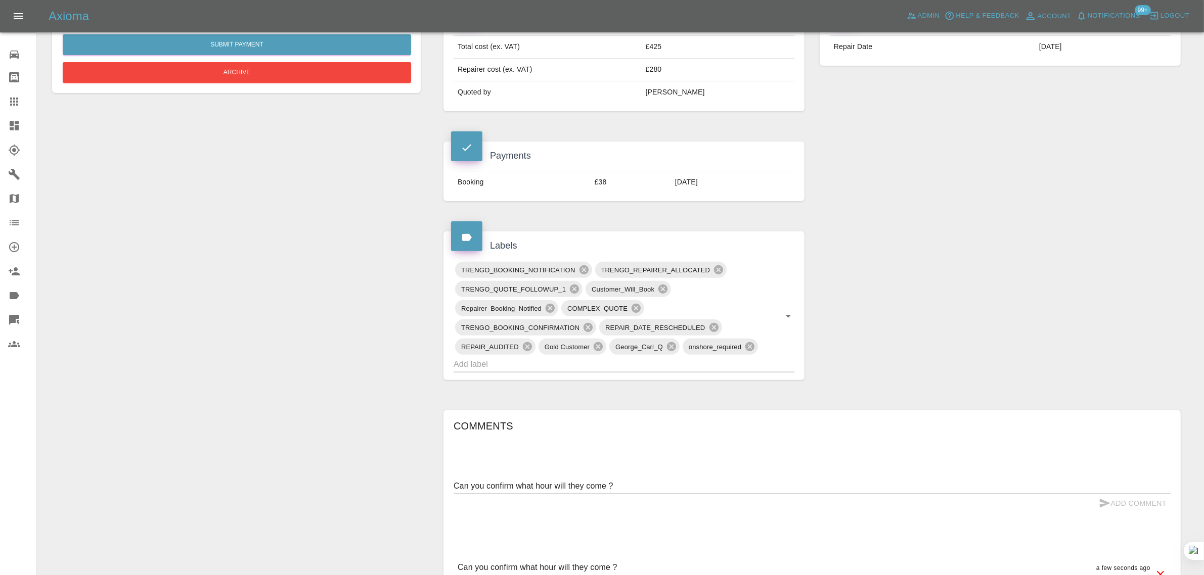
click at [10, 105] on icon at bounding box center [14, 102] width 8 height 8
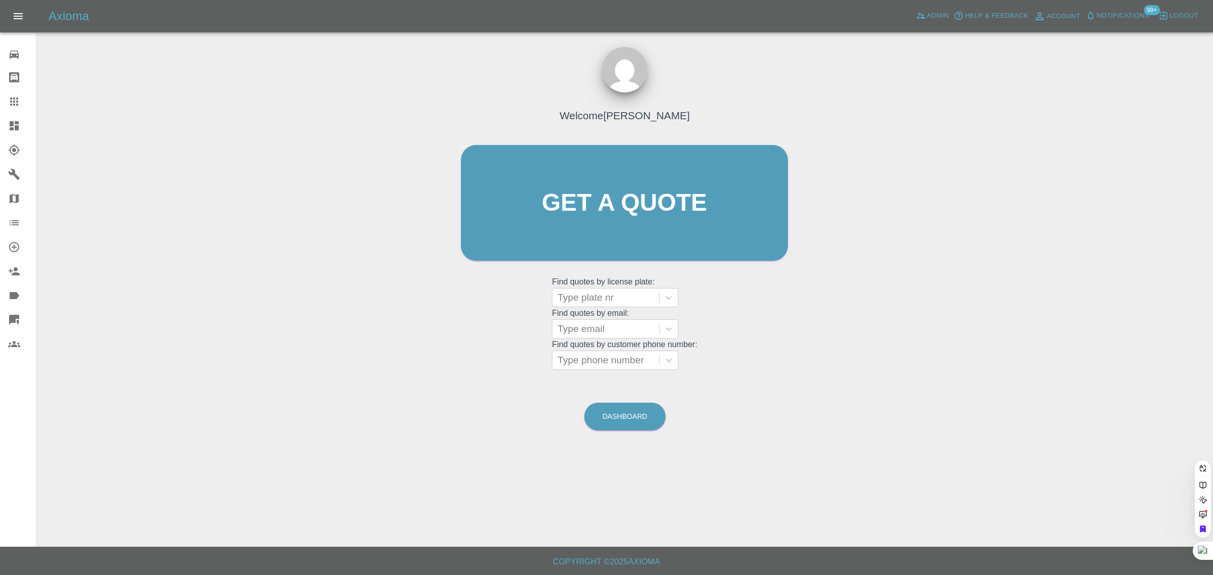
click at [569, 311] on grid "Find quotes by license plate: Type plate nr Find quotes by email: Type email Fi…" at bounding box center [624, 323] width 145 height 94
click at [572, 330] on div at bounding box center [606, 329] width 97 height 14
paste input "[EMAIL_ADDRESS][DOMAIN_NAME]"
type input "[EMAIL_ADDRESS][DOMAIN_NAME]"
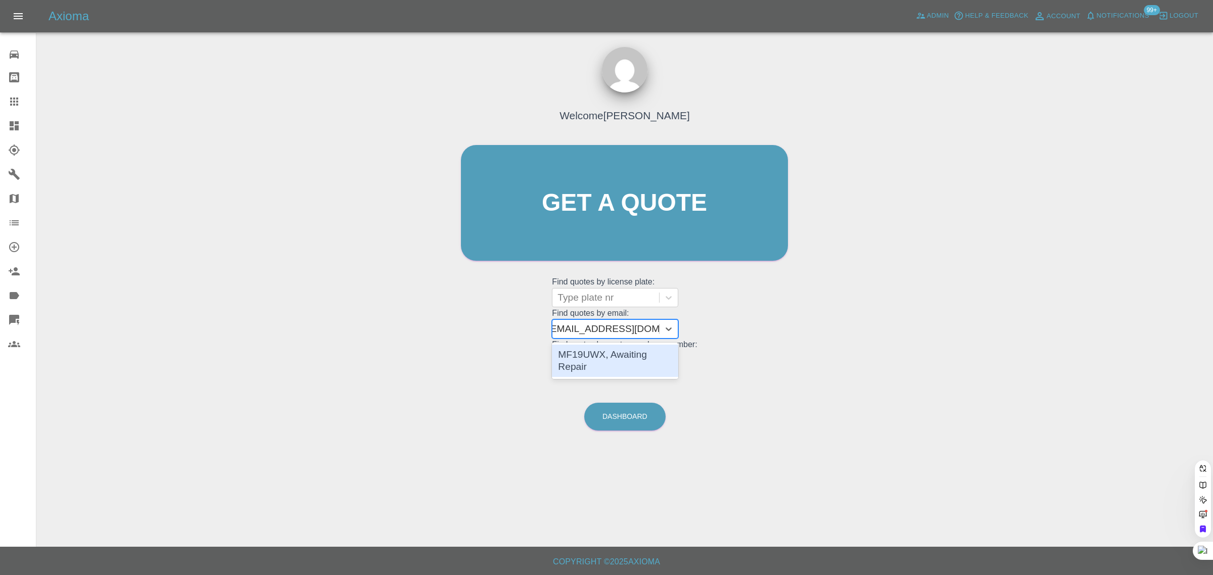
click at [591, 351] on div "MF19UWX, Awaiting Repair" at bounding box center [615, 361] width 126 height 32
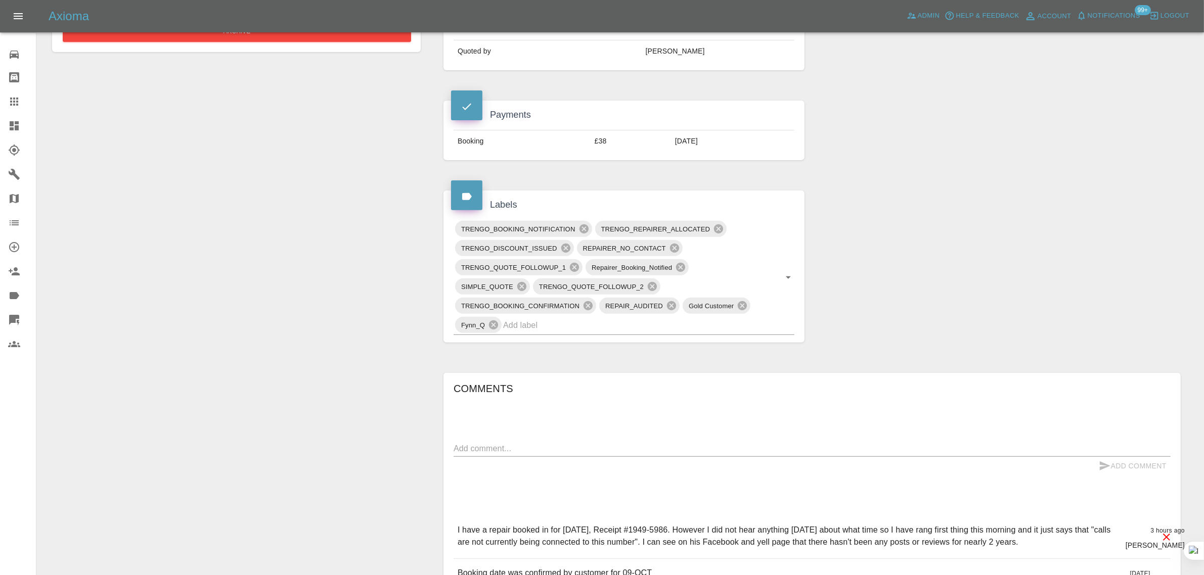
scroll to position [442, 0]
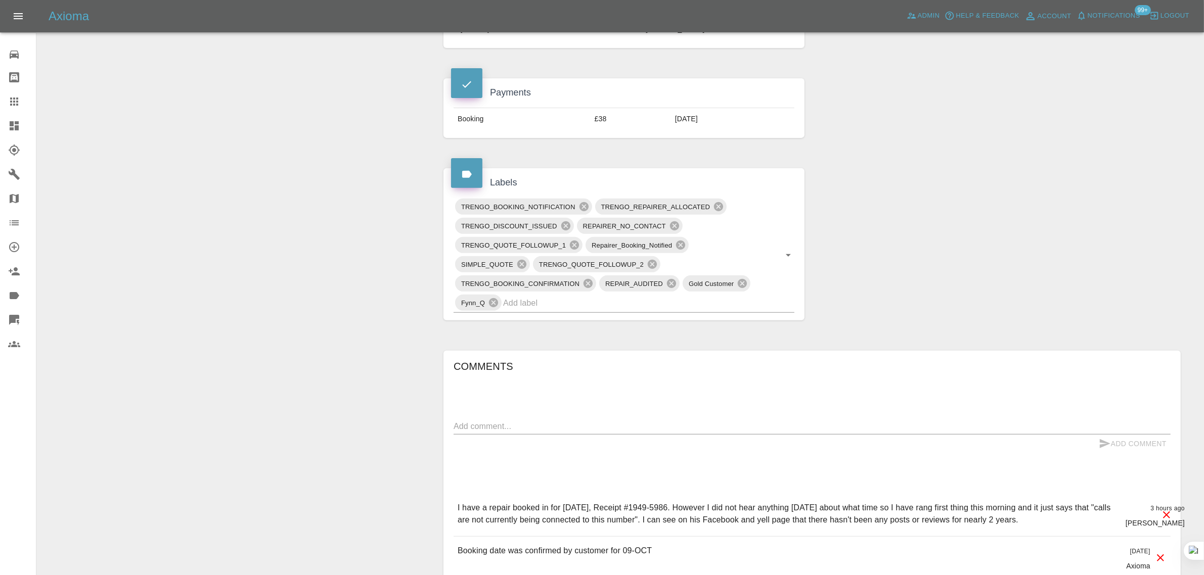
click at [628, 435] on div "x" at bounding box center [811, 427] width 717 height 16
paste textarea "Unfortunately I have still not heard anything."
type textarea "Unfortunately I have still not heard anything."
click at [1137, 443] on button "Add Comment" at bounding box center [1132, 444] width 76 height 19
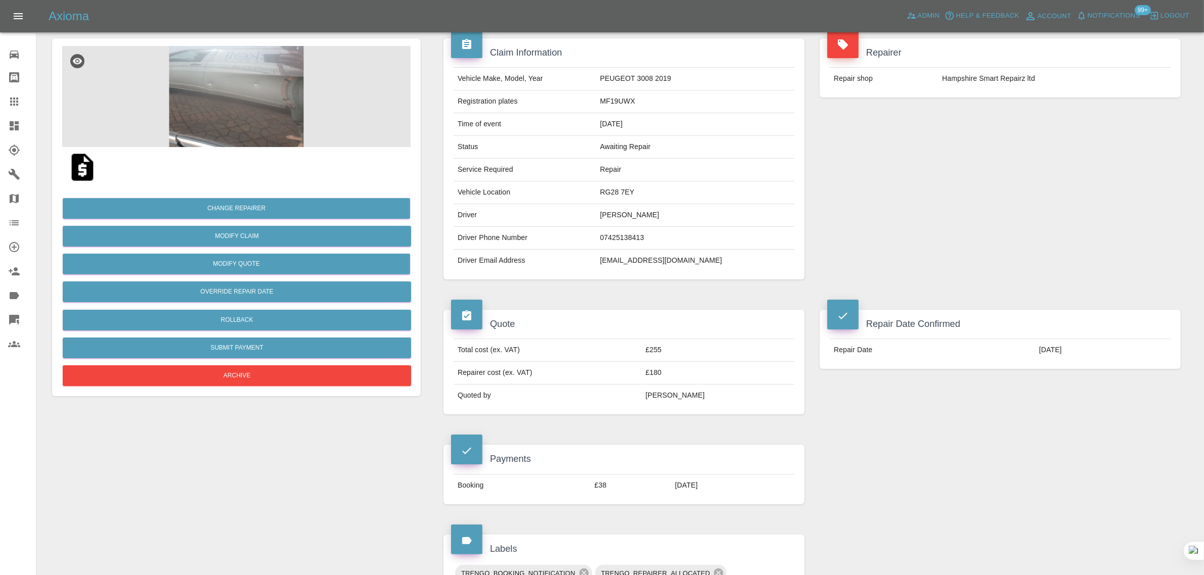
scroll to position [63, 0]
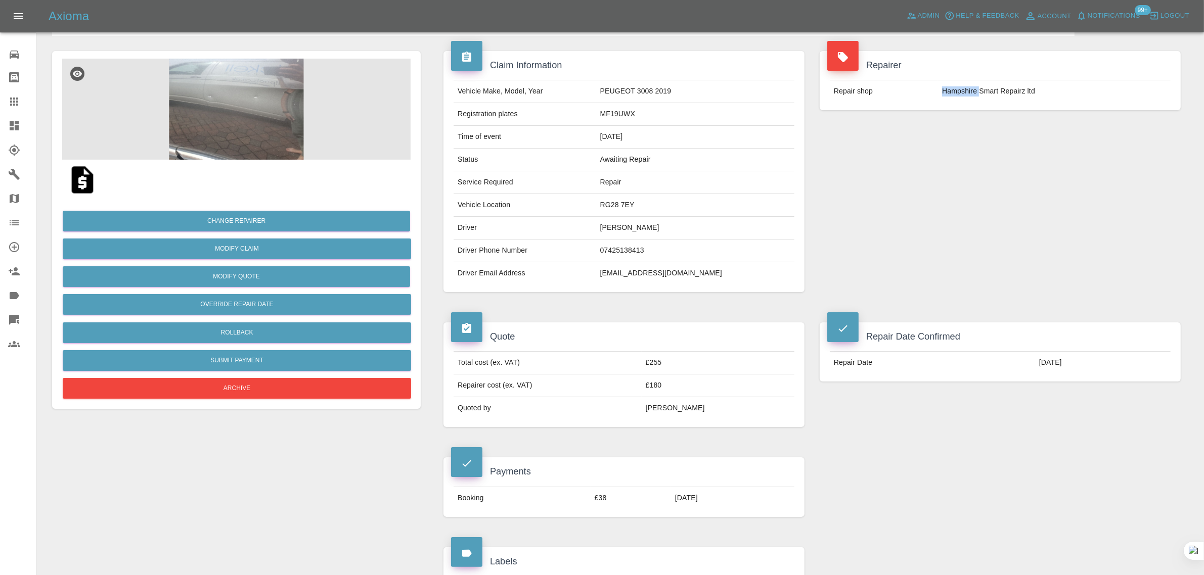
drag, startPoint x: 928, startPoint y: 97, endPoint x: 981, endPoint y: 90, distance: 53.1
click at [981, 90] on tr "Repair shop Hampshire Smart Repairz ltd" at bounding box center [1000, 91] width 341 height 22
copy tr "[GEOGRAPHIC_DATA]"
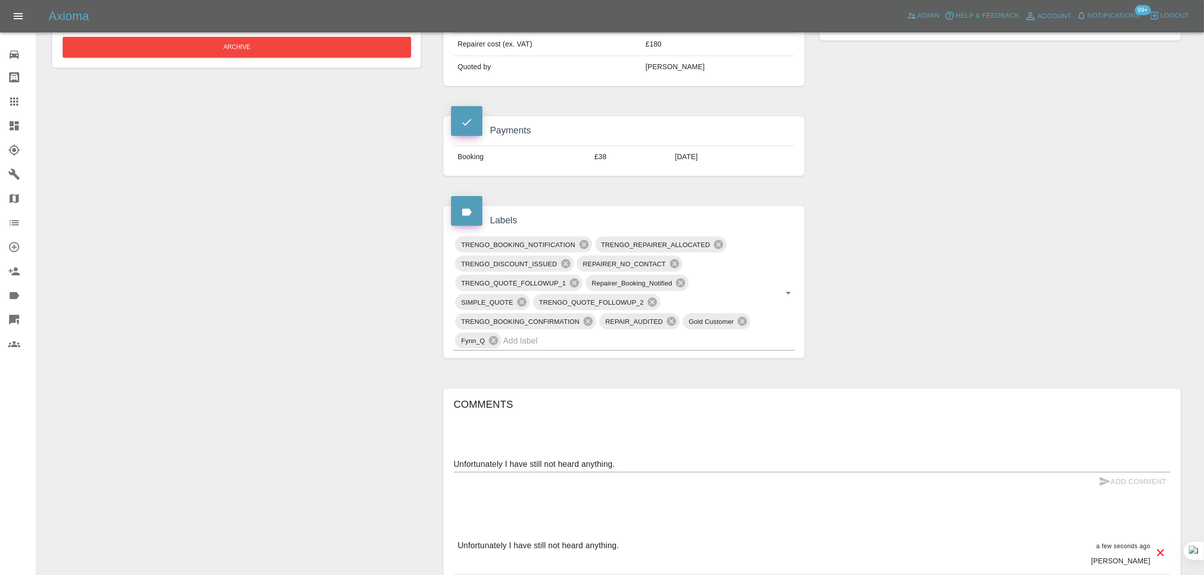
scroll to position [316, 0]
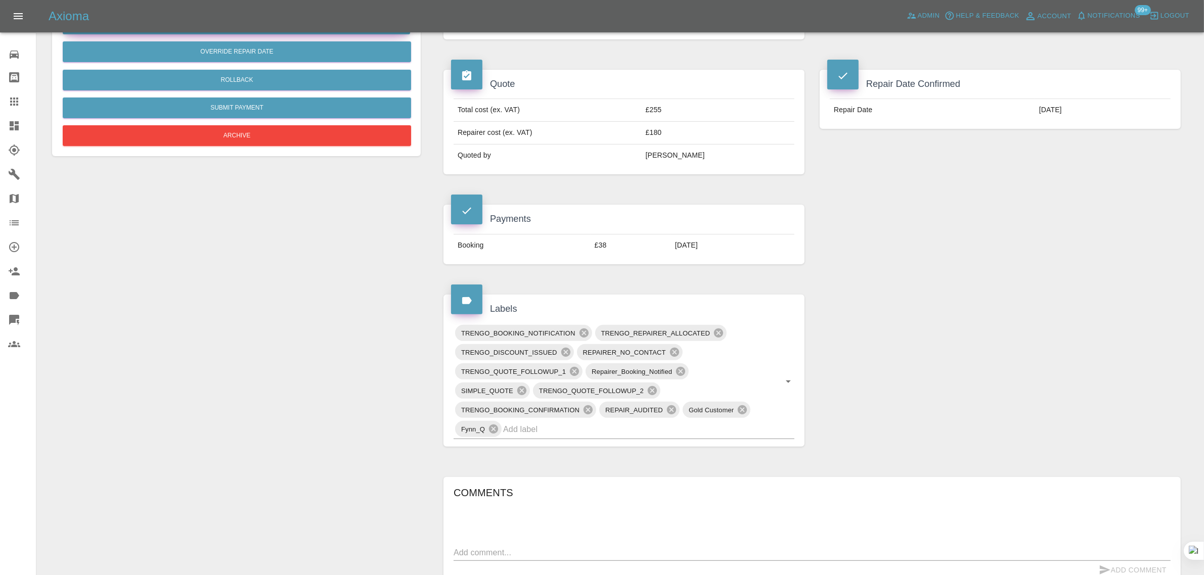
scroll to position [316, 0]
click at [20, 105] on div at bounding box center [22, 102] width 28 height 12
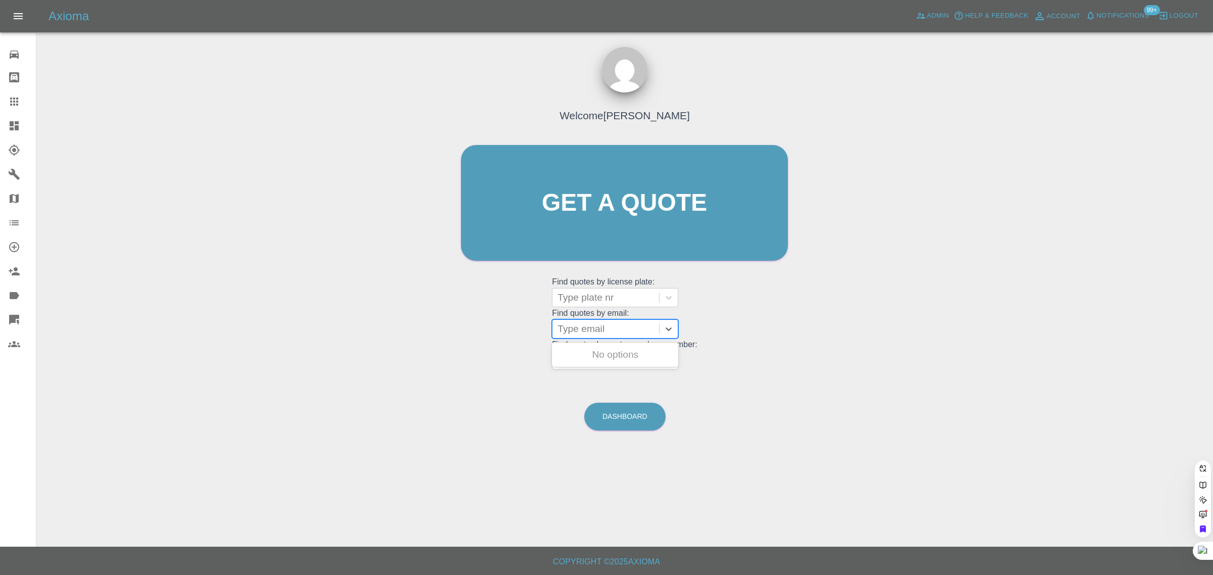
click at [603, 327] on div at bounding box center [606, 329] width 97 height 14
paste input "alex.marsh12@virginmedia.com"
type input "alex.marsh12@virginmedia.com"
click at [577, 362] on div "H15 AEX, Awaiting Repair" at bounding box center [615, 355] width 126 height 20
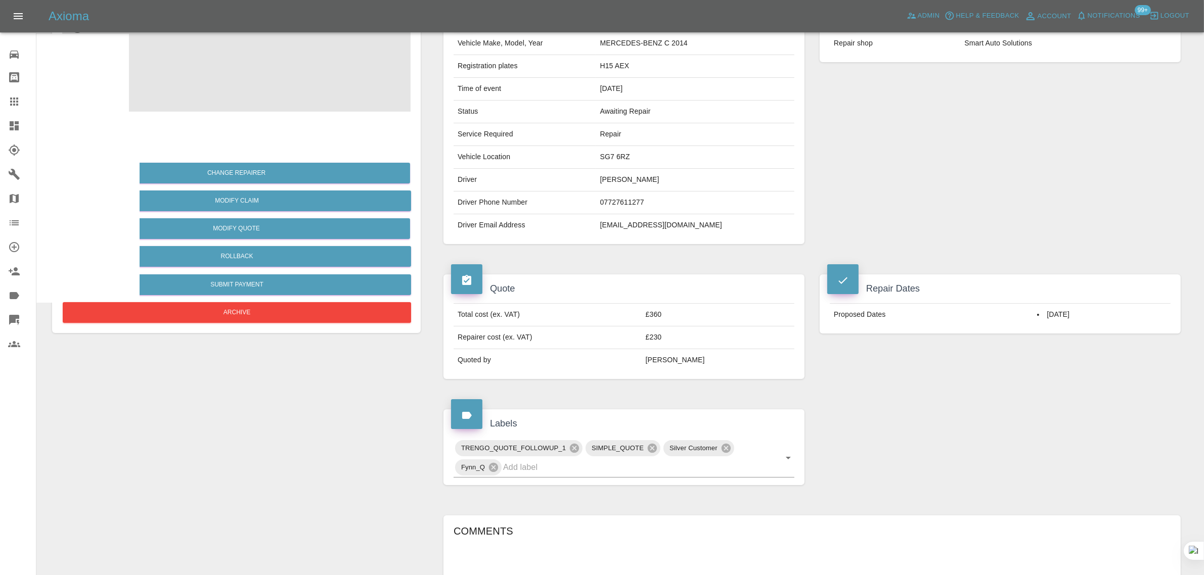
scroll to position [253, 0]
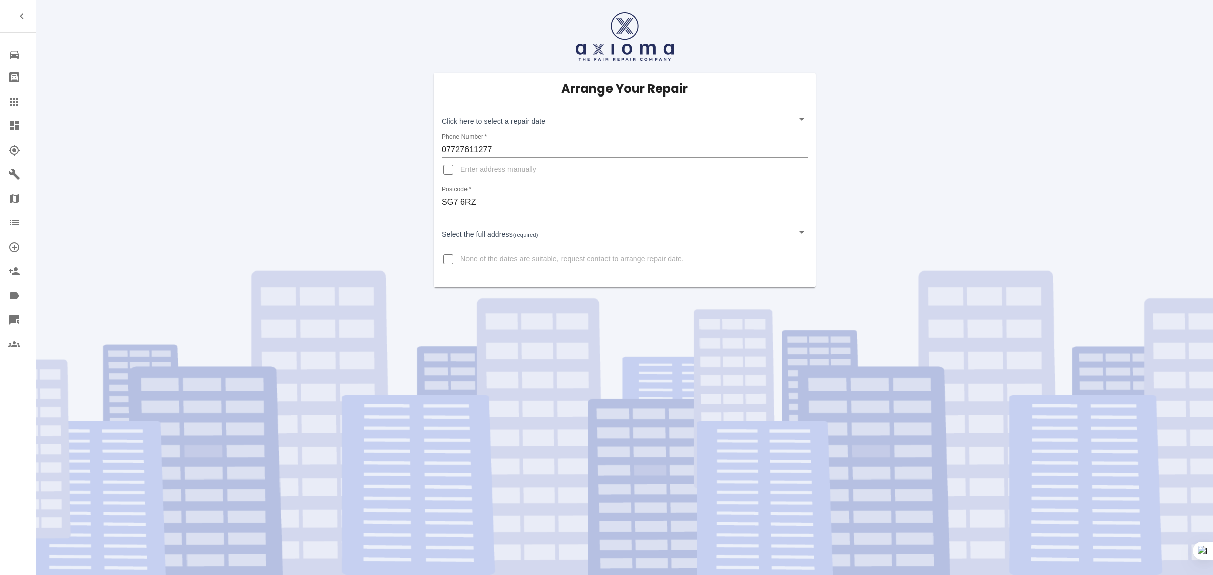
click at [17, 105] on icon at bounding box center [14, 102] width 8 height 8
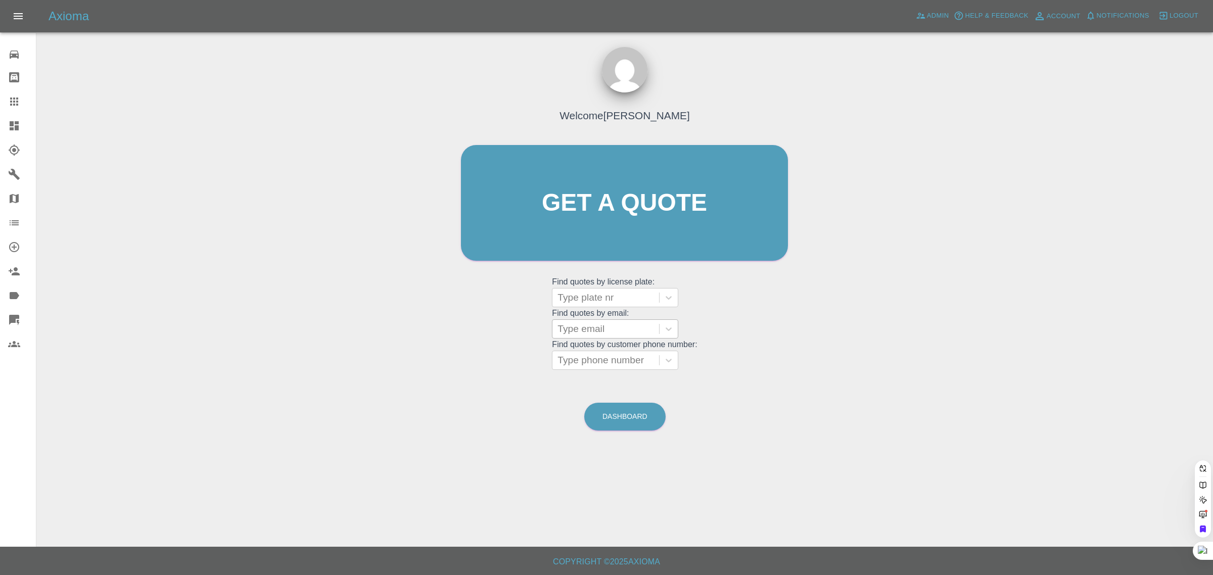
click at [594, 331] on div at bounding box center [606, 329] width 97 height 14
paste input "[EMAIL_ADDRESS][DOMAIN_NAME]"
type input "[EMAIL_ADDRESS][DOMAIN_NAME]"
click at [603, 353] on div "LY25TUW, Awaiting Repair" at bounding box center [615, 361] width 126 height 32
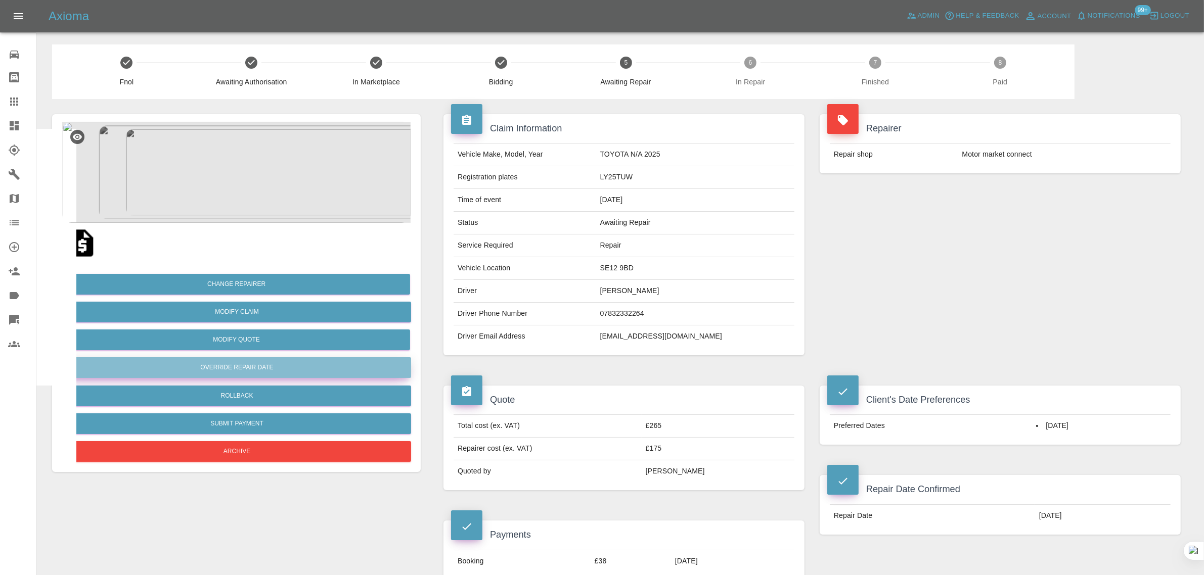
click at [225, 370] on button "Override Repair Date" at bounding box center [237, 367] width 348 height 21
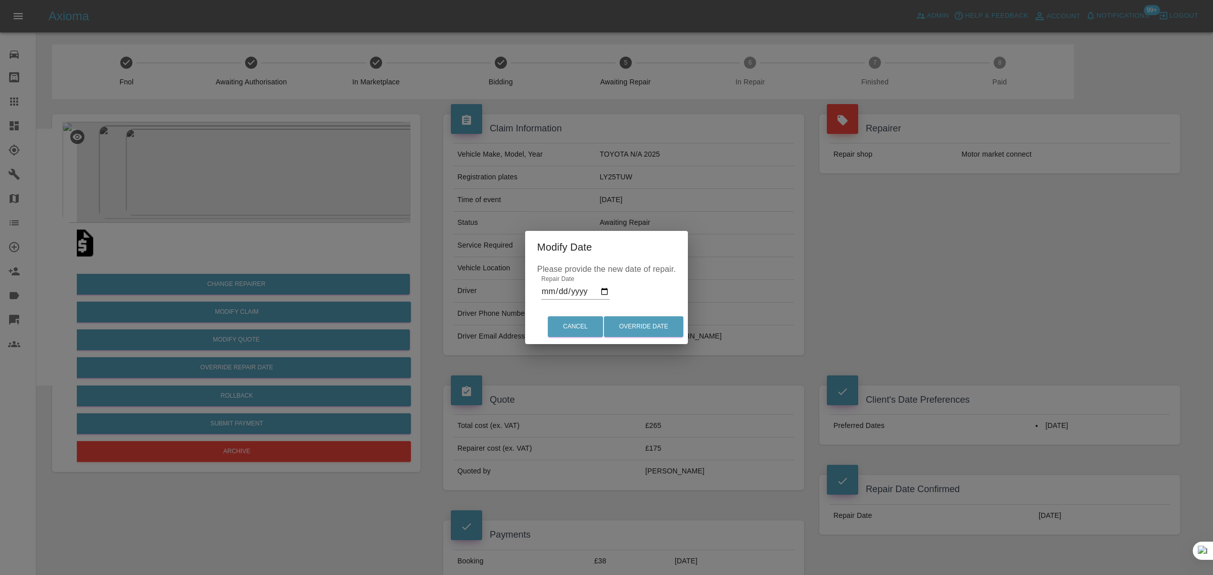
click at [608, 289] on input "2025-10-09" at bounding box center [575, 292] width 68 height 16
type input "2025-10-11"
click at [661, 330] on button "Override Date" at bounding box center [643, 326] width 79 height 21
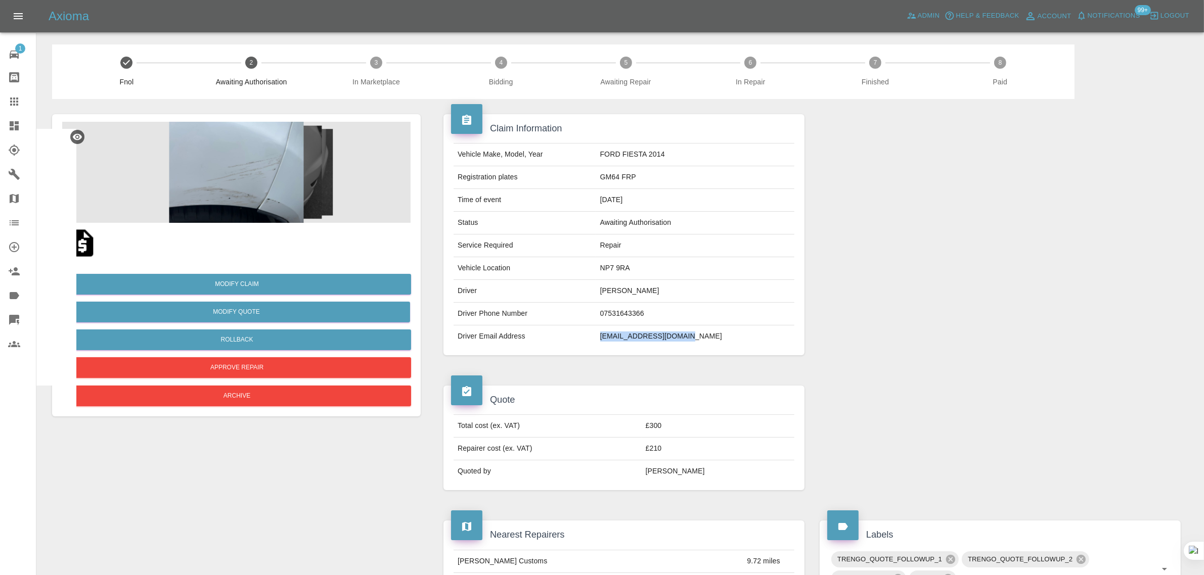
drag, startPoint x: 629, startPoint y: 340, endPoint x: 721, endPoint y: 334, distance: 92.2
click at [721, 334] on tr "Driver Email Address [EMAIL_ADDRESS][DOMAIN_NAME]" at bounding box center [623, 337] width 341 height 22
copy tr "[EMAIL_ADDRESS][DOMAIN_NAME]"
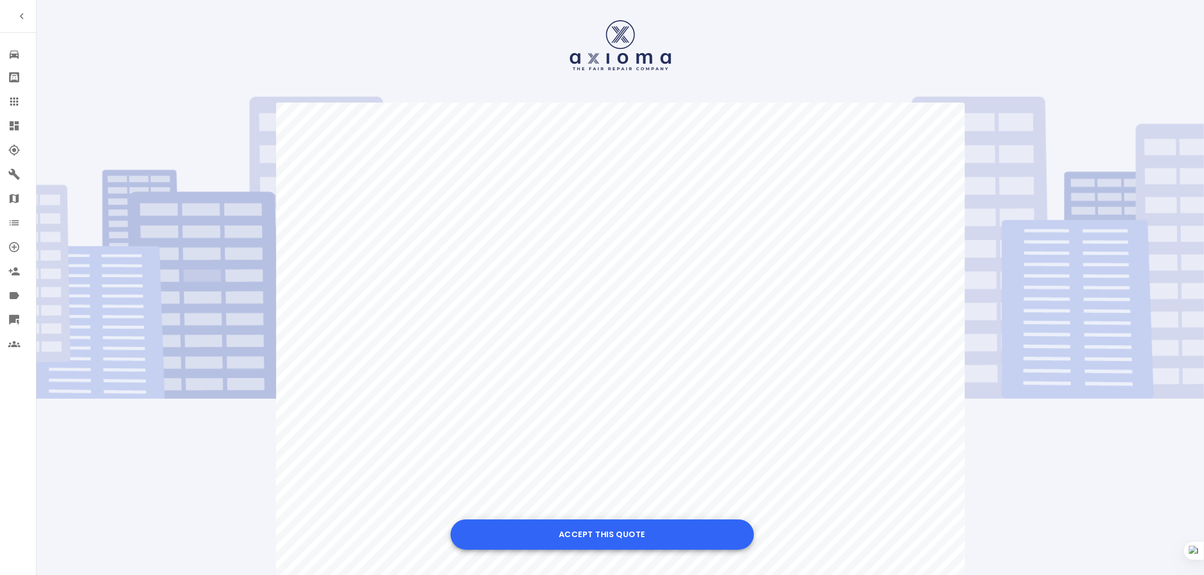
click at [579, 531] on button "Accept this Quote" at bounding box center [601, 535] width 303 height 30
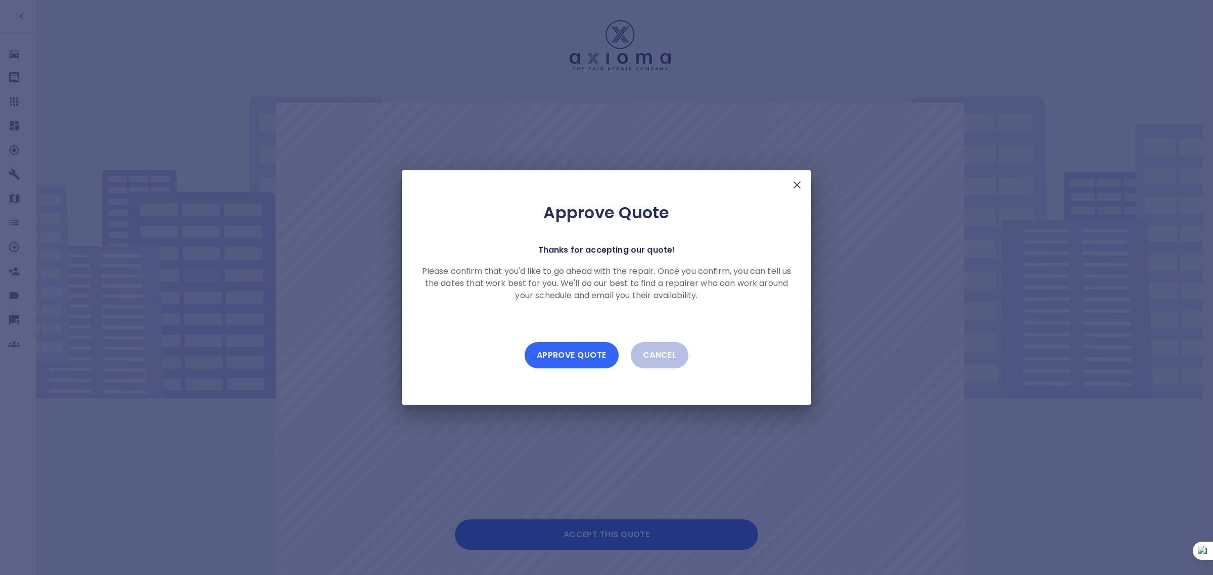
click at [584, 349] on button "Approve Quote" at bounding box center [572, 355] width 94 height 26
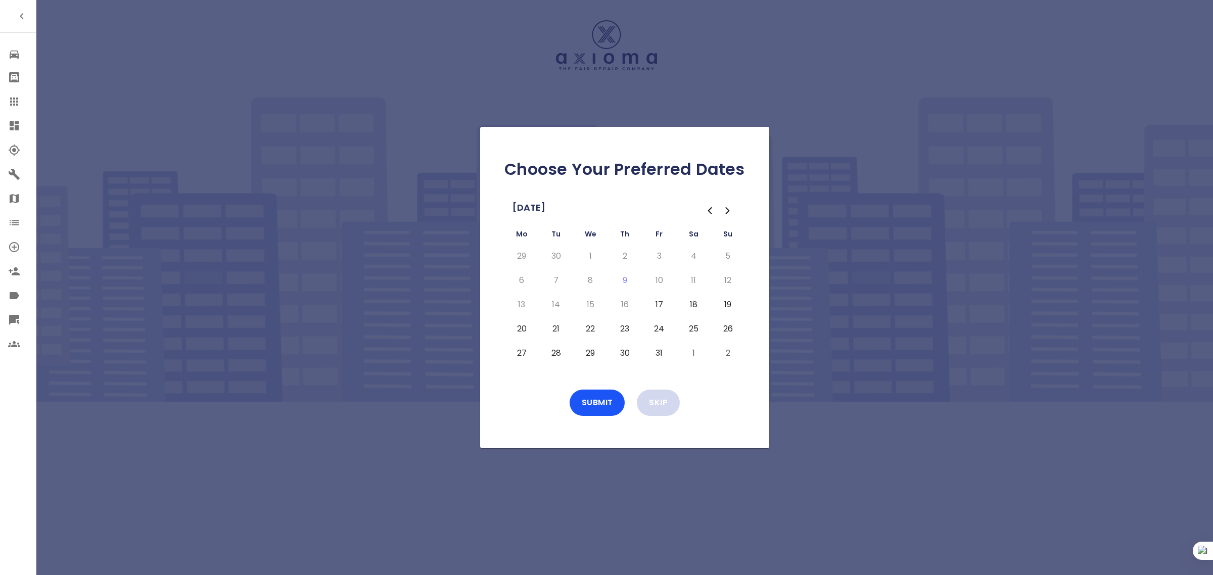
click at [668, 413] on button "Skip" at bounding box center [658, 403] width 43 height 26
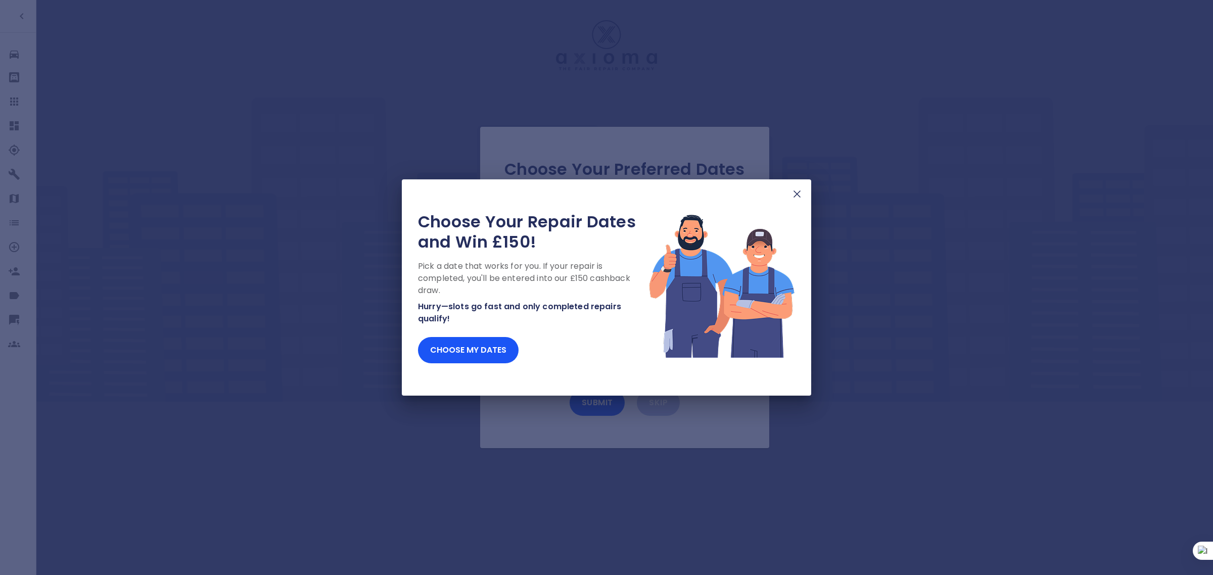
click at [797, 195] on img at bounding box center [797, 194] width 12 height 12
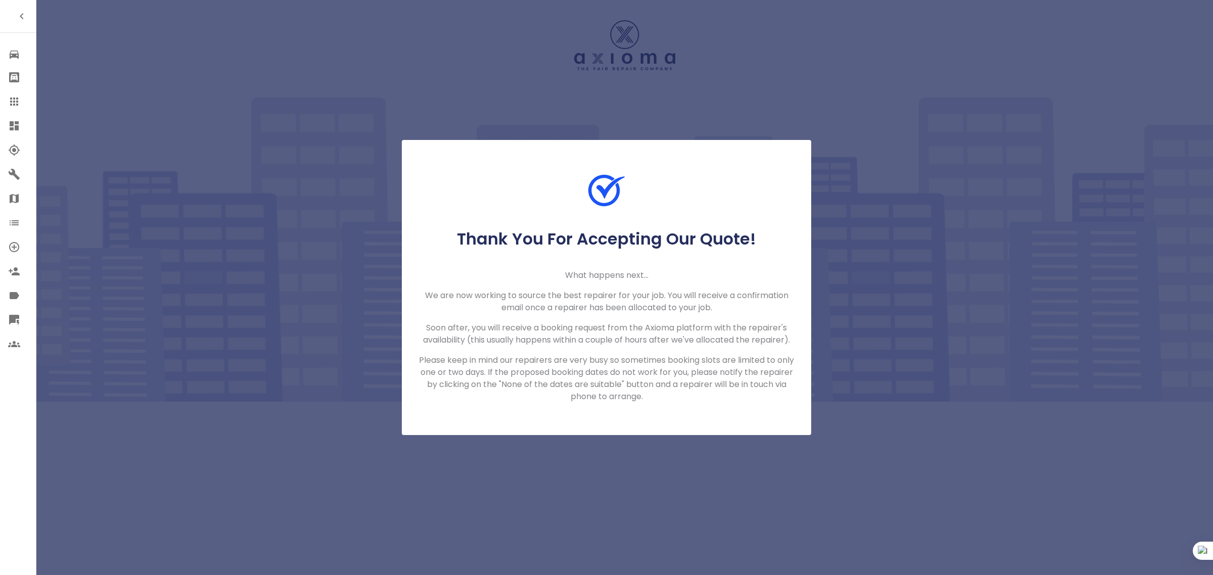
click at [22, 102] on div at bounding box center [22, 102] width 28 height 12
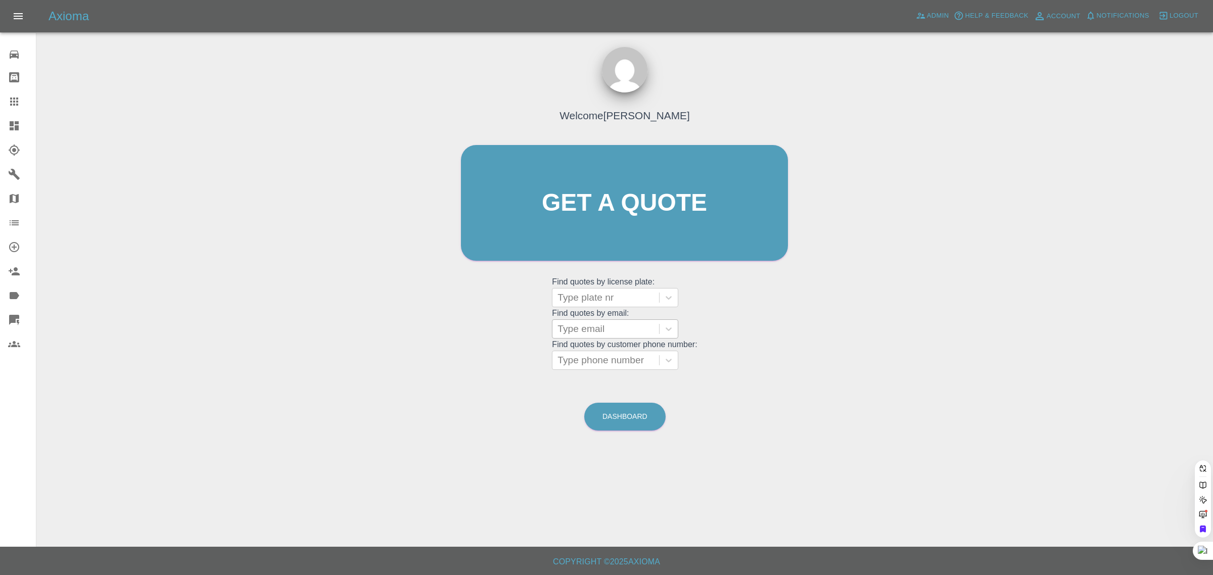
click at [600, 324] on div at bounding box center [606, 329] width 97 height 14
paste input "dk.davidkent@gmail.com"
type input "dk.davidkent@gmail.co"
click at [592, 360] on div "OV74EXS, Awaiting Repair" at bounding box center [615, 361] width 126 height 32
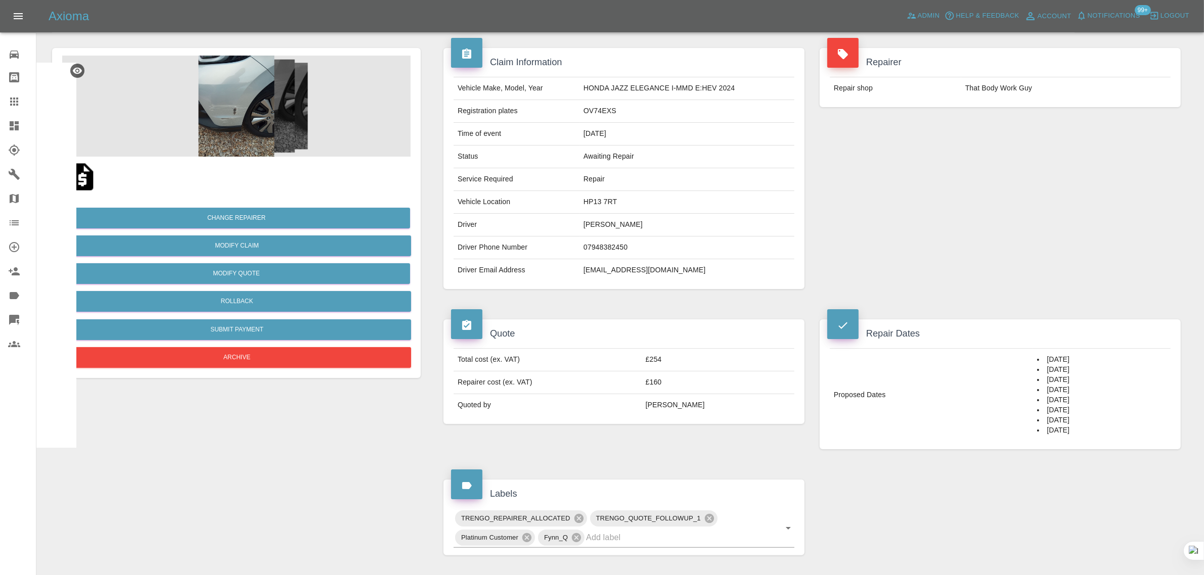
scroll to position [63, 0]
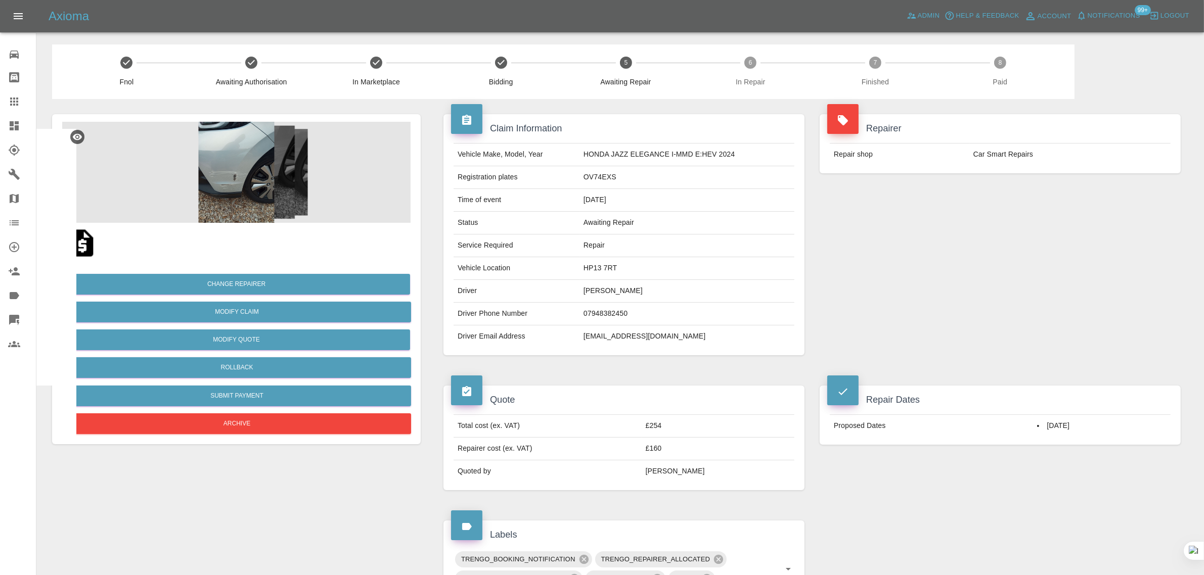
click at [426, 342] on div "Change Repairer Modify Claim Modify Quote Rollback Submit Payment Archive" at bounding box center [236, 525] width 384 height 853
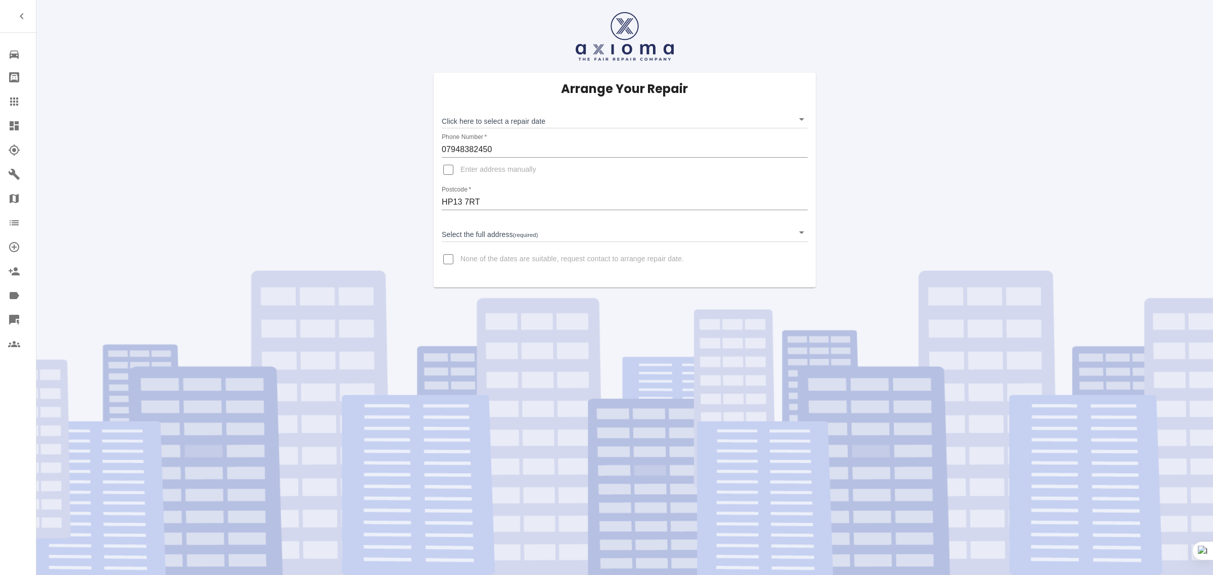
click at [16, 100] on icon at bounding box center [14, 102] width 12 height 12
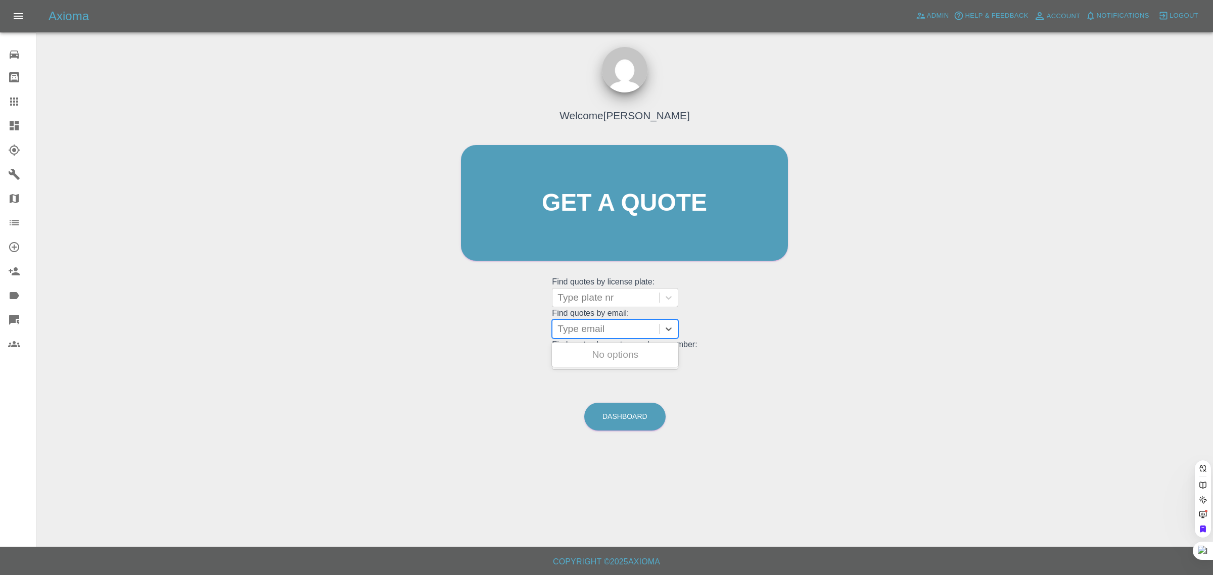
click at [582, 338] on div "Type email" at bounding box center [606, 329] width 107 height 18
paste input "mullenalan87@gmail.com"
type input "mullenalan87@gmail.co"
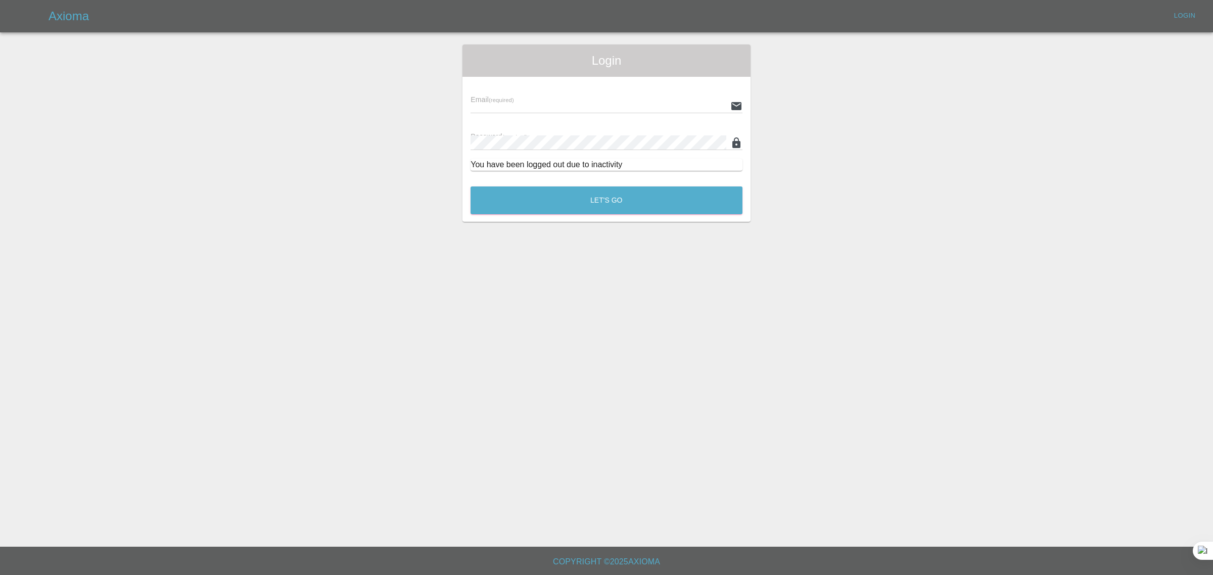
type input "bookkeeping@fifoaccounting.com"
click at [590, 203] on button "Let's Go" at bounding box center [607, 201] width 272 height 28
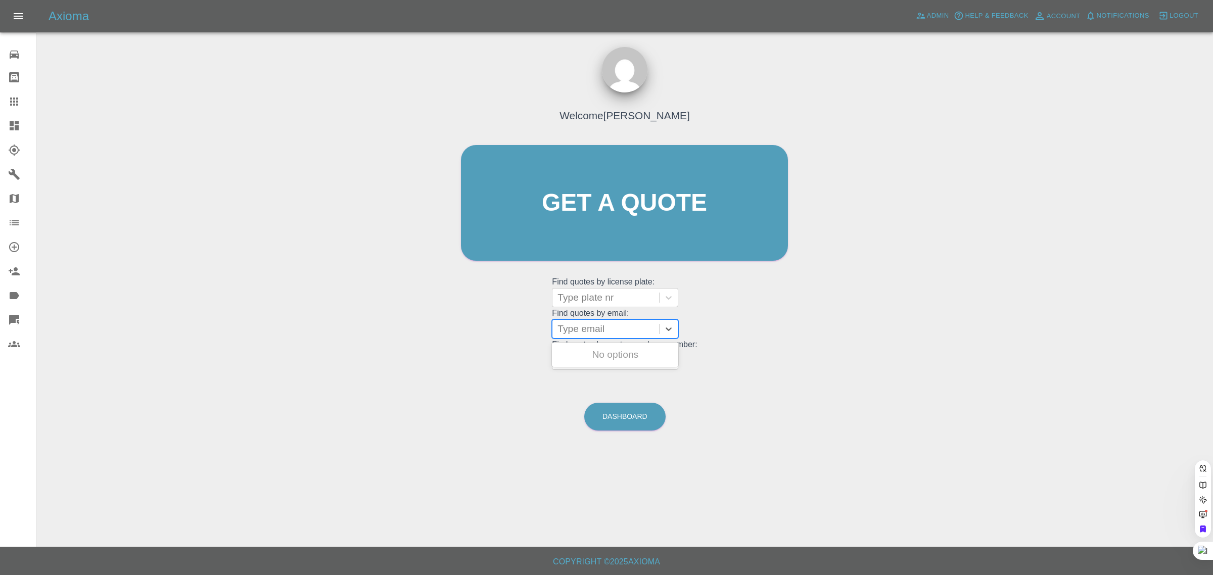
click at [589, 335] on div at bounding box center [606, 329] width 97 height 14
paste input "mullenalan87@gmail.com"
type input "mullenalan87@gmail.co"
click at [590, 356] on div "ND14LCW, Awaiting Repair" at bounding box center [615, 361] width 126 height 32
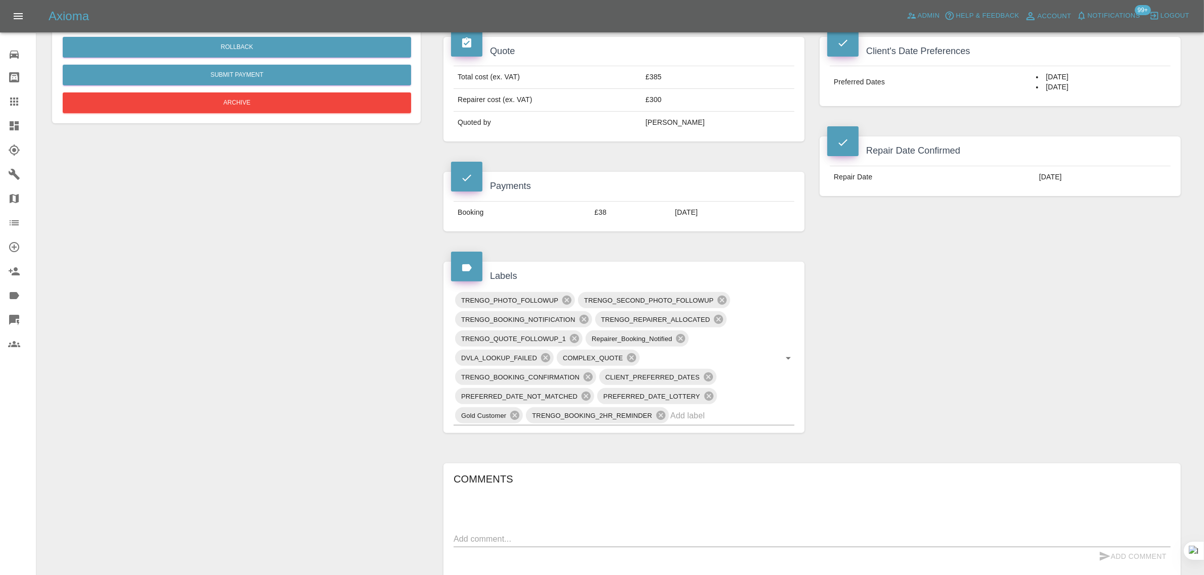
scroll to position [190, 0]
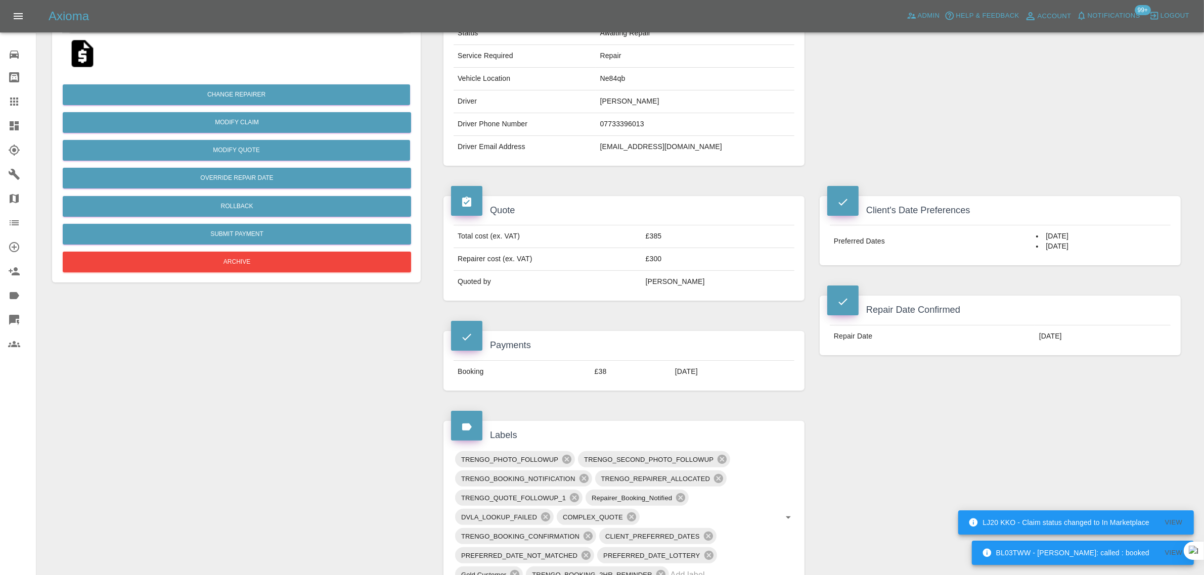
click at [22, 101] on div at bounding box center [22, 102] width 28 height 12
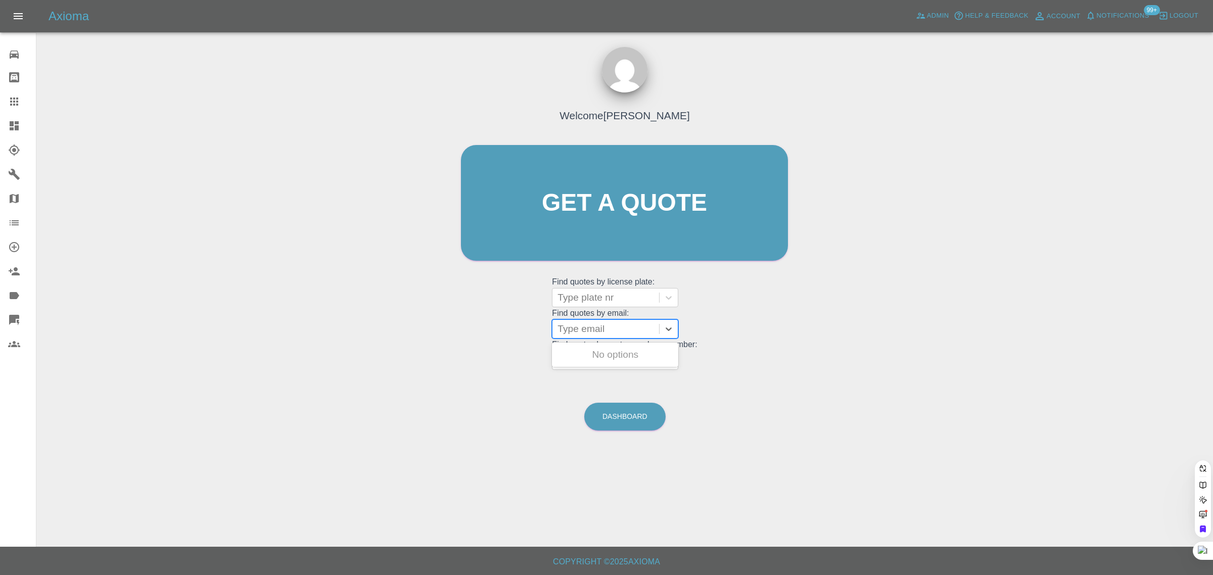
click at [575, 333] on div at bounding box center [606, 329] width 97 height 14
paste input "kershaw.amy983@gmail.com"
type input "kershaw.amy983@gmail.com"
click at [577, 358] on div "BG71 CTE, Awaiting Authorisation" at bounding box center [615, 361] width 126 height 32
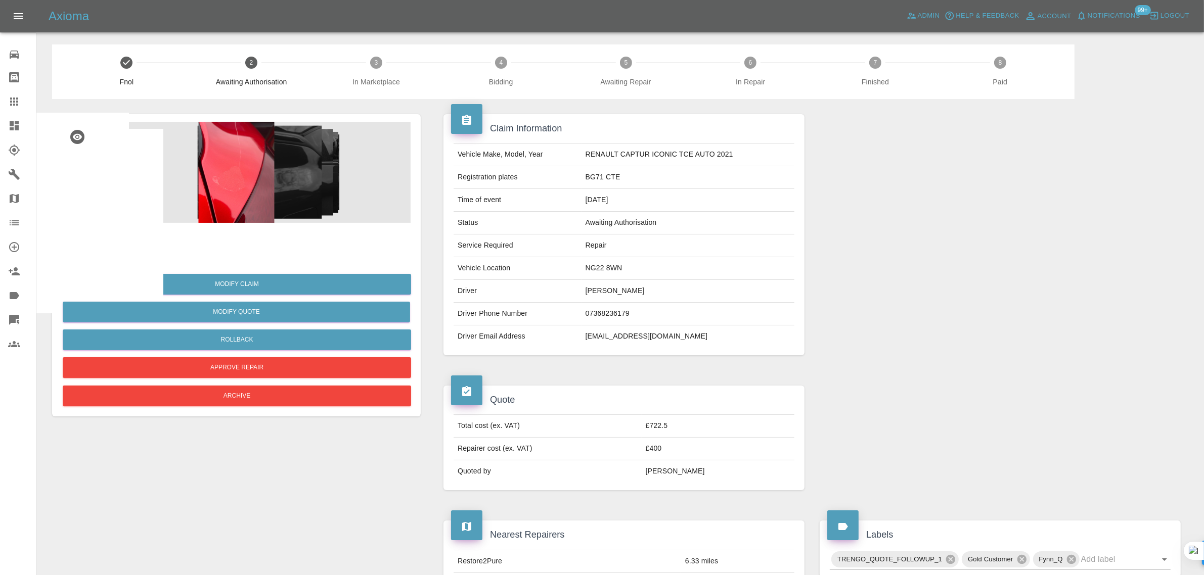
click at [16, 103] on icon at bounding box center [14, 102] width 12 height 12
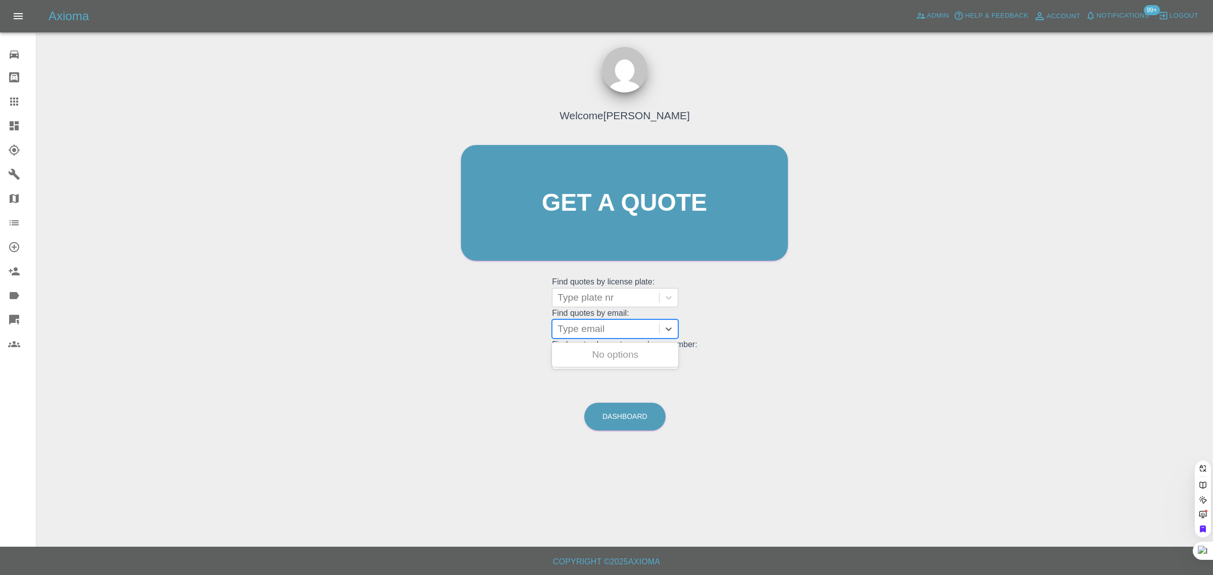
click at [597, 330] on div at bounding box center [606, 329] width 97 height 14
paste input "arnold-c1@sky.com"
type input "arnold-c1@sky.co"
click at [613, 347] on div "YU19NYA, Awaiting Authorisation" at bounding box center [615, 361] width 126 height 32
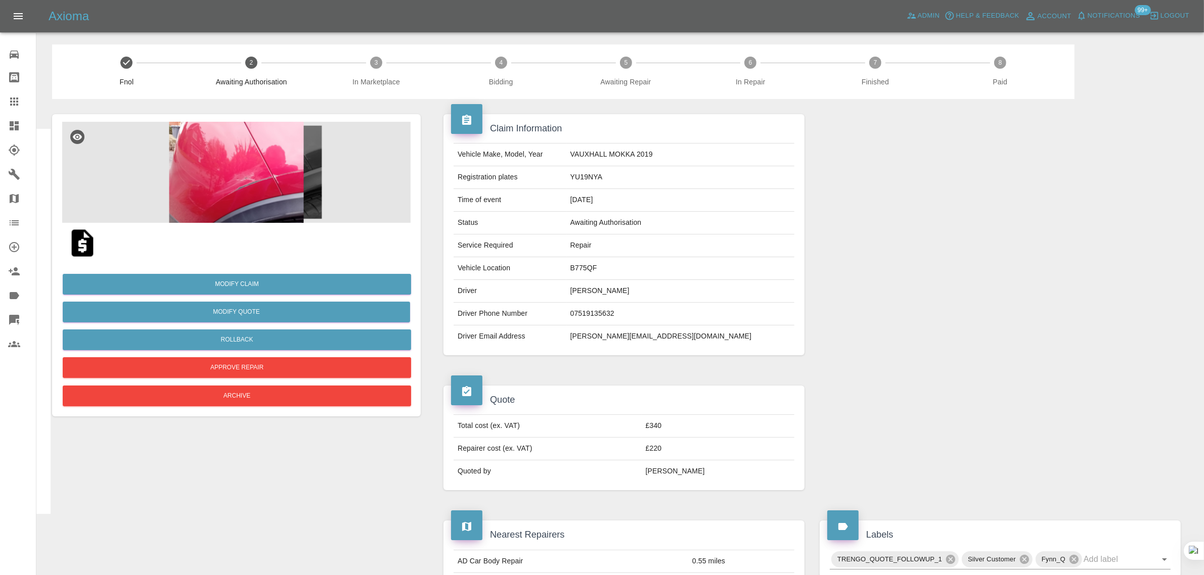
scroll to position [442, 0]
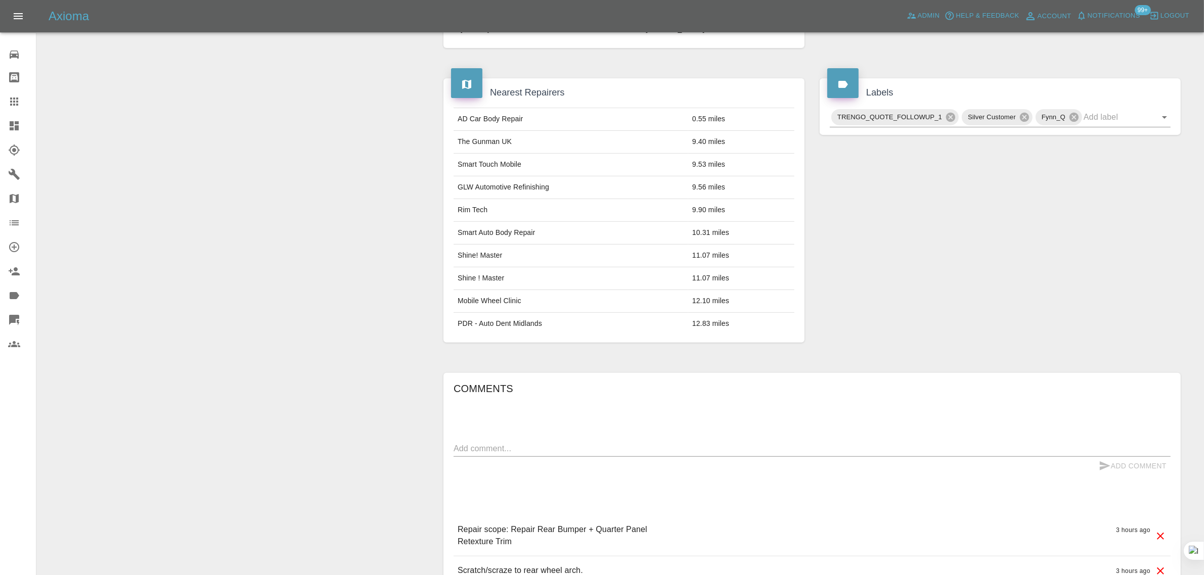
click at [541, 457] on div "x" at bounding box center [811, 449] width 717 height 16
paste textarea "Thanks, but too expensive. Have been quoted £200. Regards Chris"
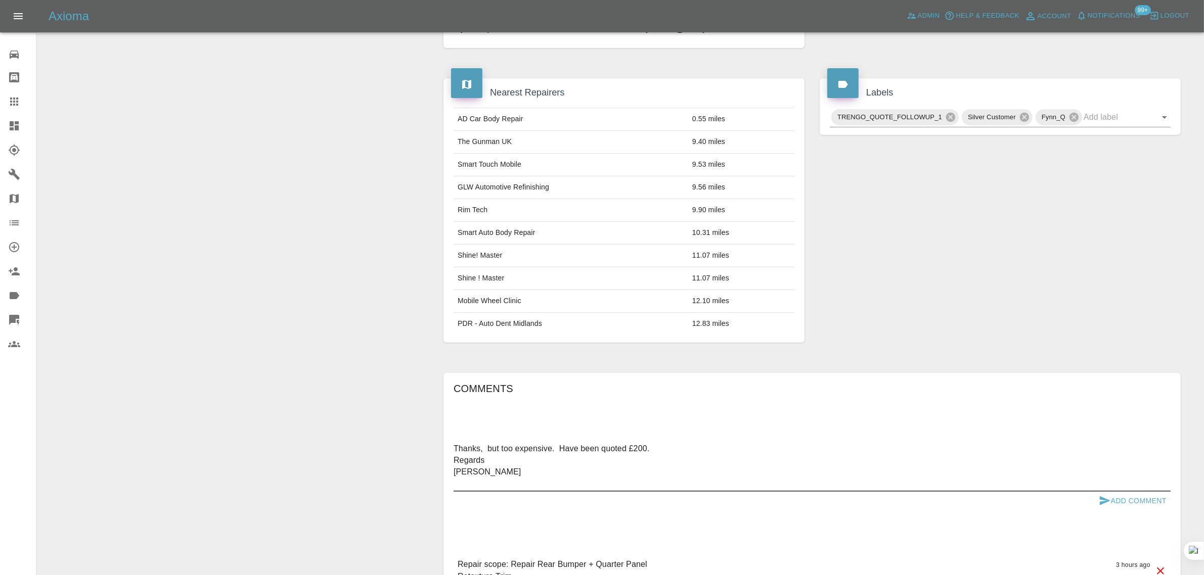
type textarea "Thanks, but too expensive. Have been quoted £200. Regards Chris"
click at [1138, 509] on button "Add Comment" at bounding box center [1132, 501] width 76 height 19
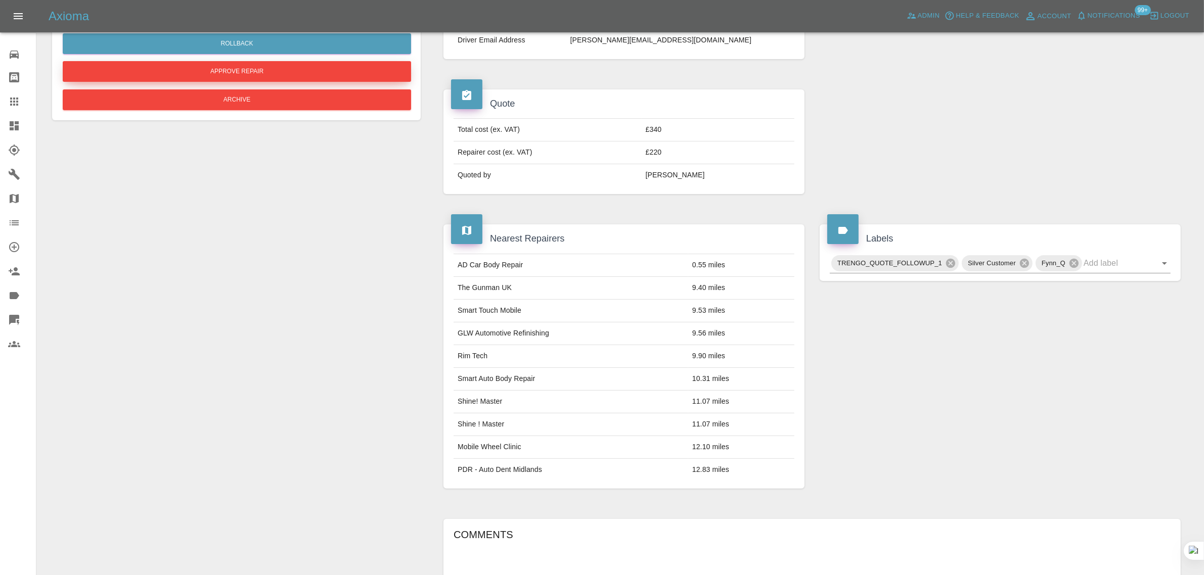
scroll to position [126, 0]
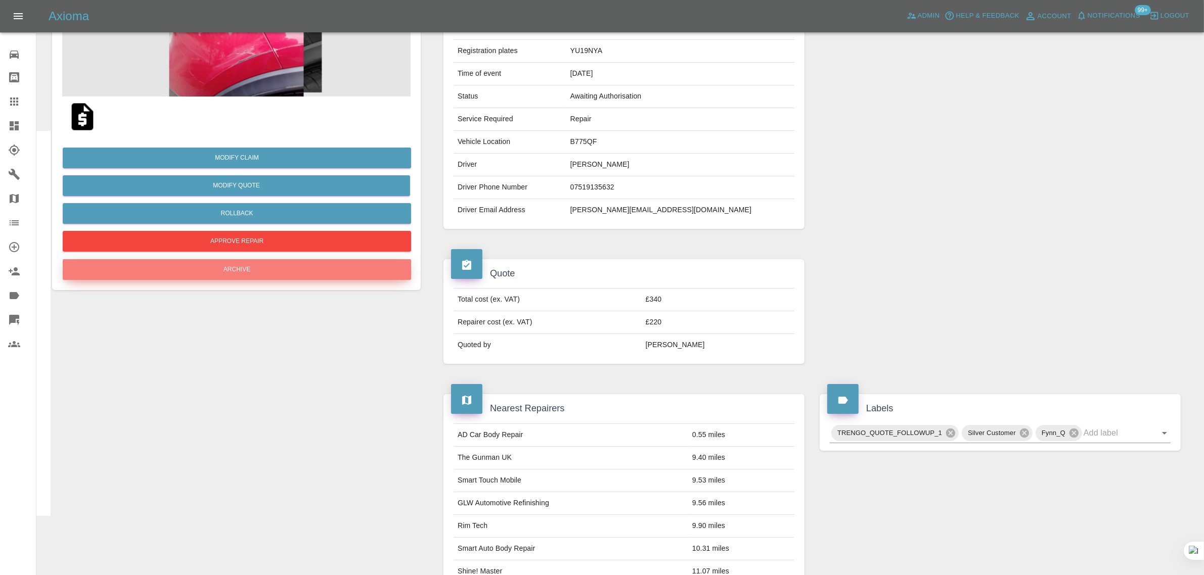
click at [234, 271] on button "Archive" at bounding box center [237, 269] width 348 height 21
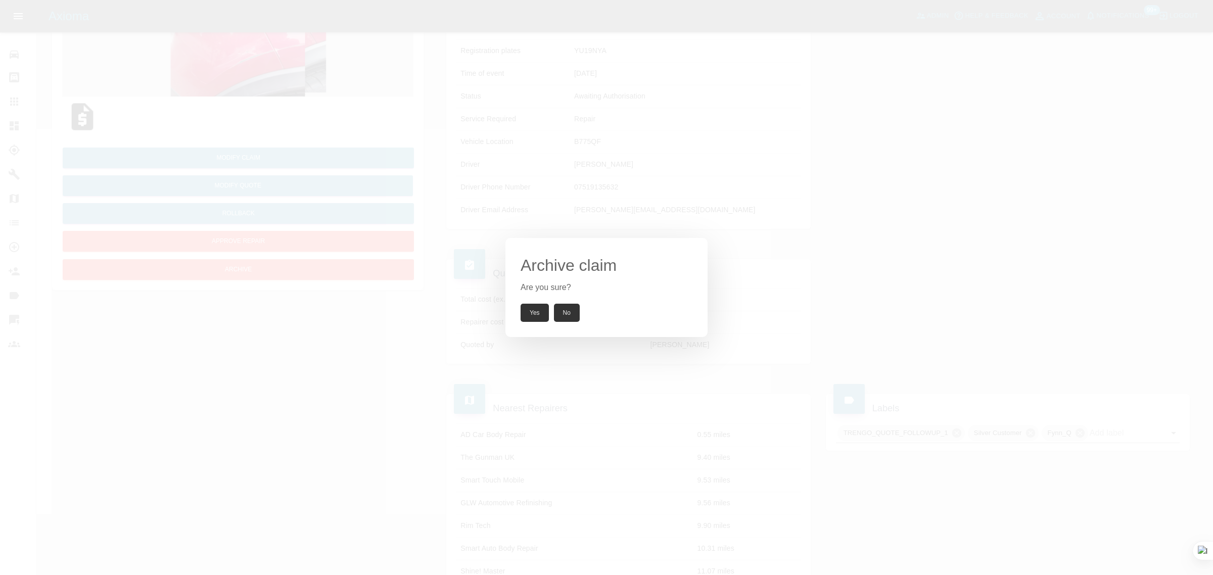
click at [531, 311] on button "Yes" at bounding box center [535, 313] width 28 height 18
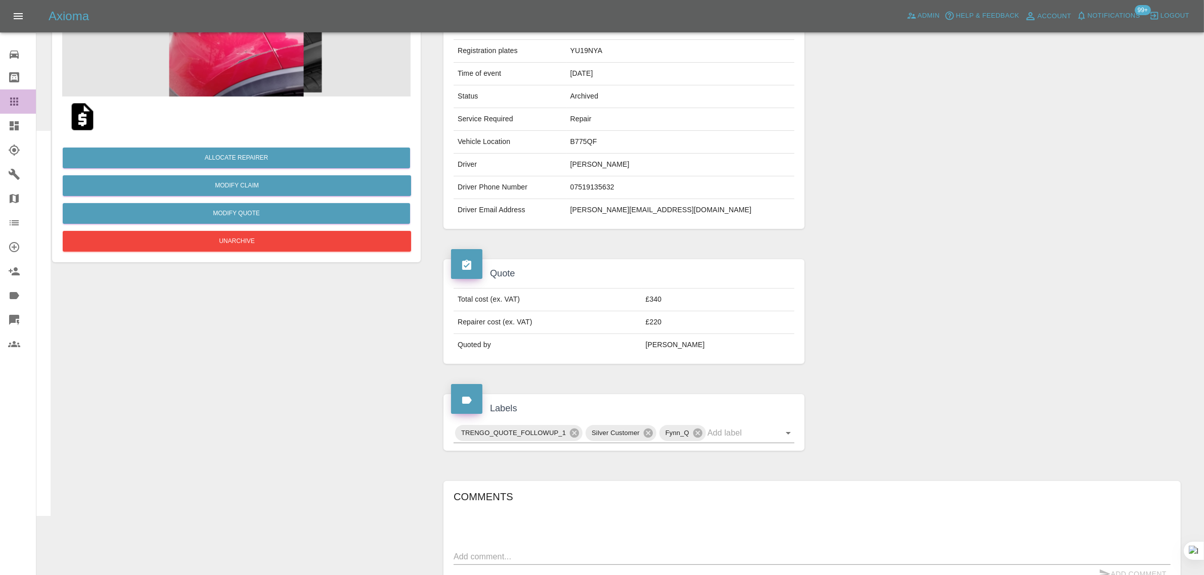
click at [19, 100] on icon at bounding box center [14, 102] width 12 height 12
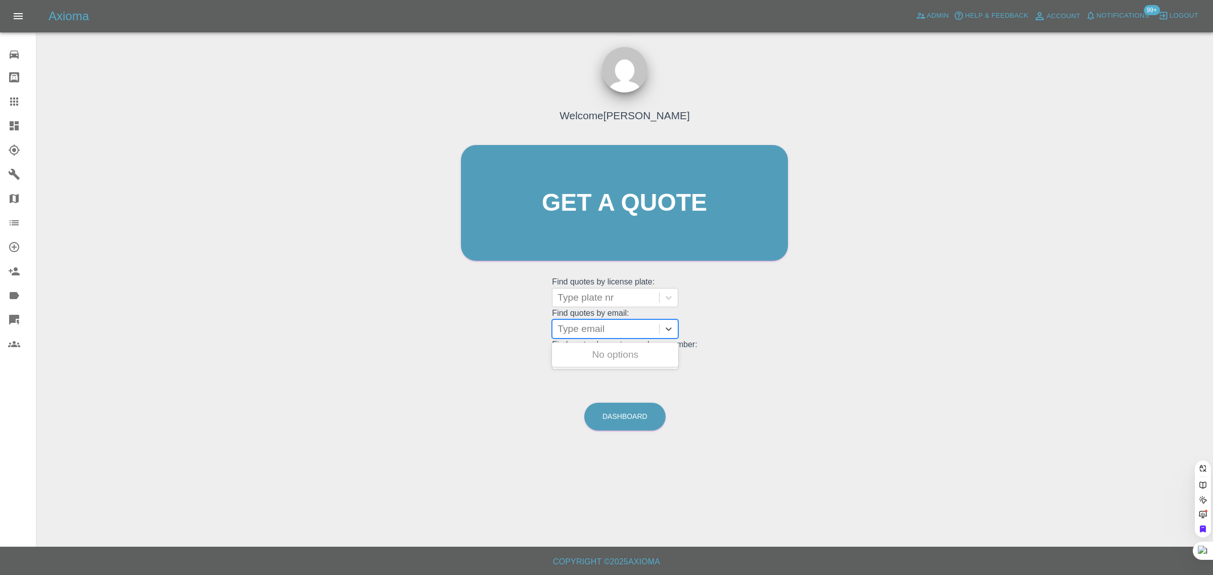
click at [610, 334] on div at bounding box center [606, 329] width 97 height 14
paste input "caitlinbrinkworth@icloud.com"
type input "caitlinbrinkworth@icloud.co"
click at [624, 361] on div "BV12 OFD, Awaiting Authorisation" at bounding box center [615, 361] width 126 height 32
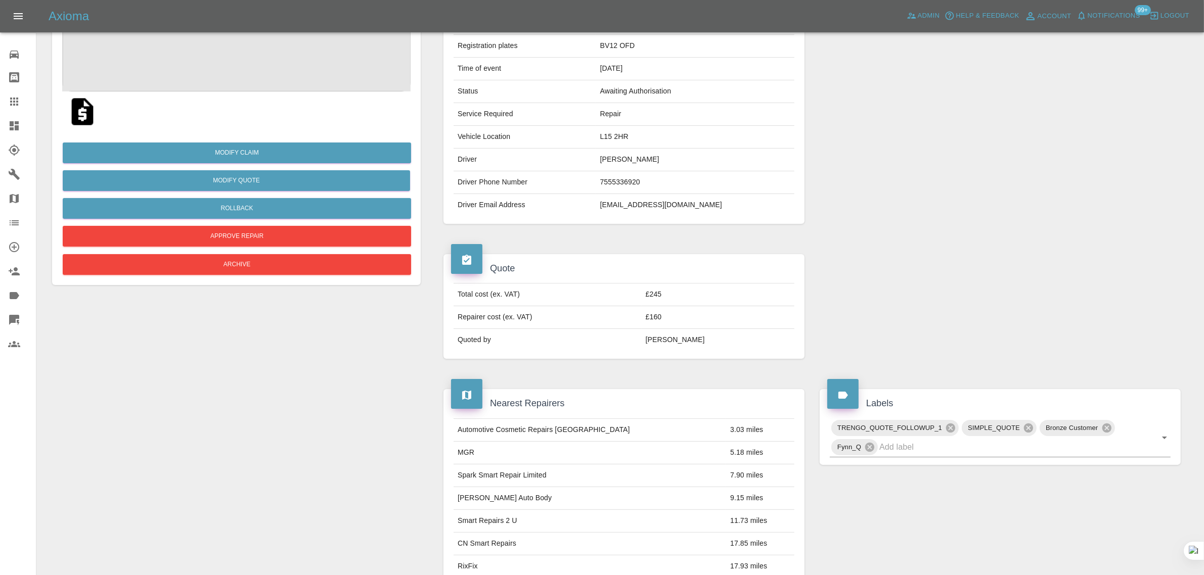
scroll to position [379, 0]
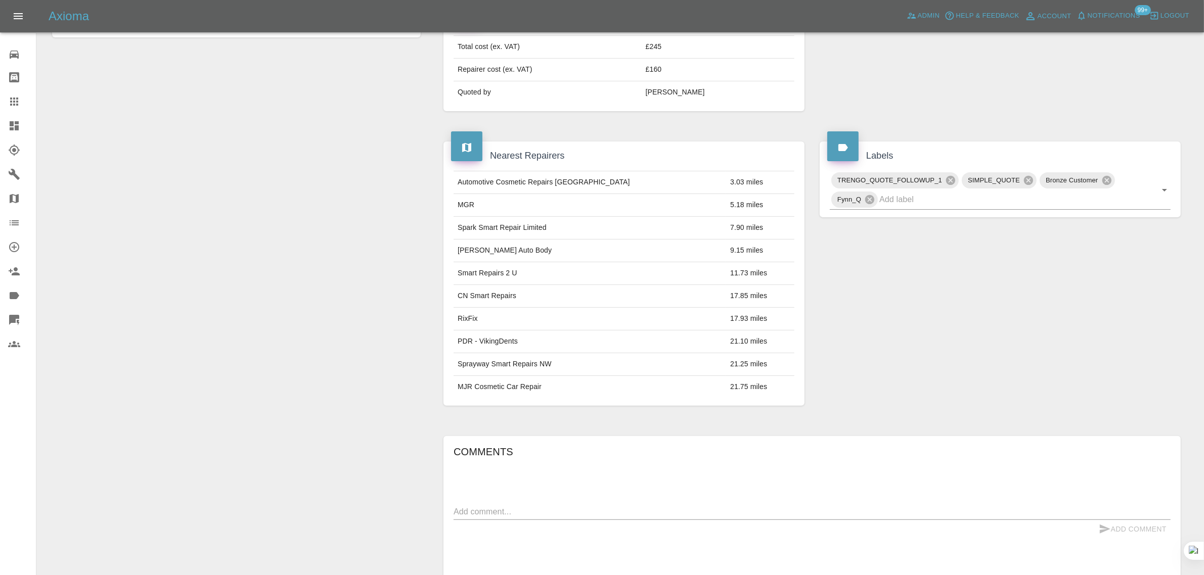
click at [600, 509] on textarea at bounding box center [811, 512] width 717 height 12
paste textarea "I was wondering what the timeline would be and wanted to let you know that I do…"
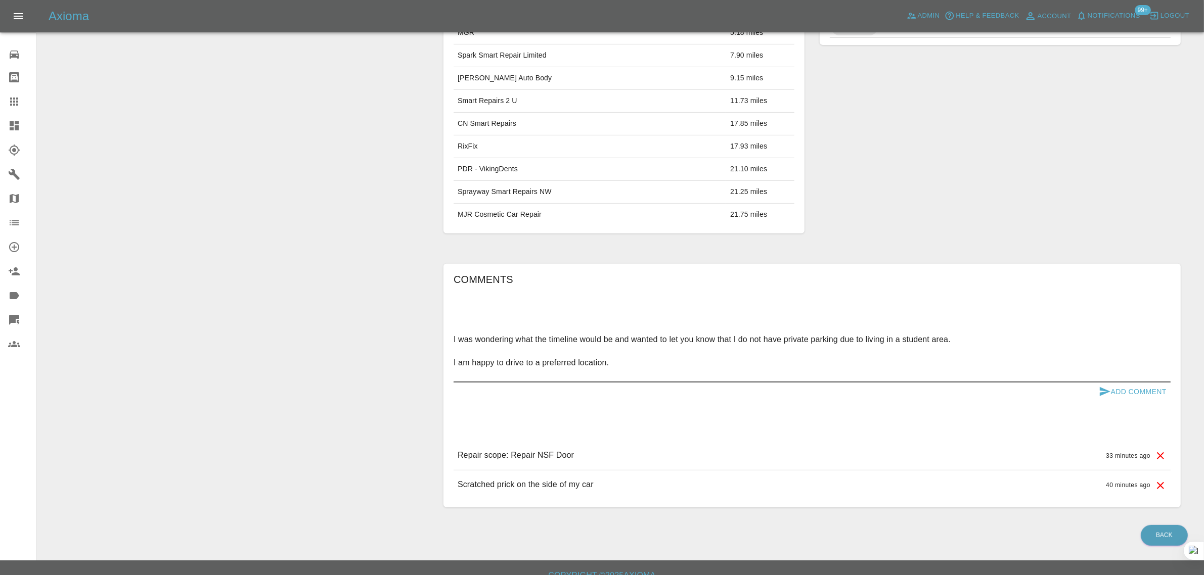
scroll to position [568, 0]
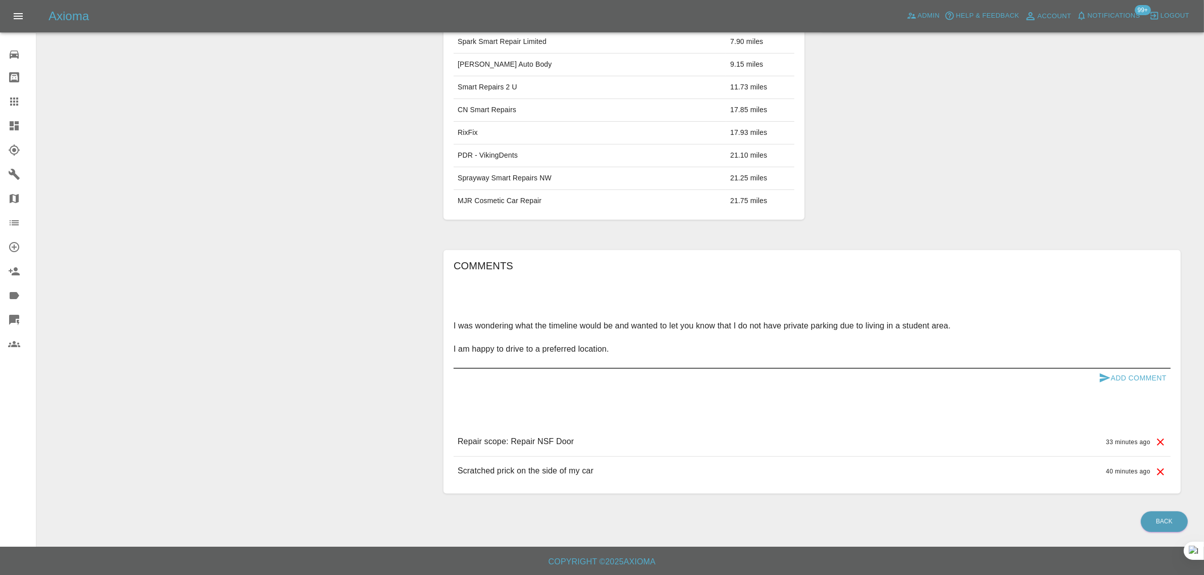
type textarea "I was wondering what the timeline would be and wanted to let you know that I do…"
click at [1158, 382] on button "Add Comment" at bounding box center [1132, 378] width 76 height 19
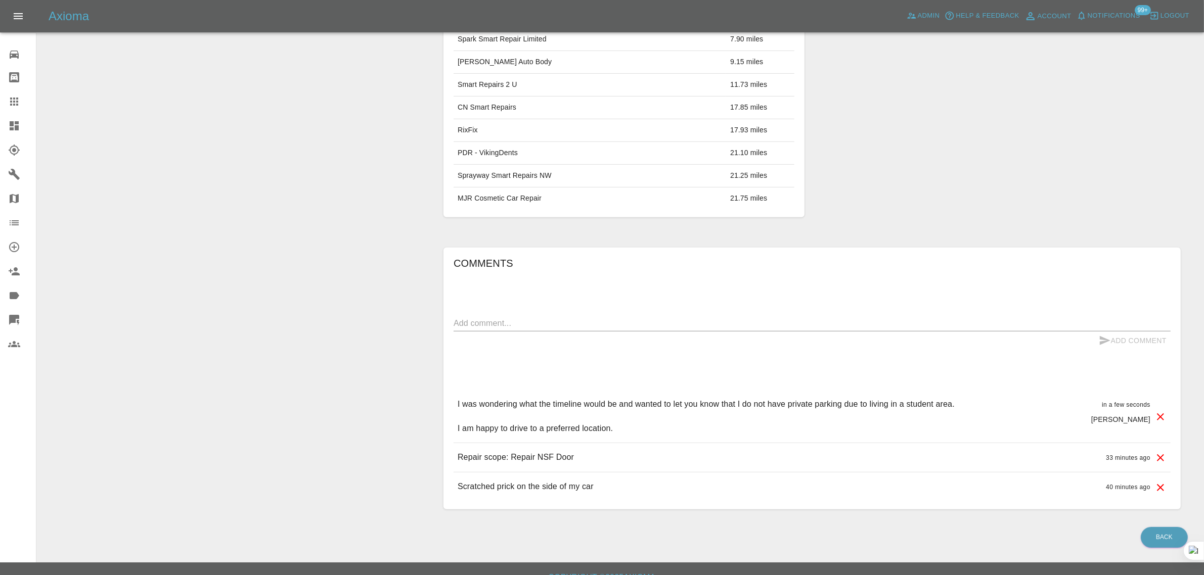
scroll to position [315, 0]
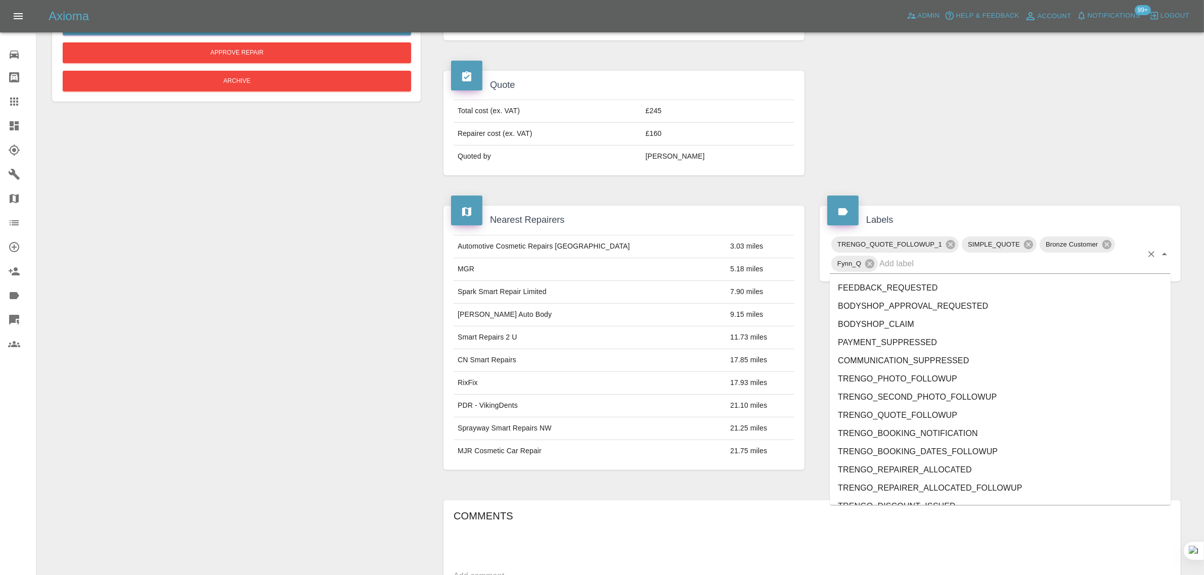
click at [1053, 271] on div "TRENGO_QUOTE_FOLLOWUP_1 SIMPLE_QUOTE Bronze Customer Fynn_Q" at bounding box center [1000, 254] width 341 height 39
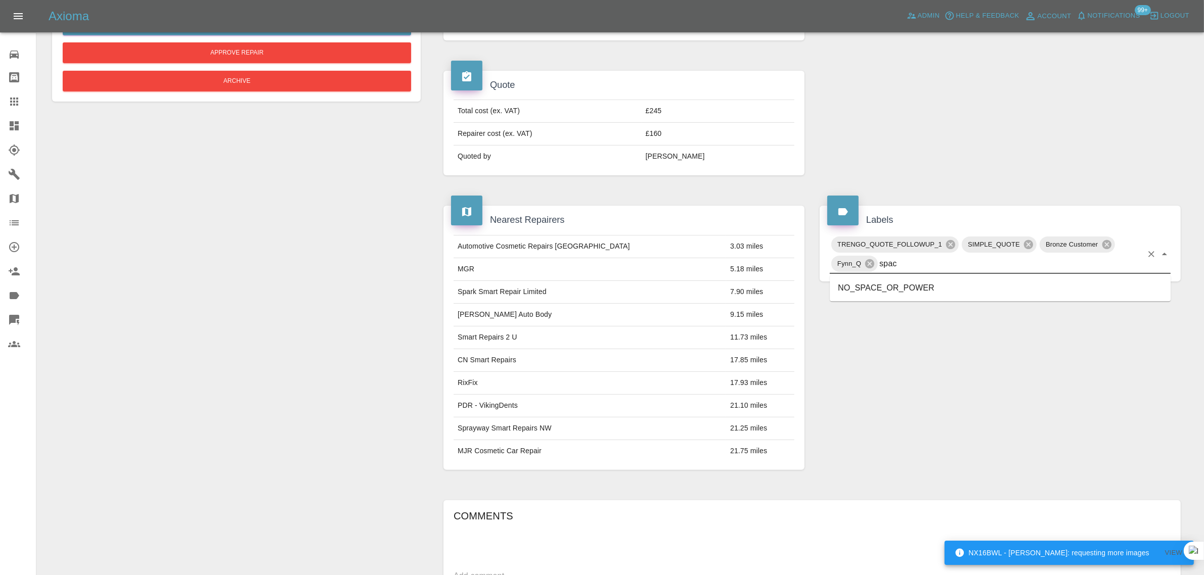
type input "space"
click at [919, 290] on li "NO_SPACE_OR_POWER" at bounding box center [1000, 289] width 341 height 18
